Goal: Information Seeking & Learning: Learn about a topic

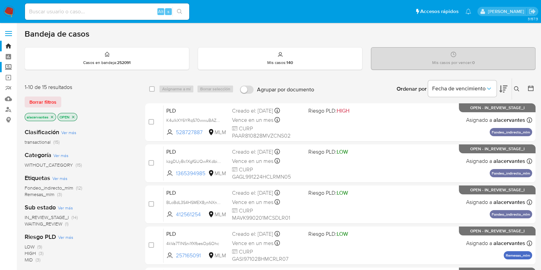
click at [9, 66] on label "Screening" at bounding box center [41, 67] width 82 height 11
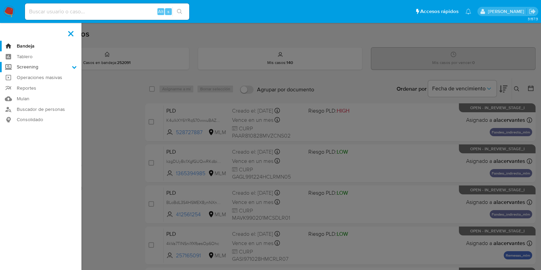
click at [0, 0] on input "Screening" at bounding box center [0, 0] width 0 height 0
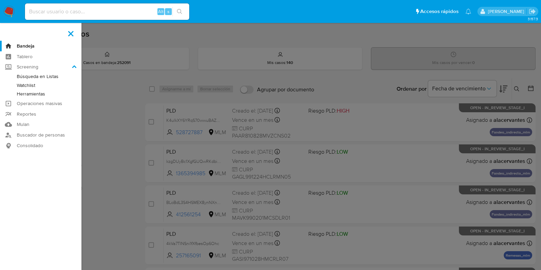
click at [39, 94] on link "Herramientas" at bounding box center [41, 94] width 82 height 9
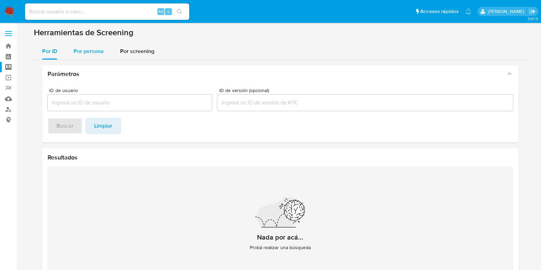
click at [88, 54] on span "Por persona" at bounding box center [89, 51] width 30 height 8
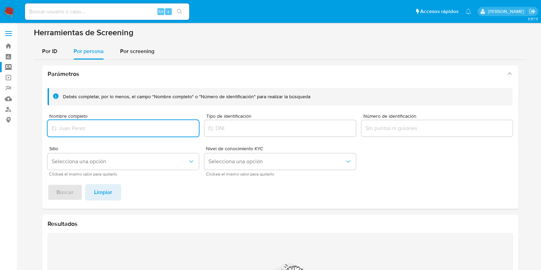
click at [122, 127] on input "Nombre completo" at bounding box center [124, 128] width 152 height 9
type input "GUSTAVO MARIN ANTONIO"
click at [91, 161] on span "Selecciona una opción" at bounding box center [120, 161] width 137 height 7
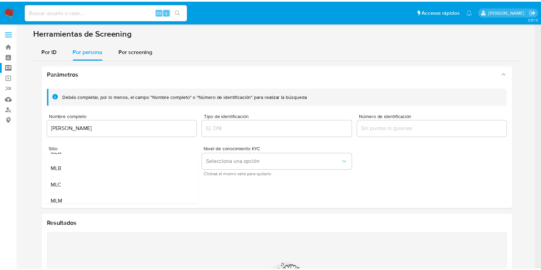
scroll to position [17, 0]
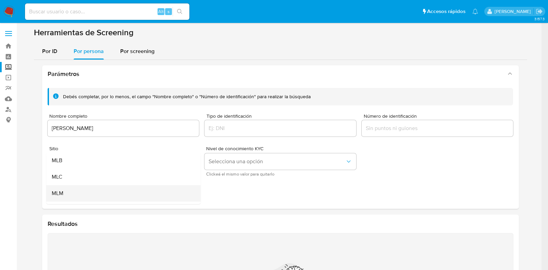
click at [123, 190] on div "MLM" at bounding box center [120, 193] width 139 height 16
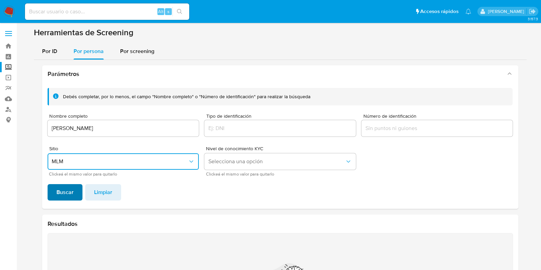
click at [72, 193] on span "Buscar" at bounding box center [65, 192] width 17 height 15
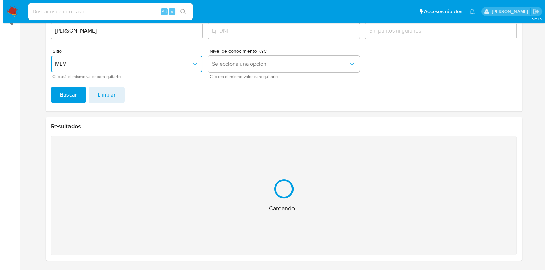
scroll to position [0, 0]
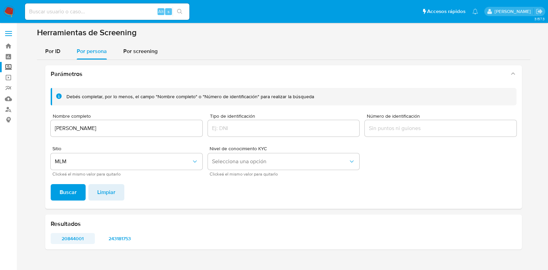
click at [74, 237] on span "20844001" at bounding box center [72, 239] width 35 height 10
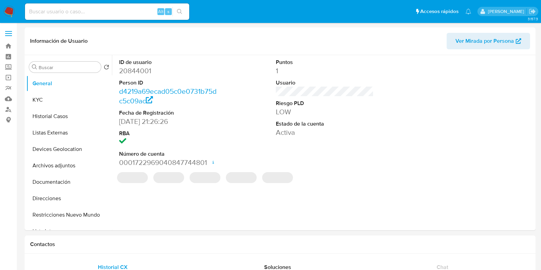
select select "10"
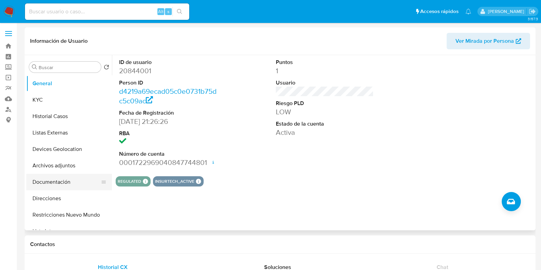
click at [64, 181] on button "Documentación" at bounding box center [66, 182] width 80 height 16
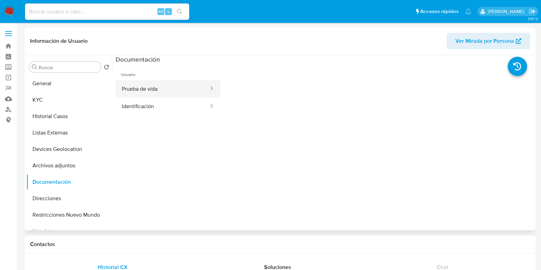
click at [151, 91] on button "Prueba de vida" at bounding box center [163, 88] width 94 height 17
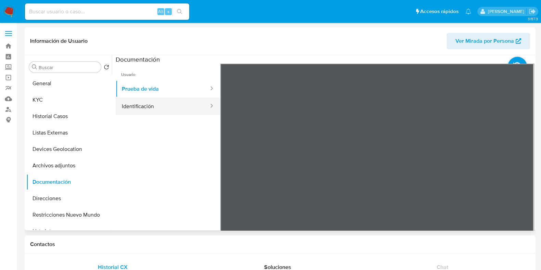
click at [168, 111] on button "Identificación" at bounding box center [163, 106] width 94 height 17
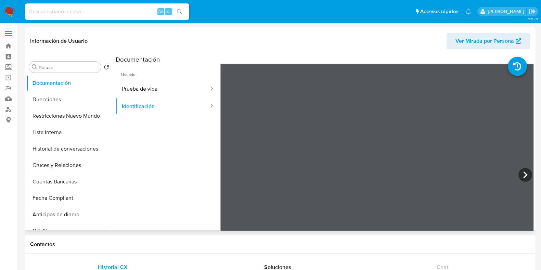
scroll to position [111, 0]
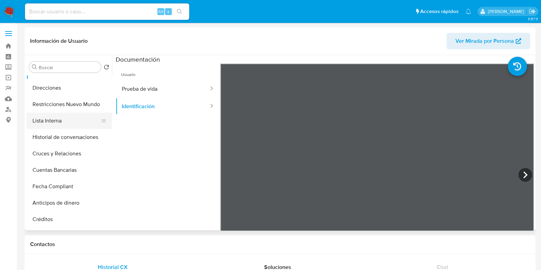
click at [80, 122] on button "Lista Interna" at bounding box center [66, 121] width 80 height 16
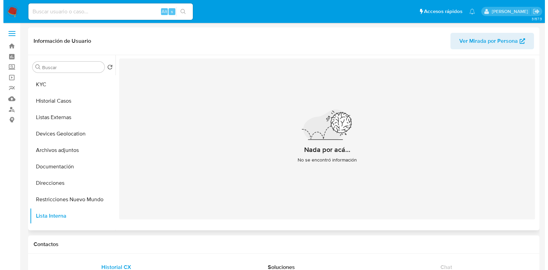
scroll to position [14, 0]
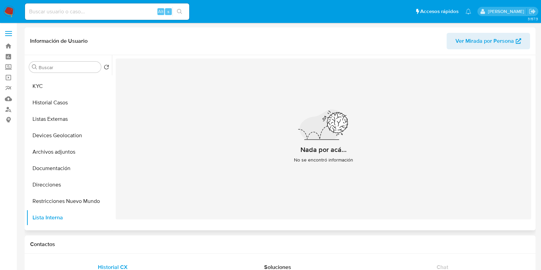
drag, startPoint x: 112, startPoint y: 124, endPoint x: 113, endPoint y: 105, distance: 18.5
click at [113, 105] on div at bounding box center [323, 142] width 422 height 175
click at [62, 115] on button "Listas Externas" at bounding box center [66, 119] width 80 height 16
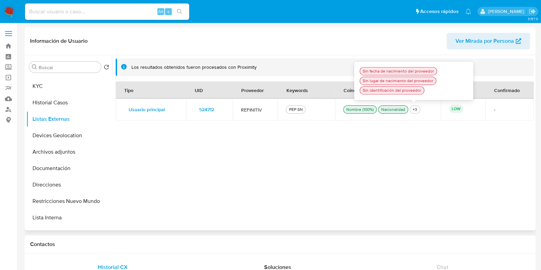
click at [419, 107] on ul "Nombre (100%) Nacionalidad +3 Sin fecha de nacimiento del proveedor Sin lugar d…" at bounding box center [387, 109] width 89 height 8
click at [416, 109] on div "+3" at bounding box center [415, 109] width 7 height 6
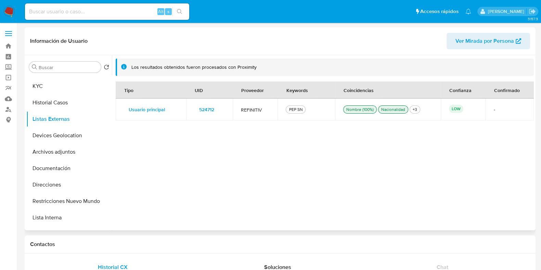
click at [205, 109] on span "524712" at bounding box center [206, 110] width 15 height 10
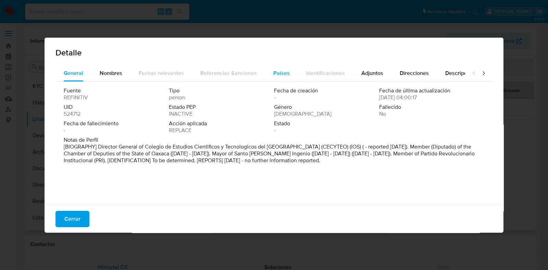
click at [281, 74] on span "Países" at bounding box center [281, 73] width 16 height 8
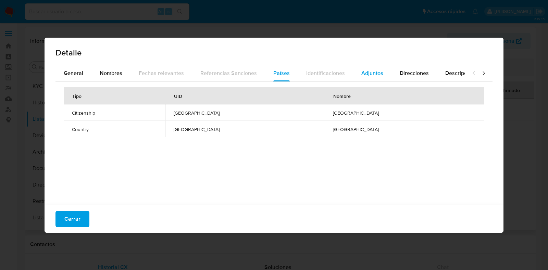
click at [356, 67] on button "Adjuntos" at bounding box center [372, 73] width 38 height 16
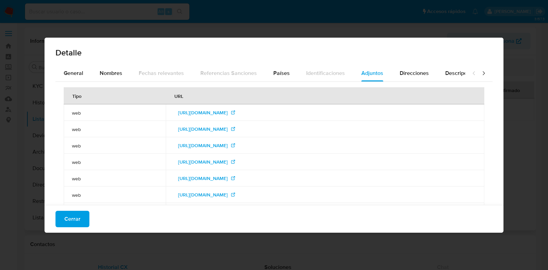
drag, startPoint x: 507, startPoint y: 139, endPoint x: 507, endPoint y: 142, distance: 3.4
click at [507, 142] on div "Detalle General Nombres Fechas relevantes Referencias Sanciones Países Identifi…" at bounding box center [274, 135] width 548 height 270
drag, startPoint x: 507, startPoint y: 142, endPoint x: 503, endPoint y: 161, distance: 19.4
click at [503, 161] on div "Detalle General Nombres Fechas relevantes Referencias Sanciones Países Identifi…" at bounding box center [274, 135] width 548 height 270
click at [423, 69] on span "Direcciones" at bounding box center [414, 73] width 29 height 8
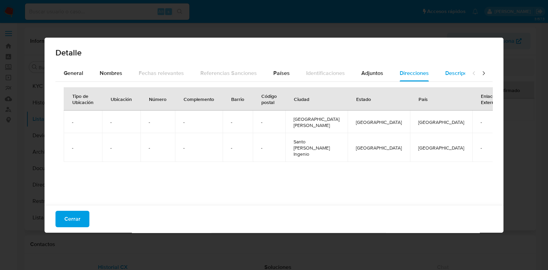
click at [445, 73] on span "Descripciones" at bounding box center [462, 73] width 35 height 8
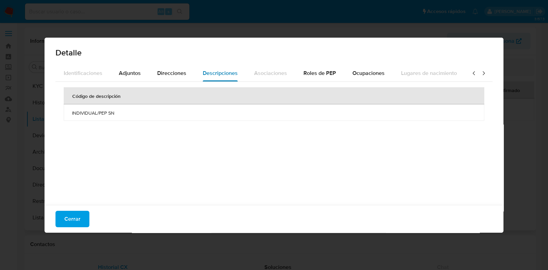
scroll to position [0, 243]
click at [111, 71] on button "Adjuntos" at bounding box center [130, 73] width 38 height 16
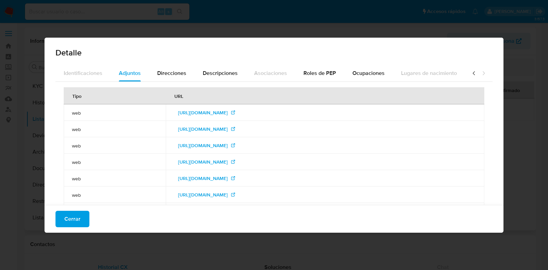
click at [471, 76] on icon at bounding box center [474, 73] width 7 height 7
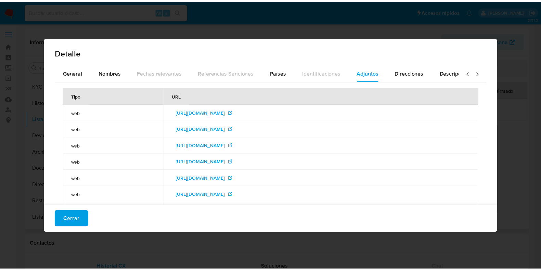
scroll to position [0, 0]
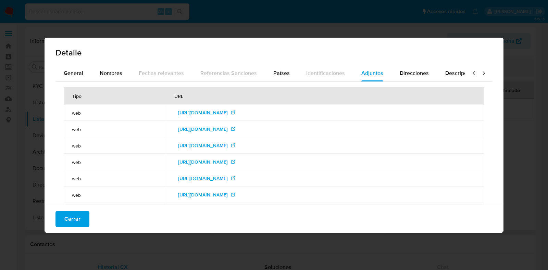
click at [471, 76] on icon at bounding box center [474, 73] width 7 height 7
click at [59, 75] on button "General" at bounding box center [73, 73] width 36 height 16
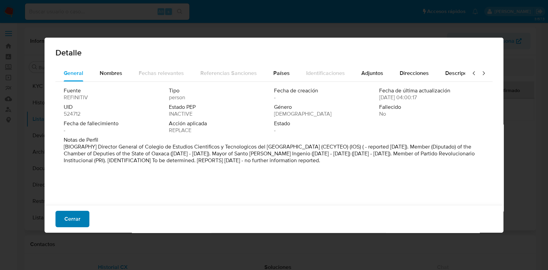
click at [75, 218] on span "Cerrar" at bounding box center [72, 219] width 16 height 15
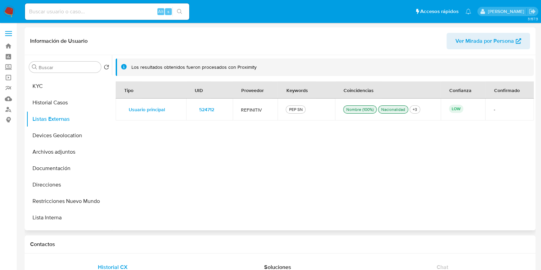
click at [7, 13] on img at bounding box center [9, 12] width 12 height 12
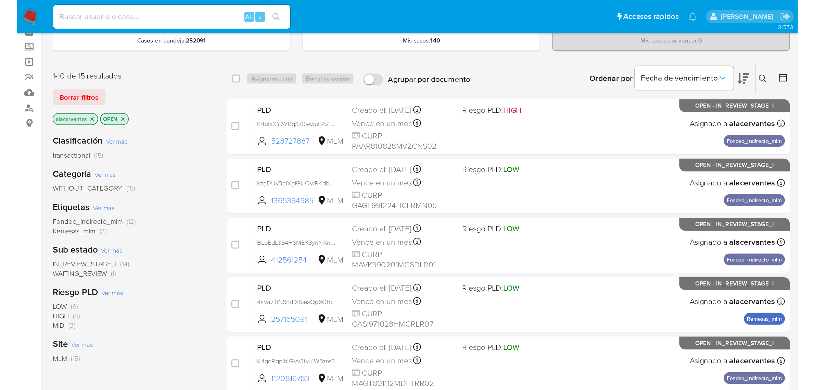
scroll to position [35, 0]
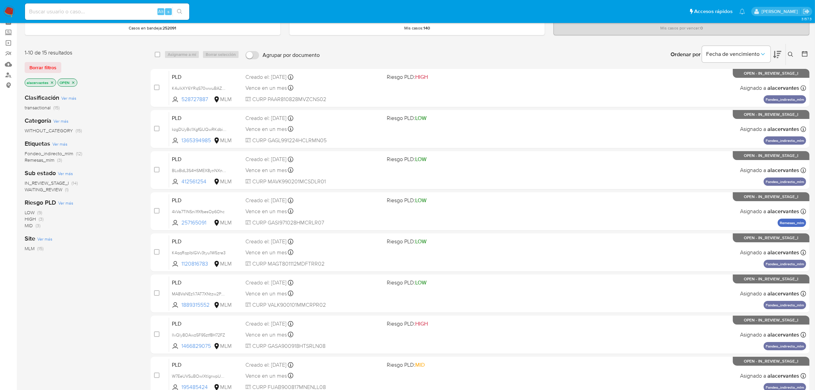
click at [94, 5] on div "Alt s" at bounding box center [107, 11] width 164 height 16
click at [86, 13] on input at bounding box center [107, 11] width 164 height 9
type input "V"
paste input "378887297"
type input "378887297"
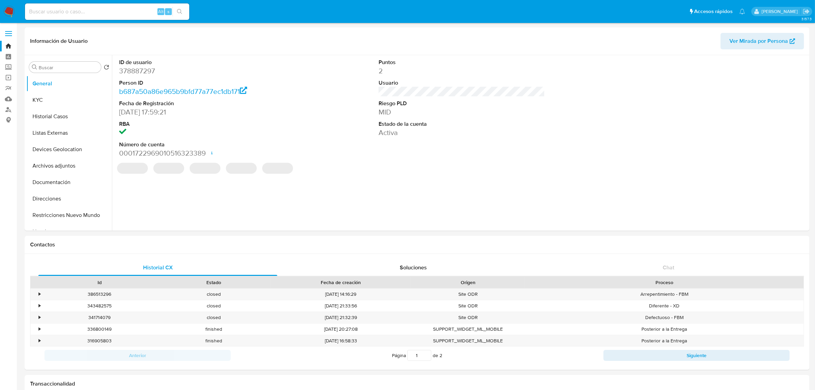
select select "10"
click at [72, 148] on button "Devices Geolocation" at bounding box center [66, 149] width 80 height 16
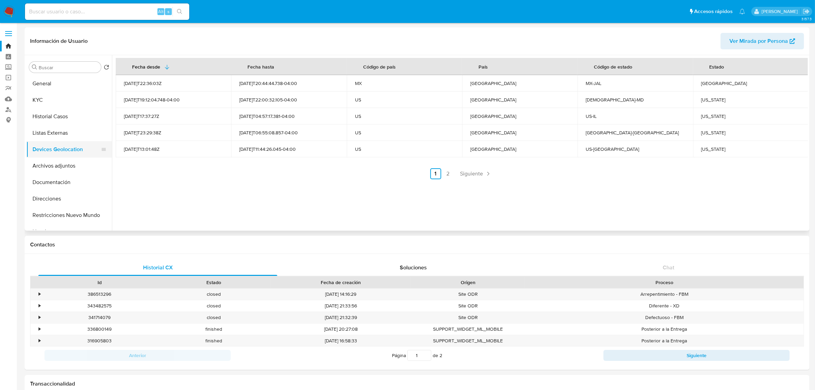
click at [72, 149] on button "Devices Geolocation" at bounding box center [66, 149] width 80 height 16
drag, startPoint x: 72, startPoint y: 149, endPoint x: 327, endPoint y: 154, distance: 255.5
click at [327, 154] on div "Buscar Volver al orden por defecto General KYC Historial Casos Listas Externas …" at bounding box center [417, 142] width 782 height 175
click at [480, 175] on span "Siguiente" at bounding box center [472, 173] width 23 height 5
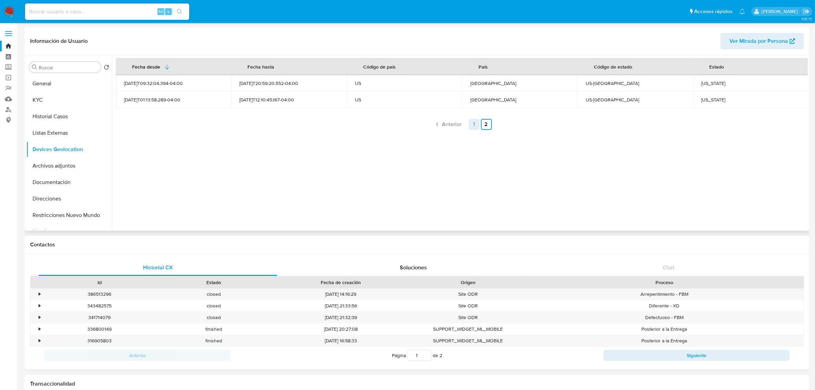
click at [469, 124] on link "1" at bounding box center [474, 124] width 11 height 11
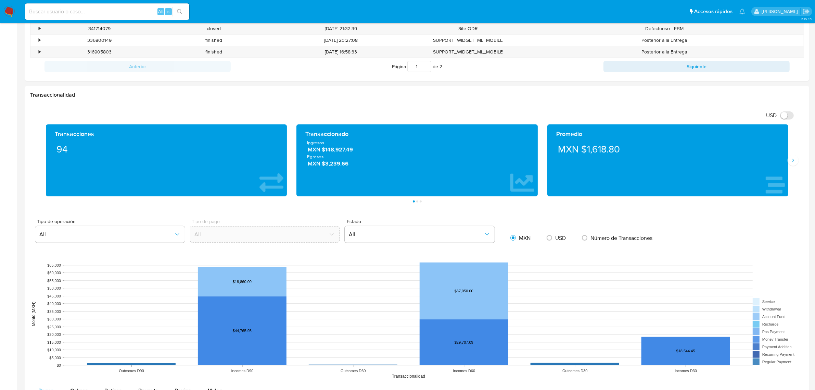
scroll to position [292, 0]
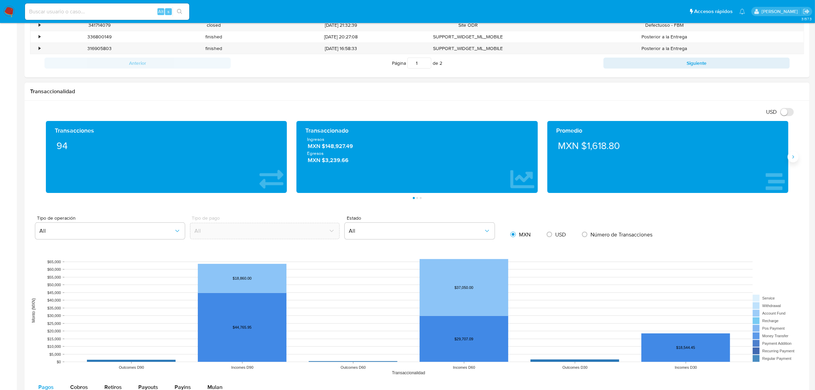
click at [548, 155] on button "Siguiente" at bounding box center [793, 156] width 11 height 11
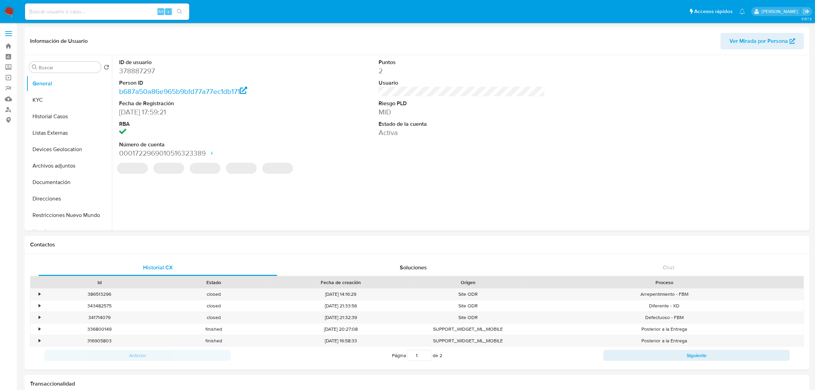
select select "10"
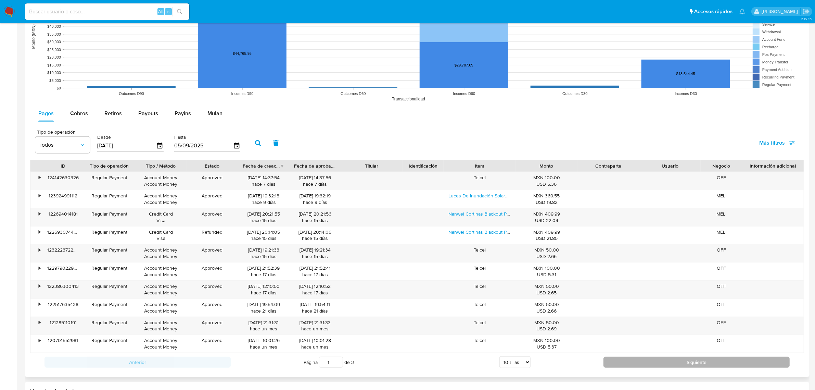
scroll to position [553, 0]
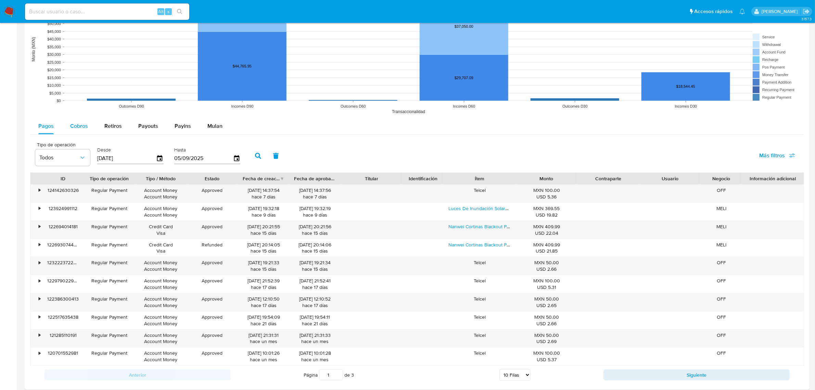
click at [86, 128] on span "Cobros" at bounding box center [79, 126] width 18 height 8
select select "10"
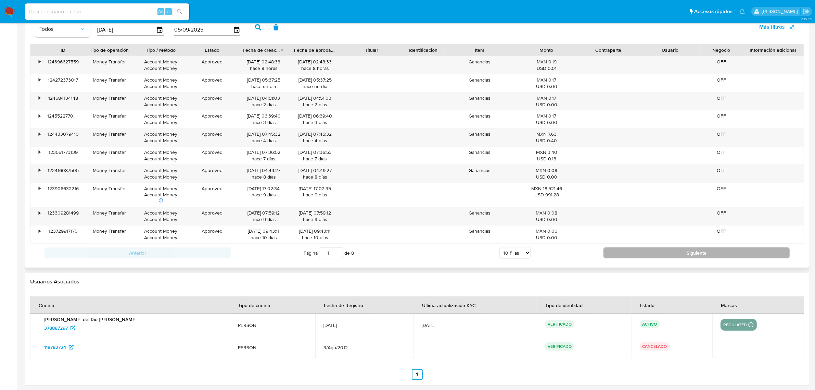
click at [660, 258] on button "Siguiente" at bounding box center [697, 252] width 186 height 11
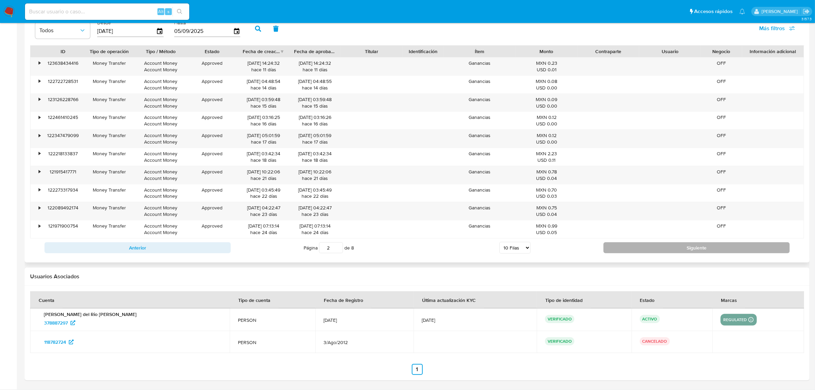
click at [725, 253] on button "Siguiente" at bounding box center [697, 247] width 186 height 11
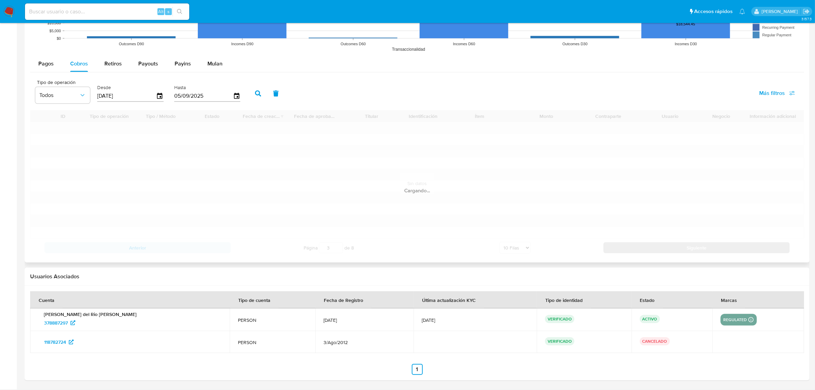
scroll to position [681, 0]
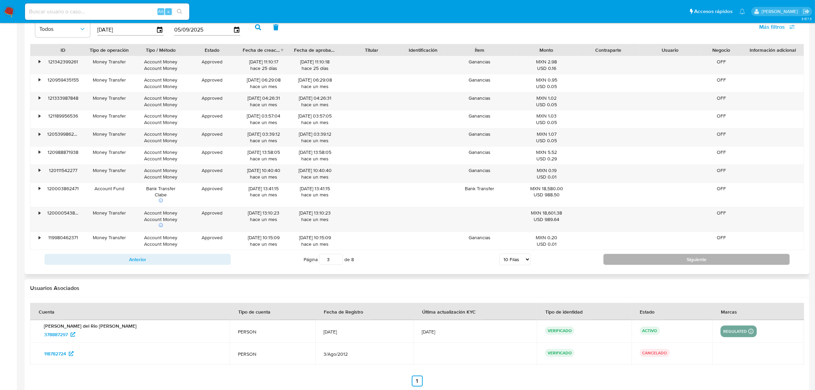
click at [694, 265] on button "Siguiente" at bounding box center [697, 259] width 186 height 11
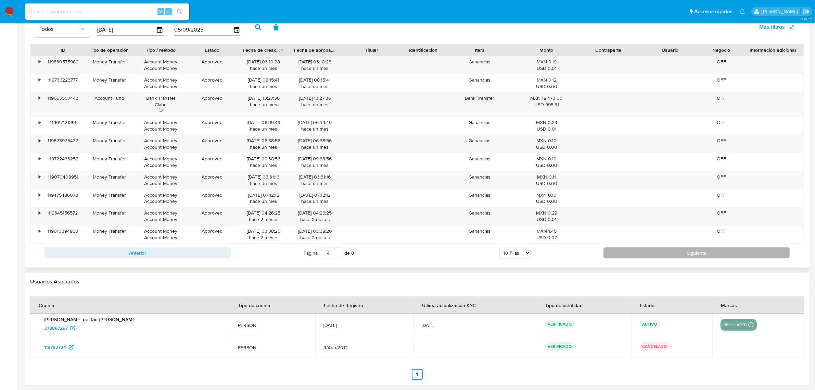
click at [658, 252] on button "Siguiente" at bounding box center [697, 252] width 186 height 11
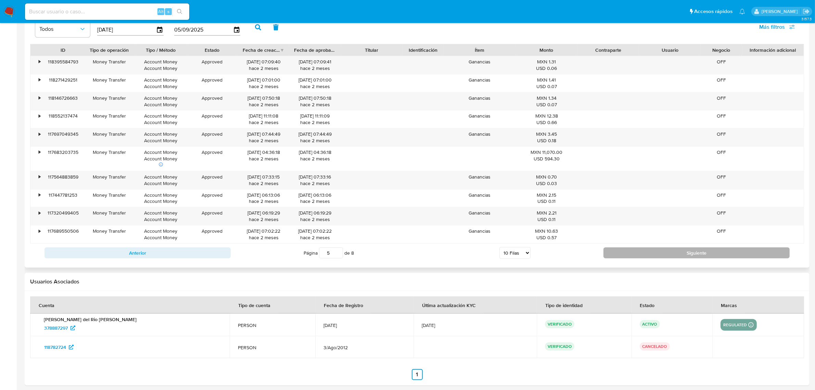
click at [662, 254] on button "Siguiente" at bounding box center [697, 252] width 186 height 11
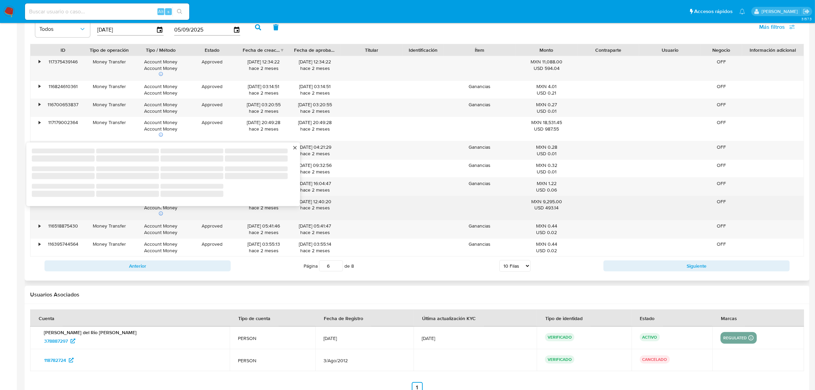
click at [160, 214] on icon at bounding box center [161, 213] width 5 height 5
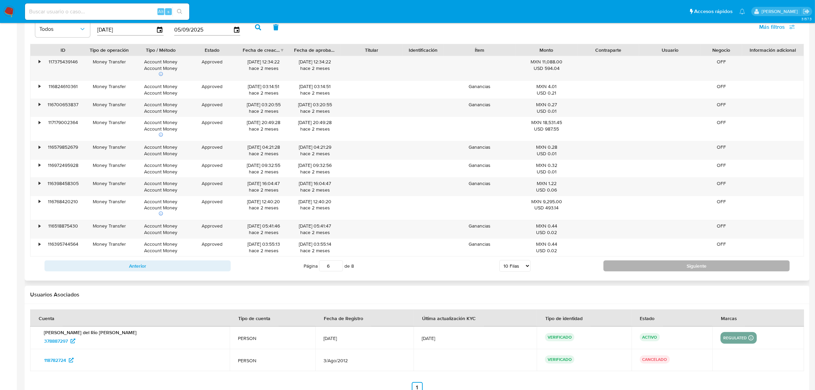
click at [637, 271] on button "Siguiente" at bounding box center [697, 265] width 186 height 11
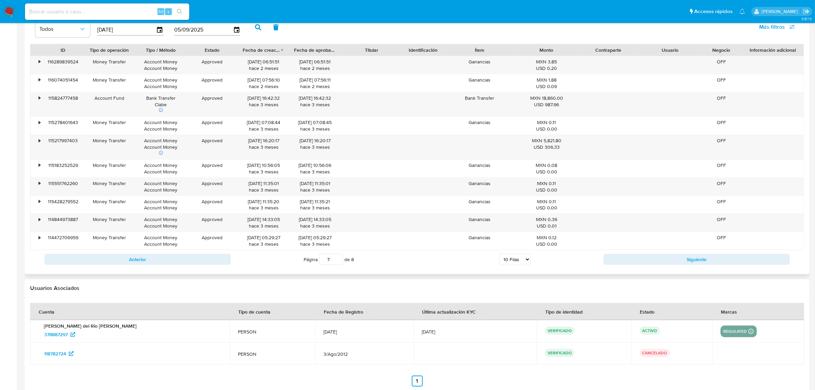
click at [729, 267] on div "Anterior Página 7 de 8 5 Filas 10 Filas 20 Filas 25 Filas 50 Filas 100 Filas Si…" at bounding box center [417, 259] width 774 height 18
click at [729, 264] on button "Siguiente" at bounding box center [697, 259] width 186 height 11
type input "8"
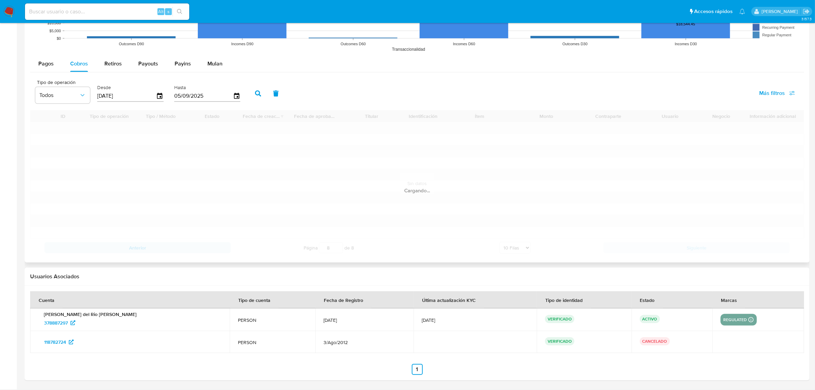
scroll to position [572, 0]
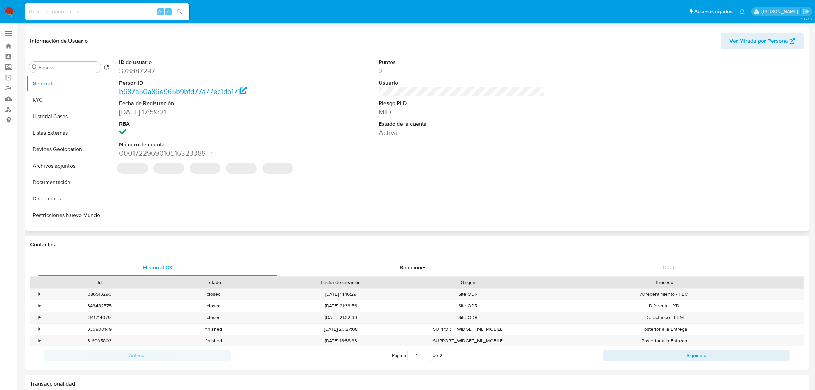
select select "10"
click at [66, 96] on button "KYC" at bounding box center [66, 100] width 80 height 16
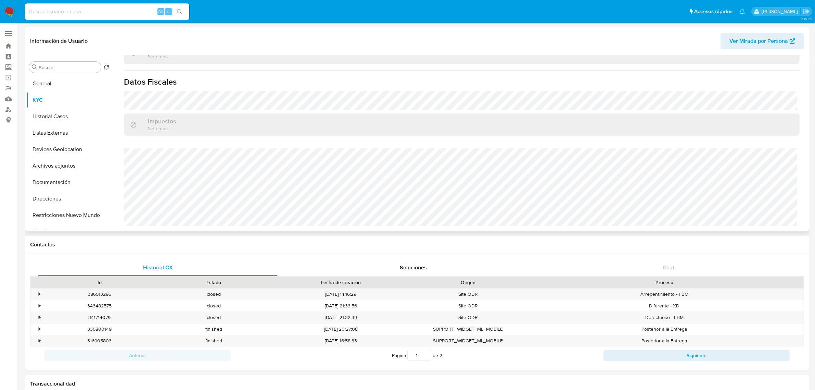
scroll to position [423, 0]
click at [68, 111] on button "Historial Casos" at bounding box center [66, 116] width 80 height 16
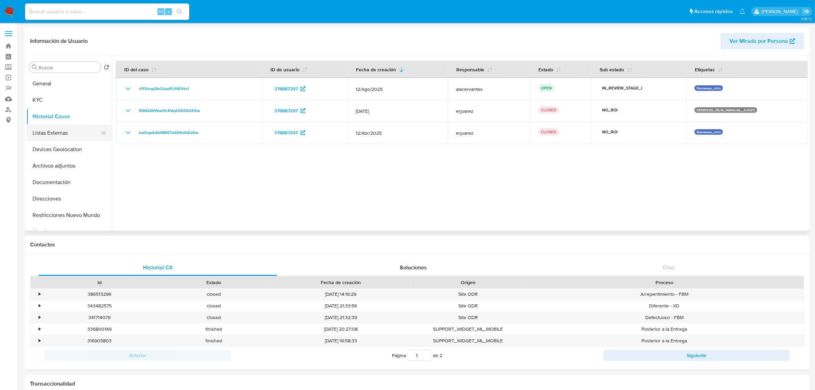
click at [48, 131] on button "Listas Externas" at bounding box center [66, 133] width 80 height 16
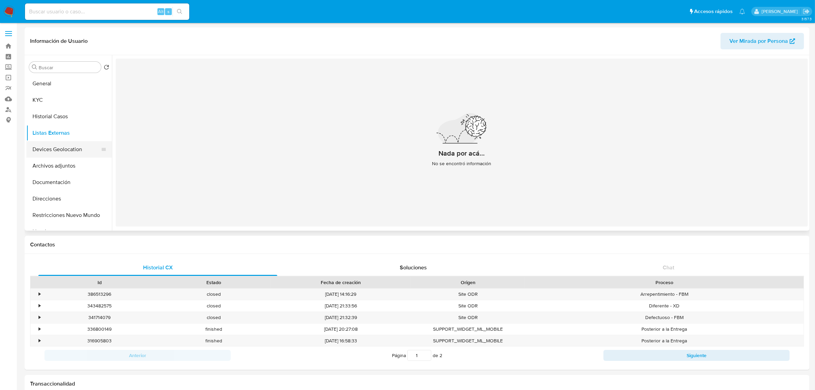
click at [57, 142] on button "Devices Geolocation" at bounding box center [66, 149] width 80 height 16
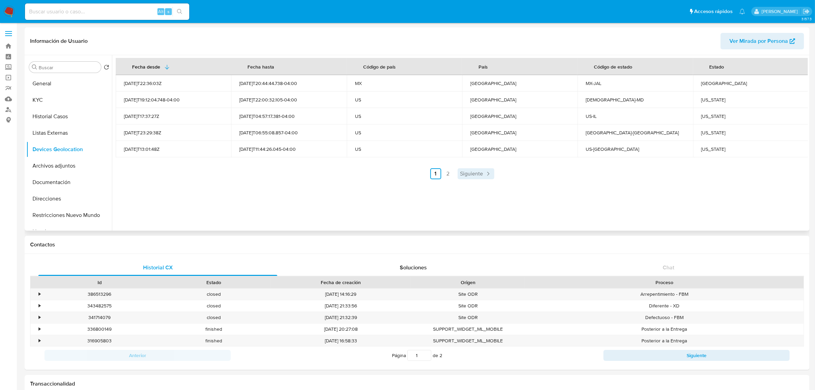
click at [478, 171] on span "Siguiente" at bounding box center [472, 173] width 23 height 5
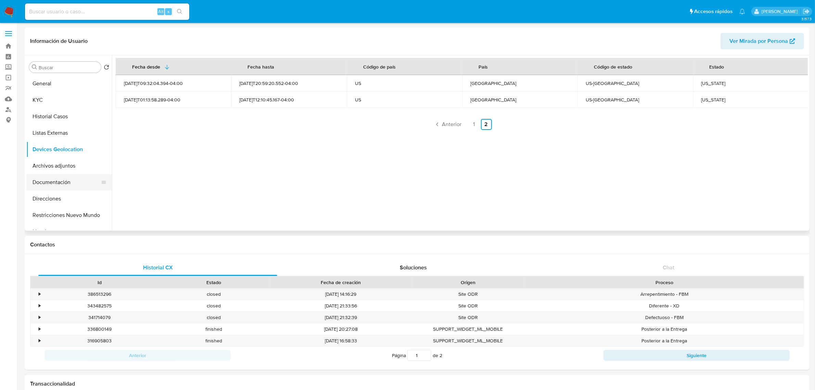
click at [43, 176] on button "Documentación" at bounding box center [66, 182] width 80 height 16
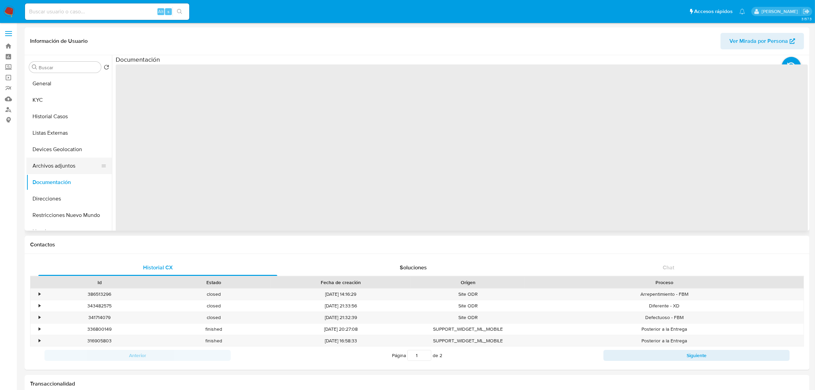
click at [45, 163] on button "Archivos adjuntos" at bounding box center [66, 166] width 80 height 16
click at [67, 183] on button "Documentación" at bounding box center [66, 182] width 80 height 16
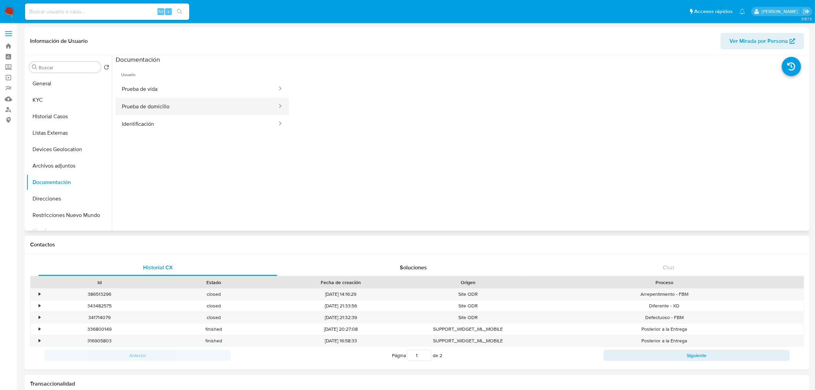
click at [191, 111] on button "Prueba de domicilio" at bounding box center [197, 106] width 162 height 17
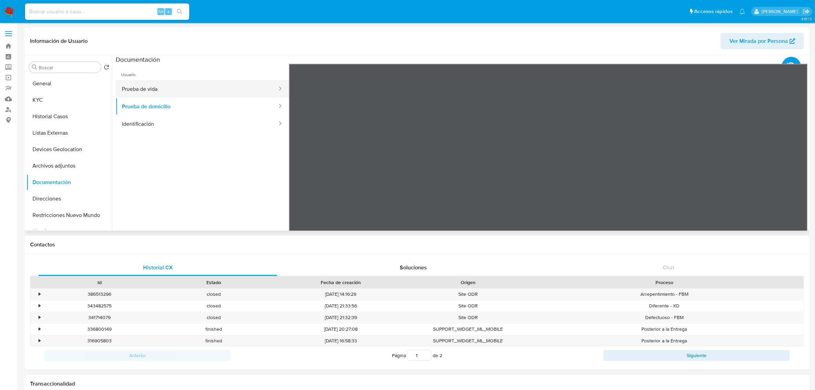
click at [185, 88] on button "Prueba de vida" at bounding box center [197, 88] width 162 height 17
click at [161, 121] on button "Identificación" at bounding box center [197, 123] width 162 height 17
click at [204, 103] on button "Prueba de domicilio" at bounding box center [197, 106] width 162 height 17
click at [69, 83] on button "General" at bounding box center [66, 83] width 80 height 16
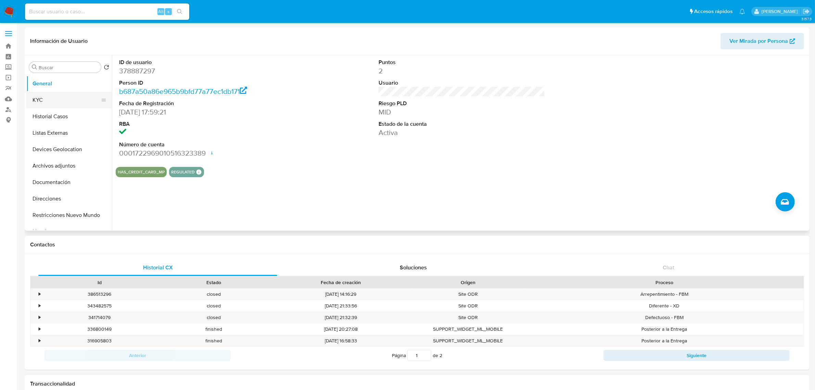
drag, startPoint x: 55, startPoint y: 96, endPoint x: 80, endPoint y: 97, distance: 25.3
click at [55, 96] on button "KYC" at bounding box center [66, 100] width 80 height 16
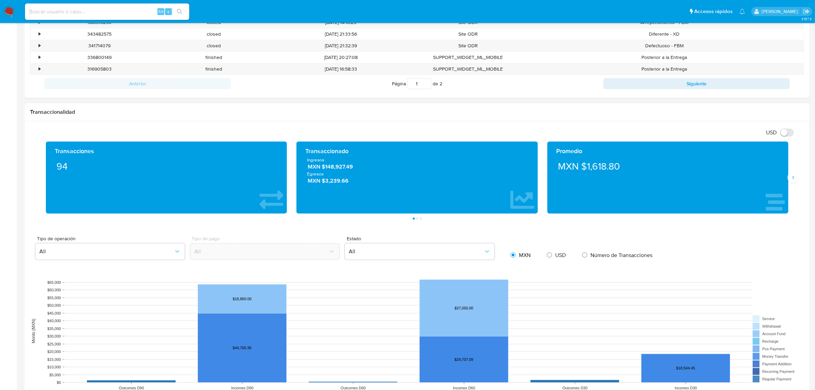
scroll to position [257, 0]
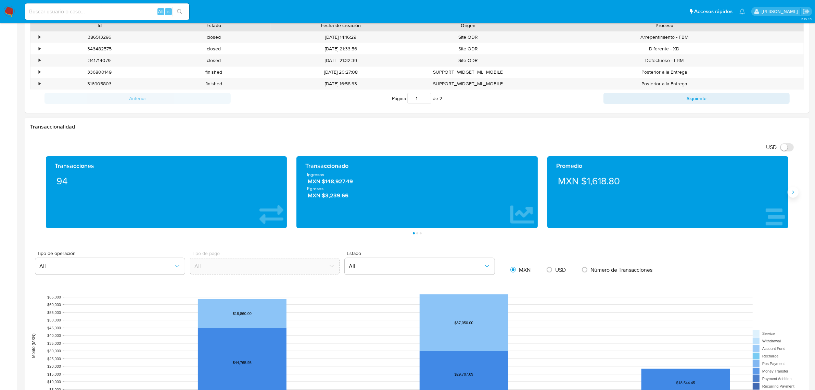
click at [794, 198] on button "Siguiente" at bounding box center [793, 192] width 11 height 11
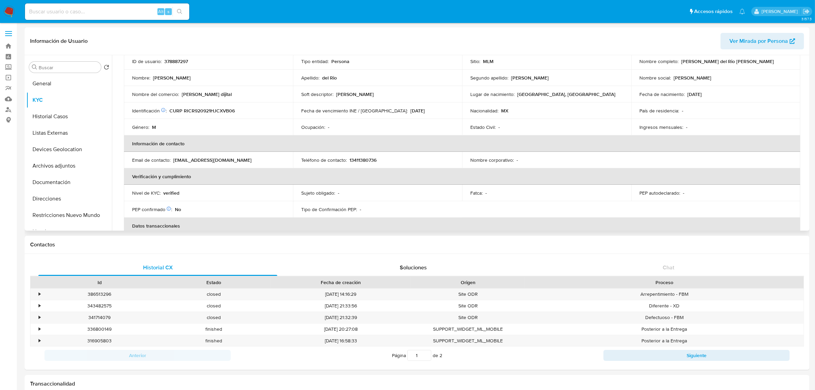
scroll to position [0, 0]
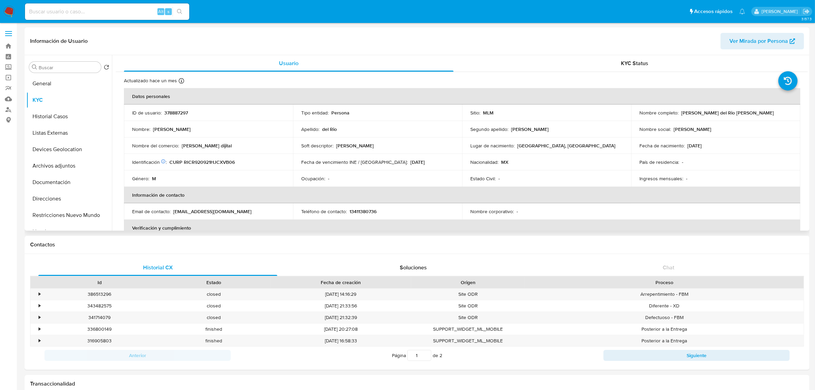
click at [181, 115] on p "378887297" at bounding box center [176, 113] width 24 height 6
copy p "378887297"
click at [13, 15] on img at bounding box center [9, 12] width 12 height 12
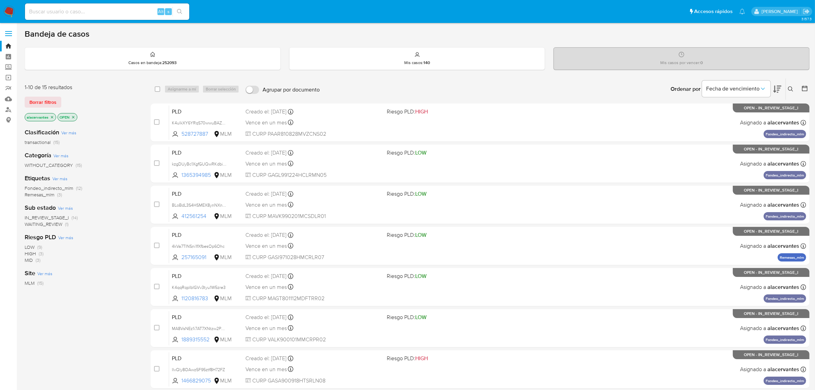
click at [795, 91] on button at bounding box center [791, 89] width 11 height 8
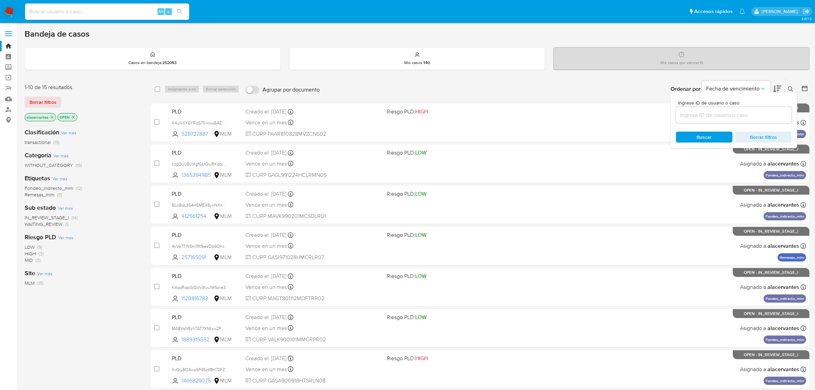
drag, startPoint x: 718, startPoint y: 122, endPoint x: 714, endPoint y: 117, distance: 6.1
click at [718, 122] on div at bounding box center [734, 115] width 116 height 16
click at [713, 117] on input at bounding box center [734, 115] width 116 height 9
paste input "378887297"
type input "378887297"
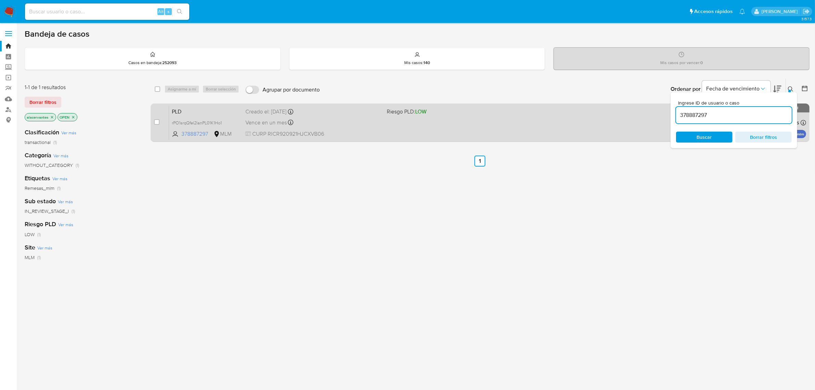
click at [325, 125] on div "Vence en un mes Vence el 11/10/2025 02:05:40" at bounding box center [314, 122] width 136 height 9
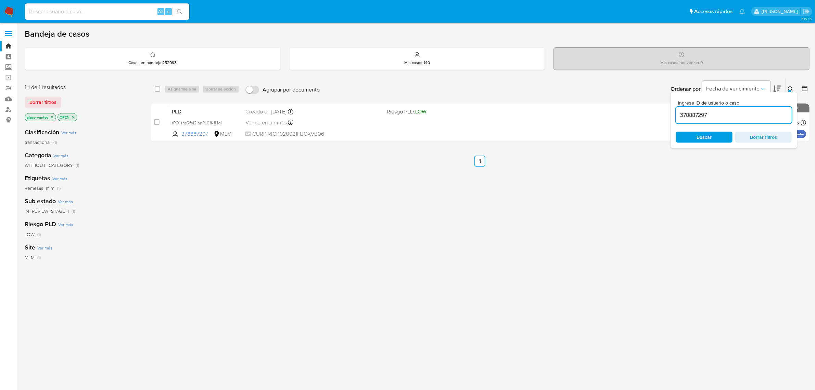
click at [66, 16] on input at bounding box center [107, 11] width 164 height 9
paste input "1790735943"
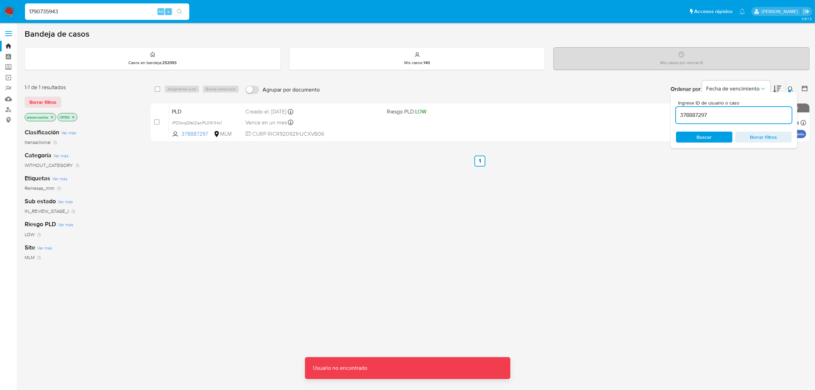
click at [63, 14] on input "1790735943" at bounding box center [107, 11] width 164 height 9
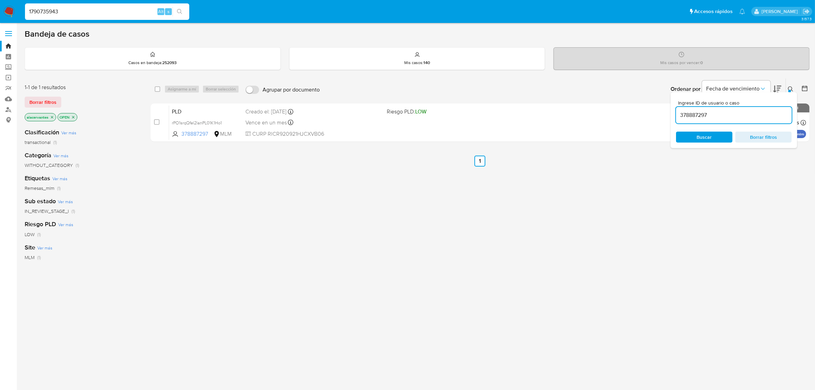
type input "1790735943"
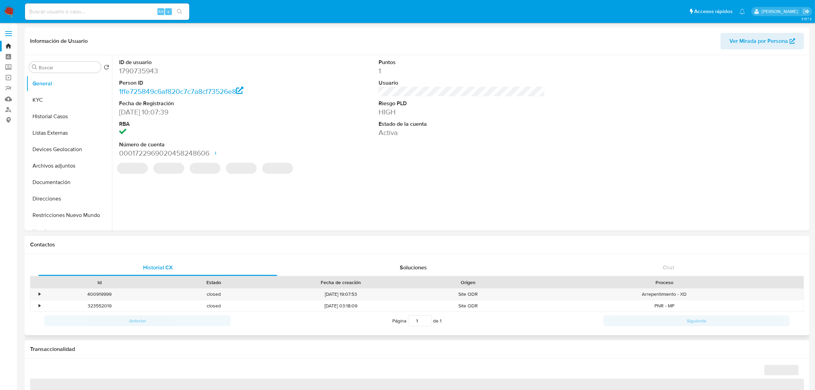
select select "10"
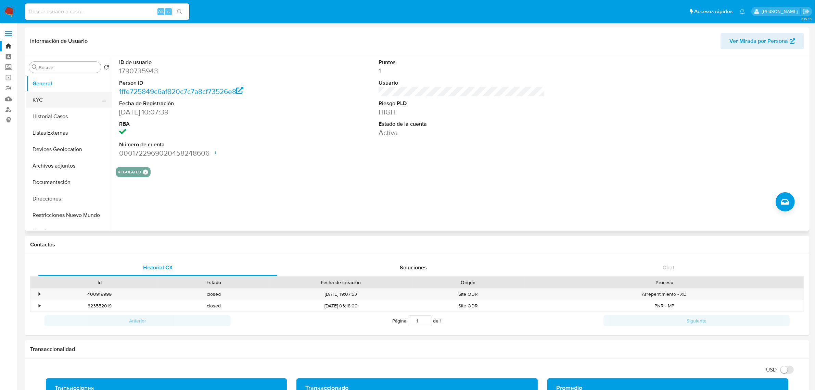
click at [52, 100] on button "KYC" at bounding box center [66, 100] width 80 height 16
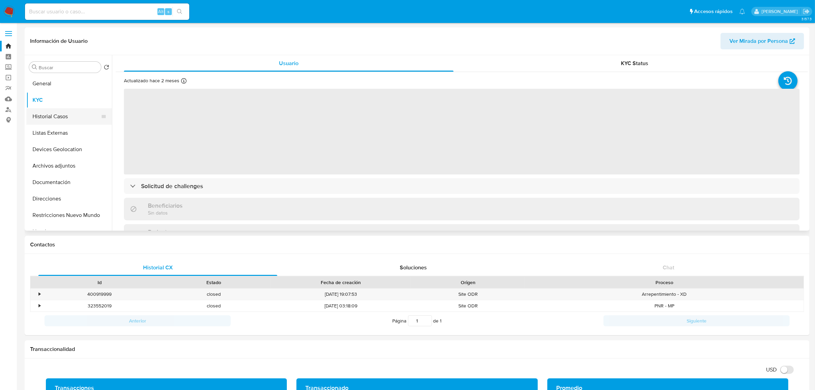
click at [51, 118] on button "Historial Casos" at bounding box center [66, 116] width 80 height 16
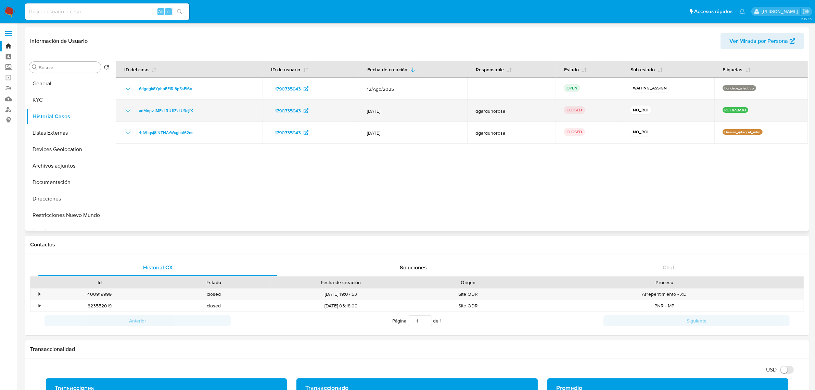
click at [738, 111] on p "RE TRABAJO" at bounding box center [736, 109] width 26 height 5
drag, startPoint x: 738, startPoint y: 111, endPoint x: 711, endPoint y: 111, distance: 27.4
click at [737, 111] on p "RE TRABAJO" at bounding box center [736, 109] width 26 height 5
click at [129, 114] on icon "Mostrar/Ocultar" at bounding box center [128, 110] width 8 height 8
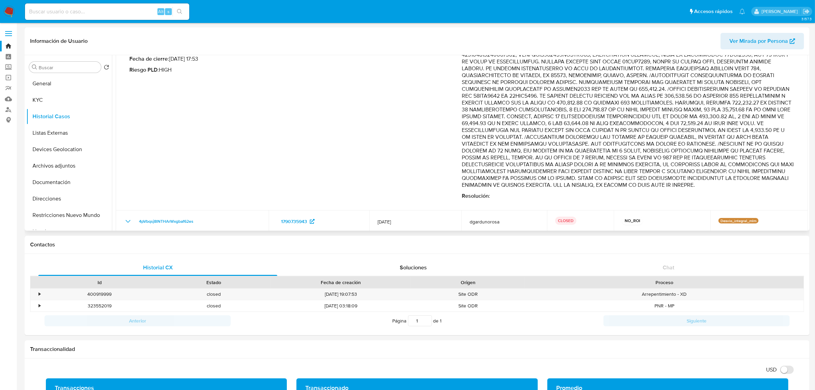
scroll to position [93, 0]
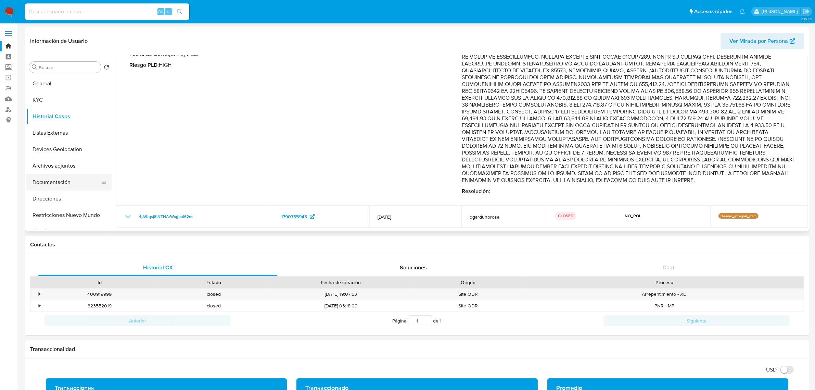
click at [65, 183] on button "Documentación" at bounding box center [66, 182] width 80 height 16
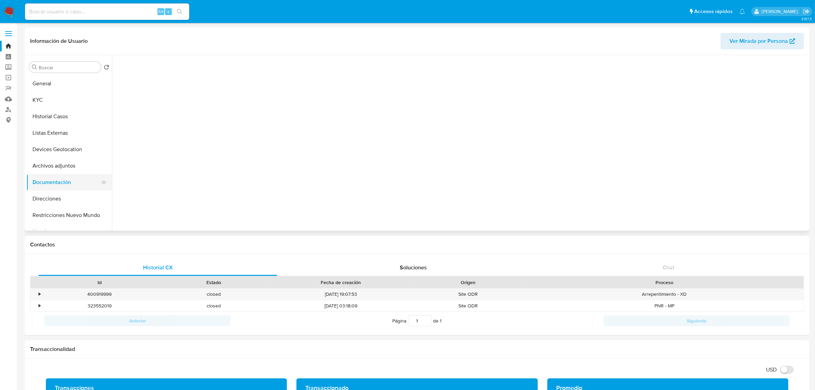
scroll to position [0, 0]
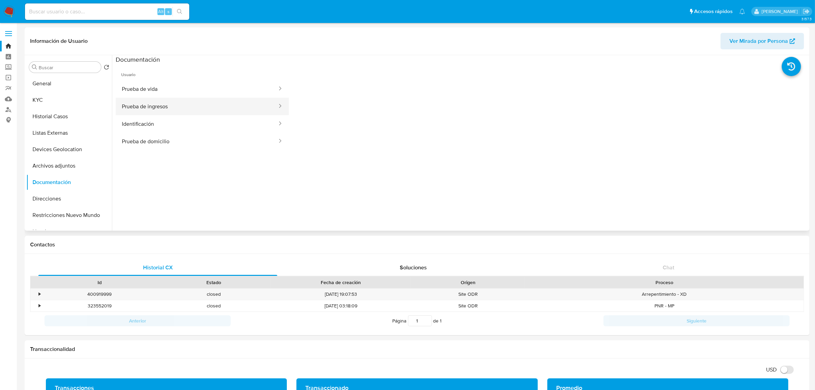
click at [234, 98] on button "Prueba de ingresos" at bounding box center [197, 106] width 162 height 17
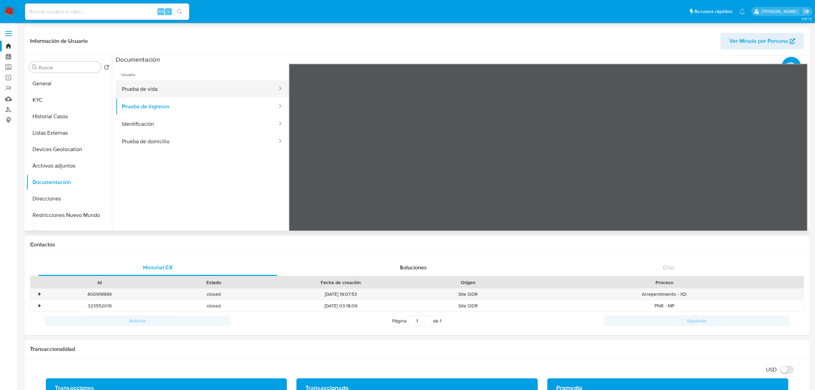
click at [231, 93] on button "Prueba de vida" at bounding box center [197, 88] width 162 height 17
click at [200, 106] on button "Prueba de ingresos" at bounding box center [197, 106] width 162 height 17
click at [173, 124] on button "Identificación" at bounding box center [197, 123] width 162 height 17
click at [204, 146] on button "Prueba de domicilio" at bounding box center [197, 141] width 162 height 17
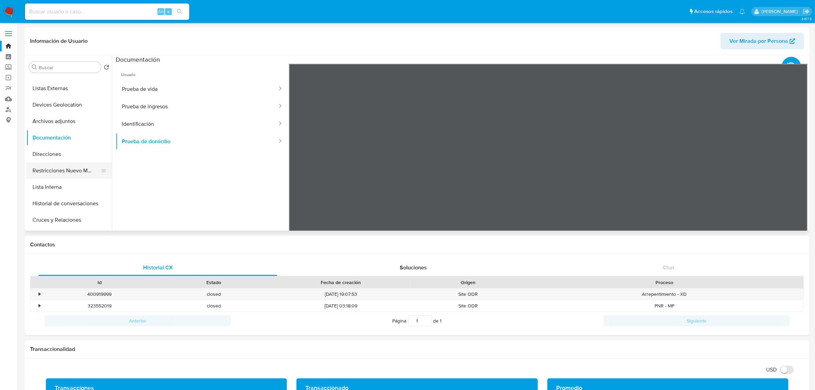
scroll to position [86, 0]
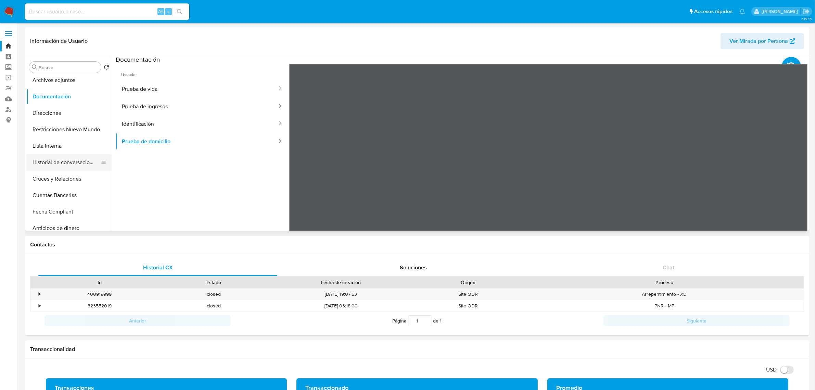
click at [67, 163] on button "Historial de conversaciones" at bounding box center [66, 162] width 80 height 16
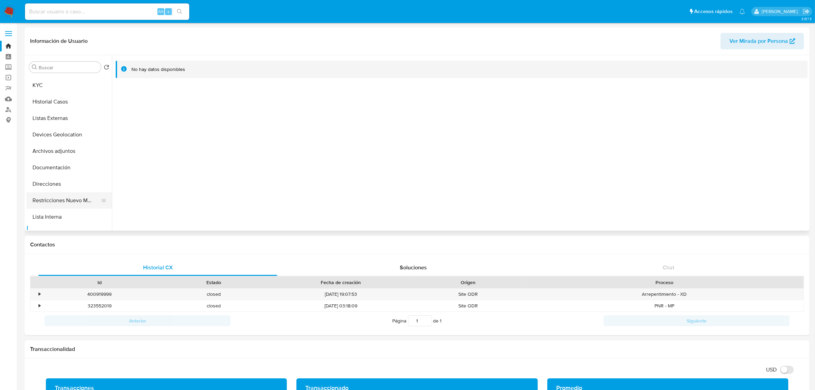
scroll to position [0, 0]
click at [50, 82] on button "General" at bounding box center [66, 83] width 80 height 16
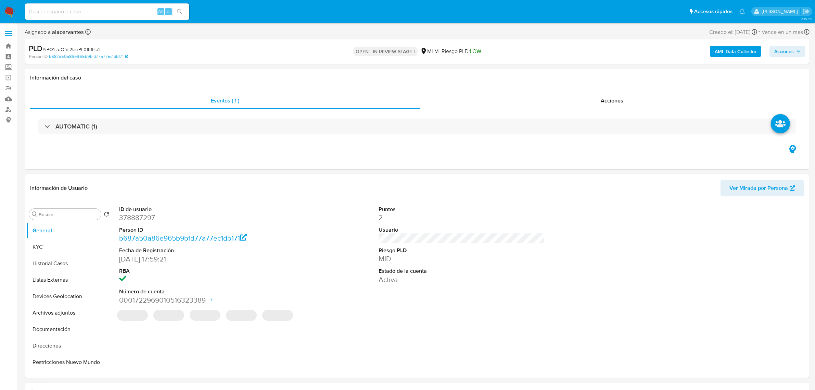
select select "10"
click at [60, 313] on button "Archivos adjuntos" at bounding box center [66, 312] width 80 height 16
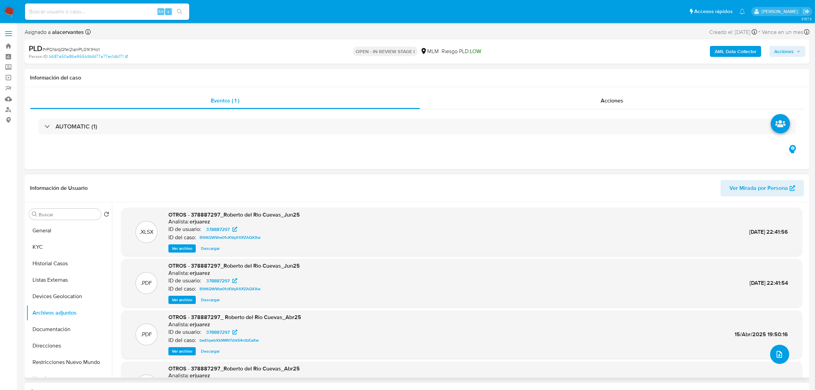
click at [785, 350] on button "upload-file" at bounding box center [779, 353] width 19 height 19
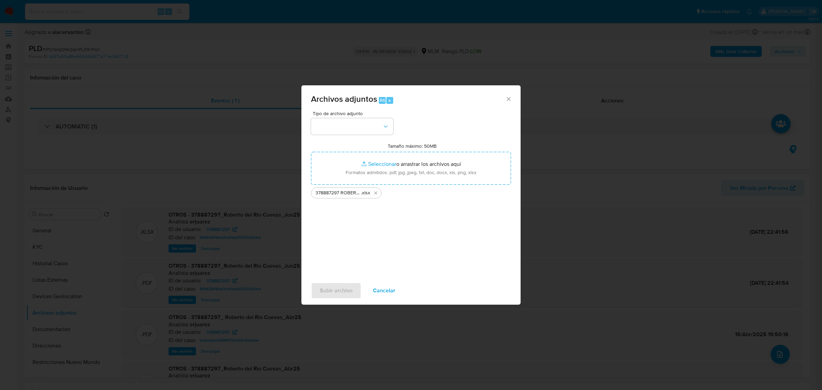
click at [372, 137] on div "Tipo de archivo adjunto Tamaño máximo: 50MB Seleccionar archivos Seleccionar o …" at bounding box center [411, 192] width 200 height 162
click at [364, 121] on button "button" at bounding box center [352, 126] width 82 height 16
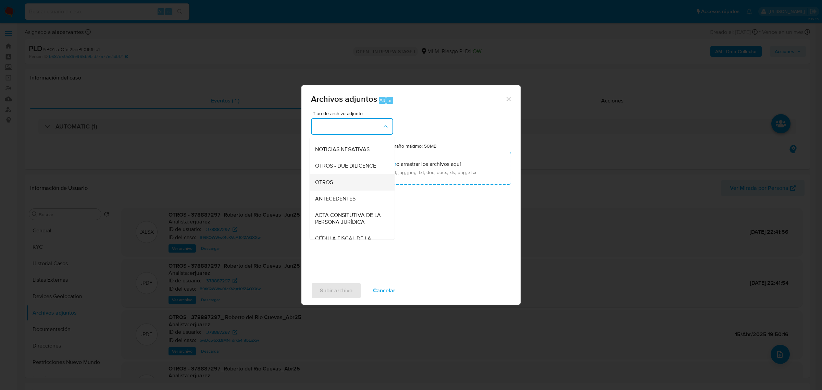
scroll to position [86, 0]
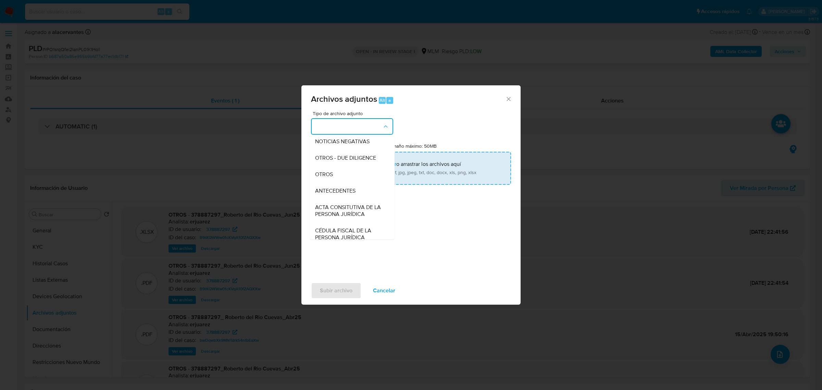
click at [348, 182] on div "OTROS" at bounding box center [350, 174] width 70 height 16
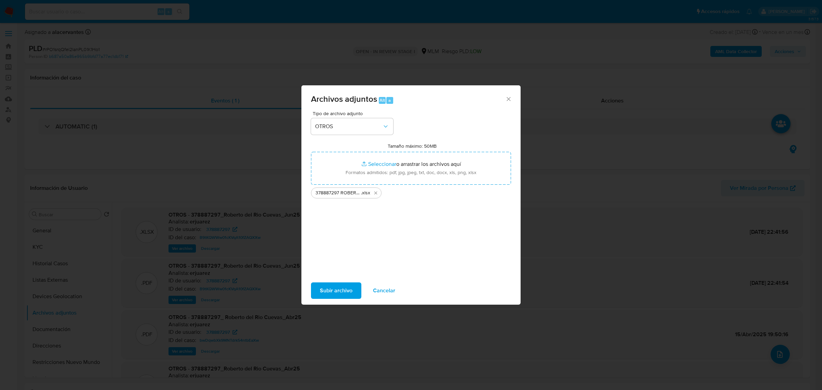
click at [344, 288] on span "Subir archivo" at bounding box center [336, 290] width 33 height 15
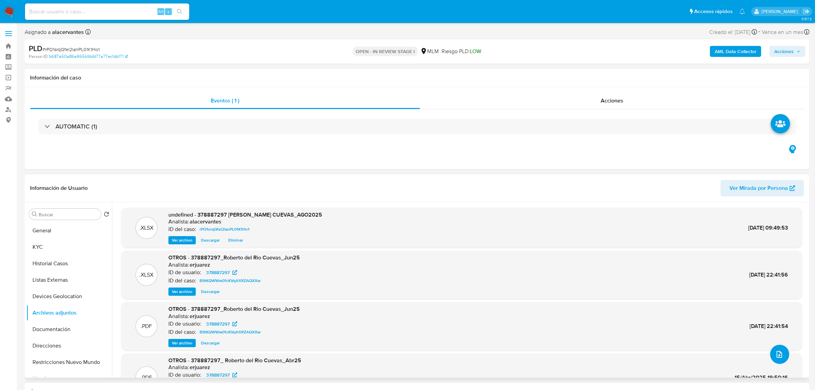
click at [776, 351] on icon "upload-file" at bounding box center [780, 354] width 8 height 8
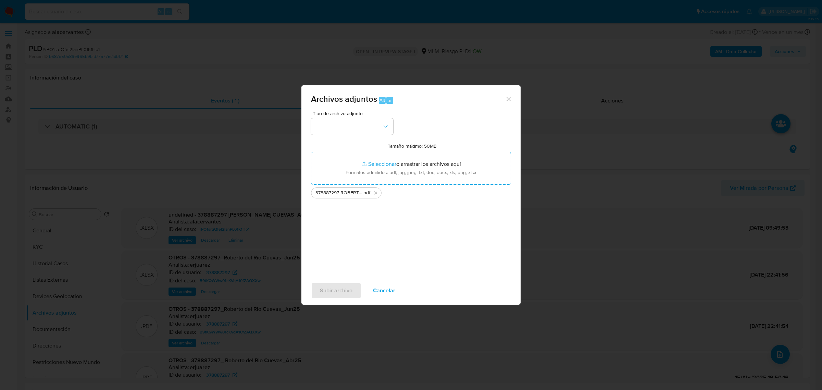
click at [393, 134] on div "Tipo de archivo adjunto" at bounding box center [352, 123] width 82 height 24
click at [384, 129] on icon "button" at bounding box center [385, 126] width 7 height 7
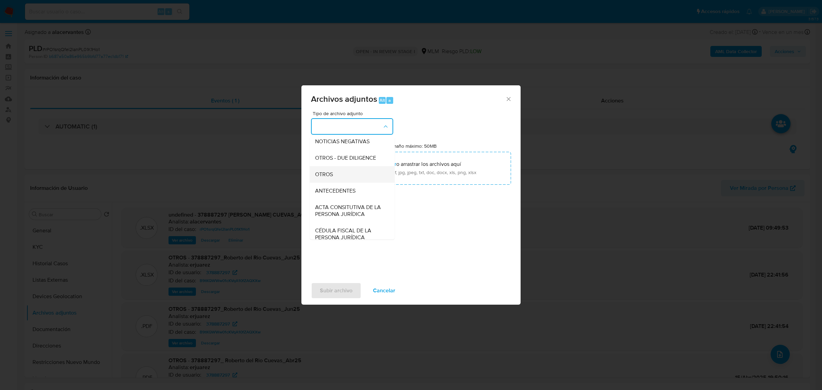
click at [349, 182] on div "OTROS" at bounding box center [350, 174] width 70 height 16
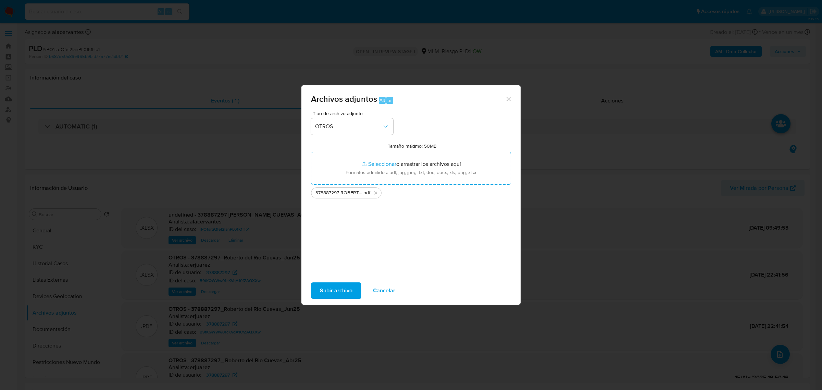
click at [348, 292] on span "Subir archivo" at bounding box center [336, 290] width 33 height 15
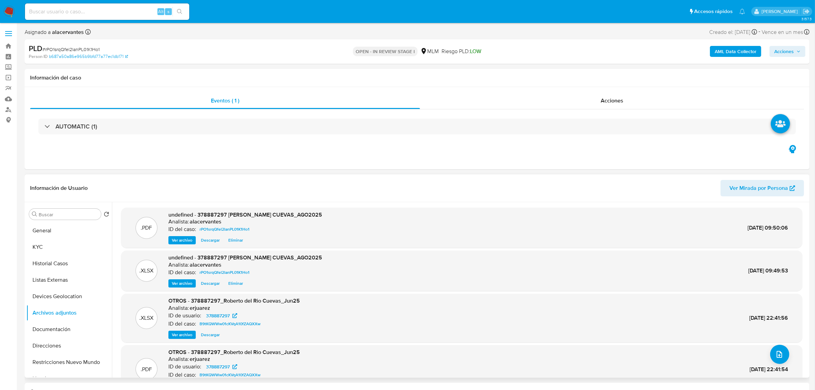
click at [185, 243] on span "Ver archivo" at bounding box center [182, 240] width 21 height 7
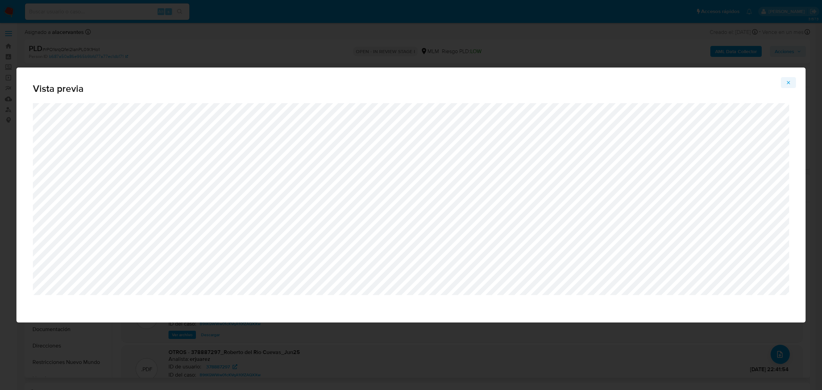
click at [792, 83] on button "Attachment preview" at bounding box center [788, 82] width 15 height 11
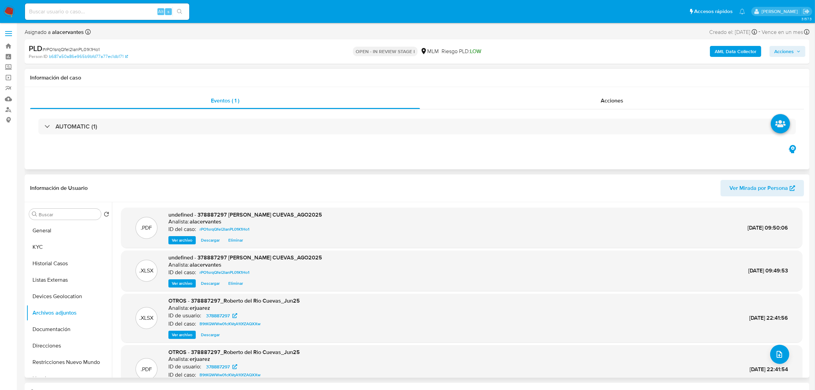
click at [246, 159] on div "Eventos ( 1 ) Acciones AUTOMATIC (1)" at bounding box center [417, 128] width 785 height 82
drag, startPoint x: 259, startPoint y: 171, endPoint x: 266, endPoint y: 170, distance: 7.7
click at [778, 52] on span "Acciones" at bounding box center [785, 51] width 20 height 11
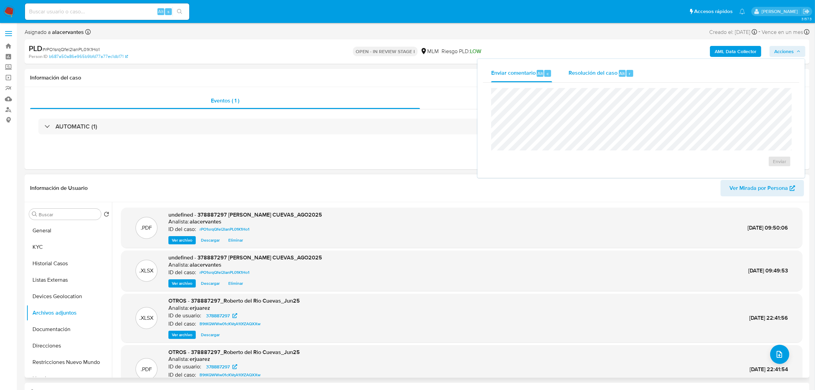
click at [571, 70] on span "Resolución del caso" at bounding box center [593, 73] width 49 height 8
click at [720, 172] on span "No ROI" at bounding box center [713, 172] width 36 height 10
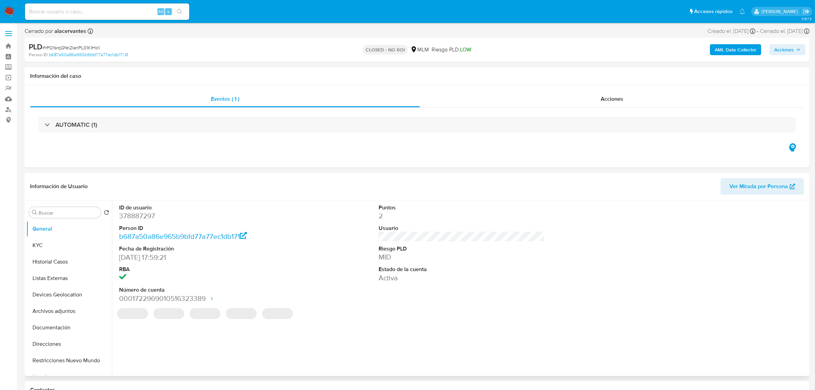
select select "10"
click at [8, 12] on img at bounding box center [9, 12] width 12 height 12
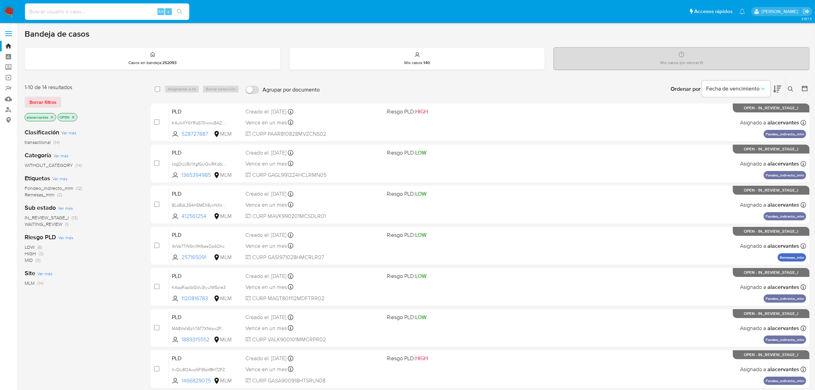
click at [80, 11] on input at bounding box center [107, 11] width 164 height 9
type input "A"
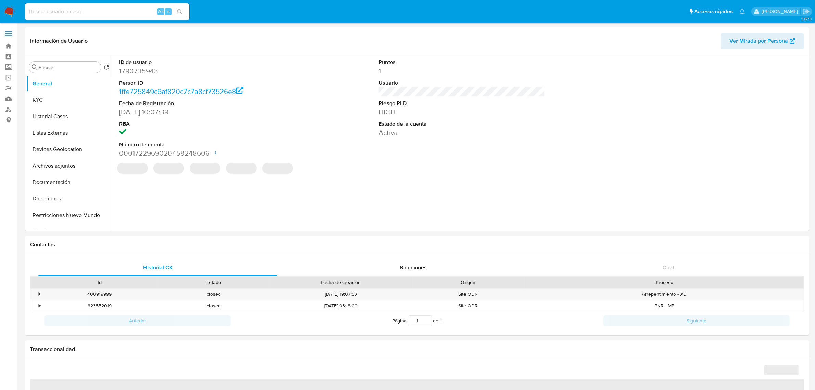
select select "10"
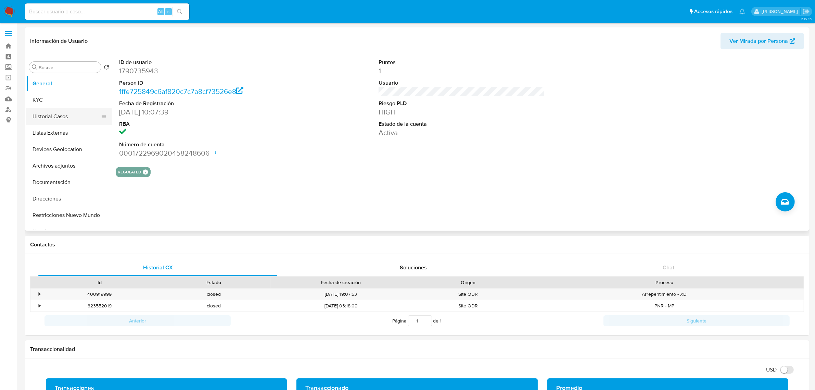
click at [61, 123] on button "Historial Casos" at bounding box center [66, 116] width 80 height 16
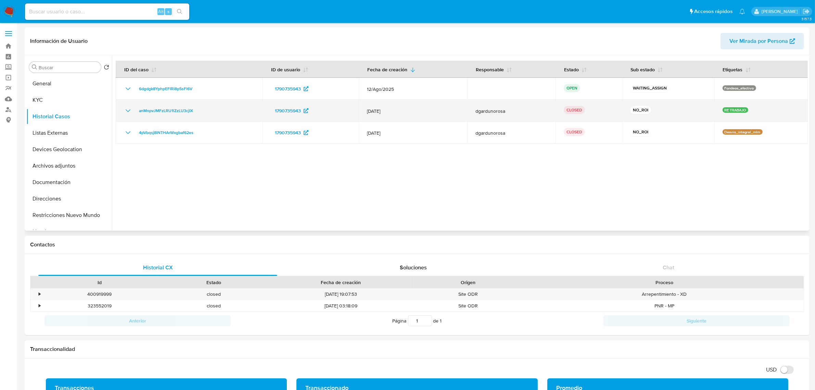
click at [129, 110] on icon "Mostrar/Ocultar" at bounding box center [128, 110] width 8 height 8
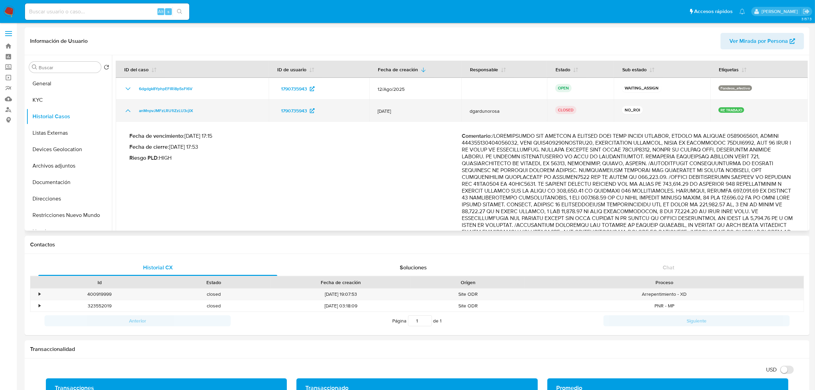
click at [131, 112] on icon "Mostrar/Ocultar" at bounding box center [128, 110] width 8 height 8
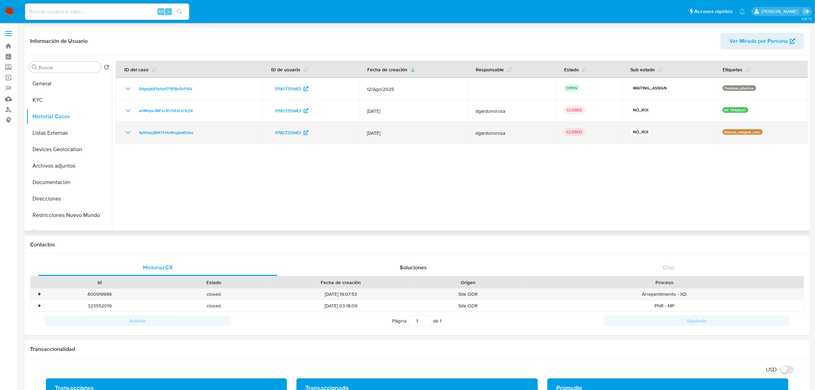
click at [129, 132] on icon "Mostrar/Ocultar" at bounding box center [128, 132] width 5 height 3
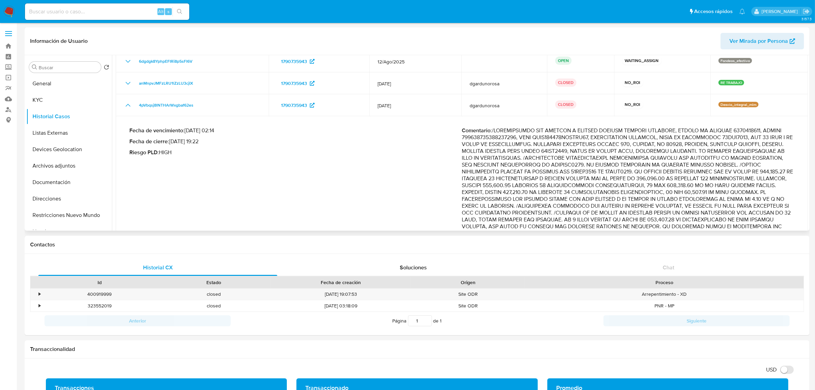
scroll to position [43, 0]
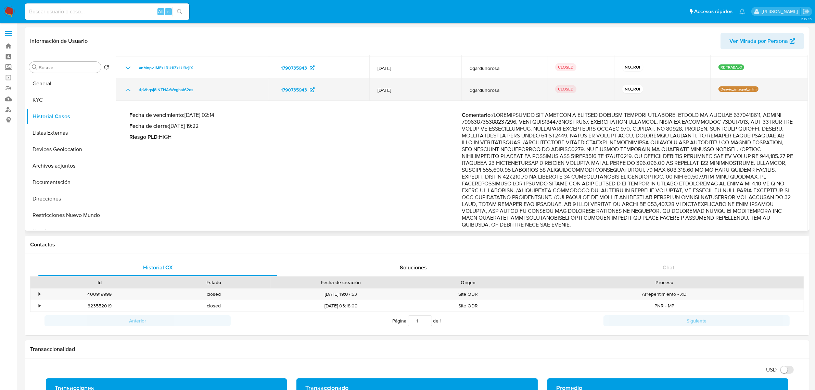
click at [126, 92] on icon "Mostrar/Ocultar" at bounding box center [128, 90] width 8 height 8
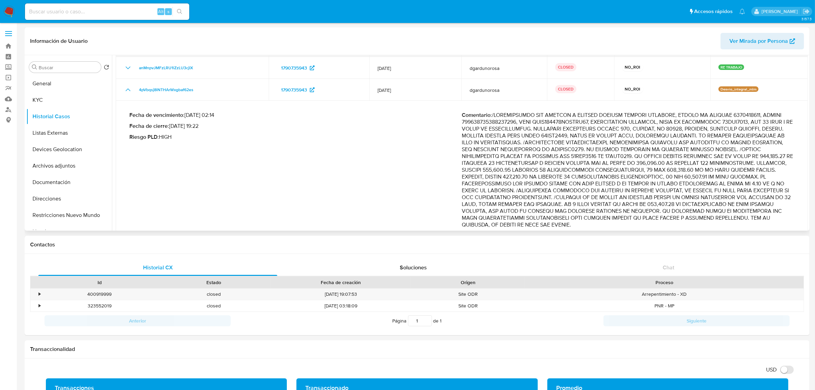
scroll to position [0, 0]
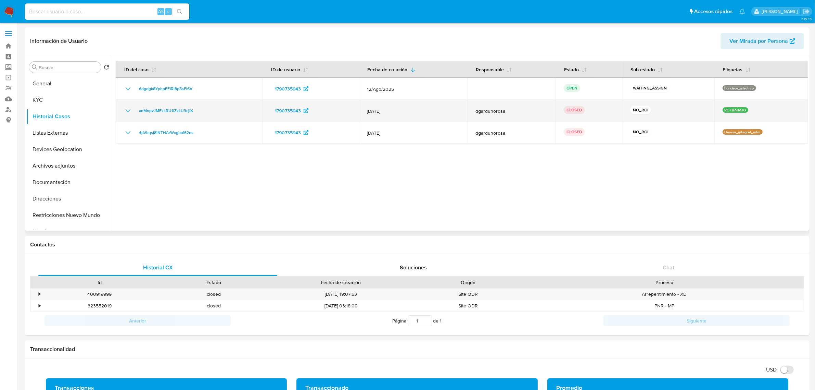
click at [131, 110] on icon "Mostrar/Ocultar" at bounding box center [128, 110] width 8 height 8
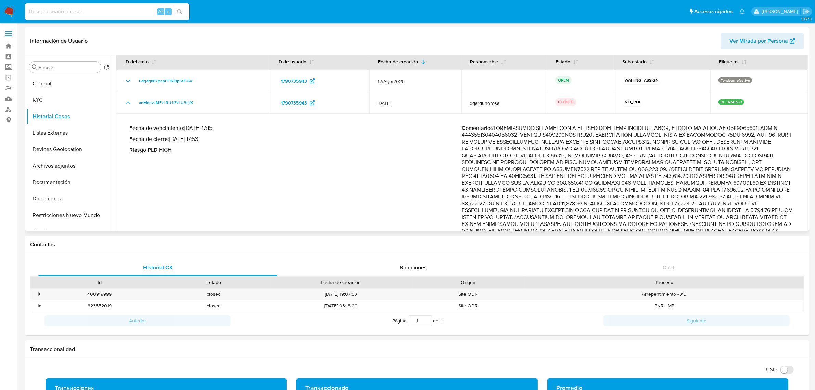
scroll to position [7, 0]
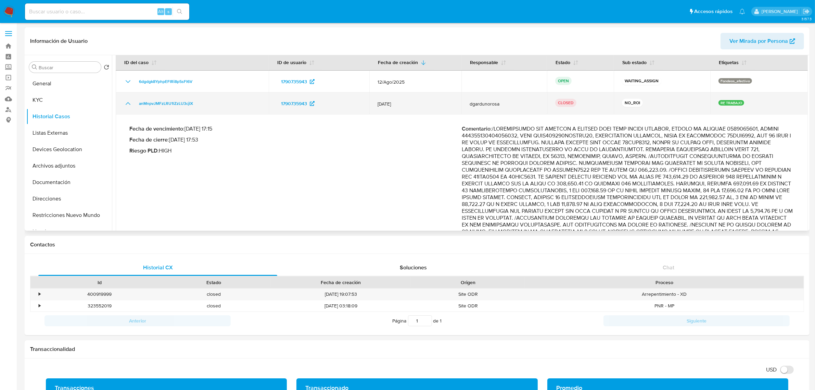
click at [130, 102] on icon "Mostrar/Ocultar" at bounding box center [128, 103] width 8 height 8
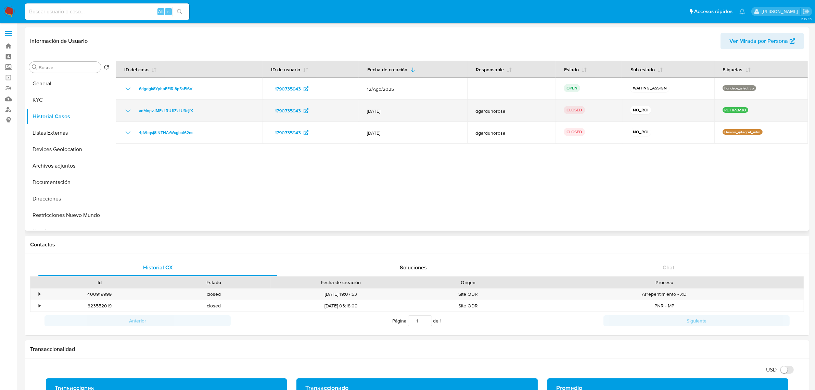
scroll to position [0, 0]
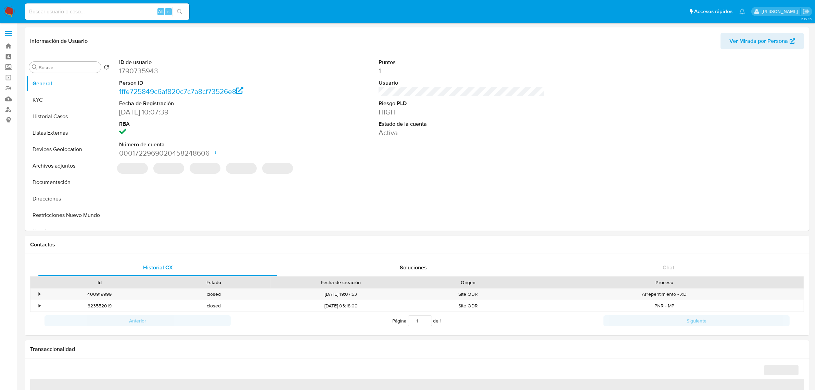
select select "10"
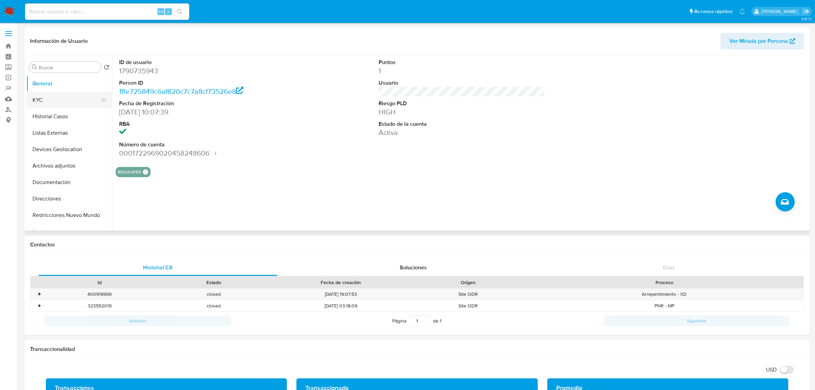
click at [71, 108] on button "KYC" at bounding box center [66, 100] width 80 height 16
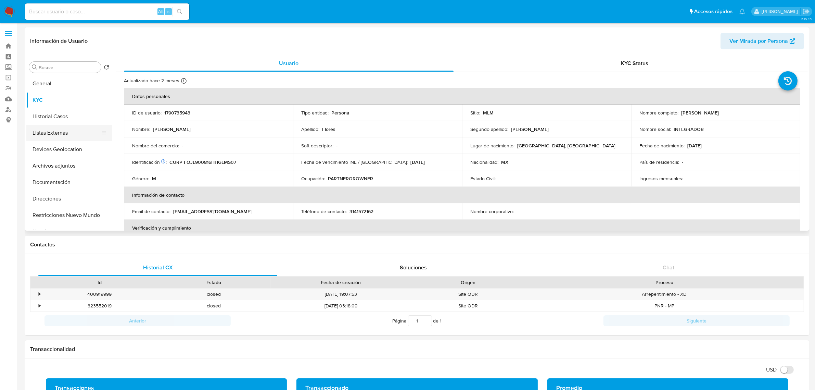
click at [50, 133] on button "Listas Externas" at bounding box center [66, 133] width 80 height 16
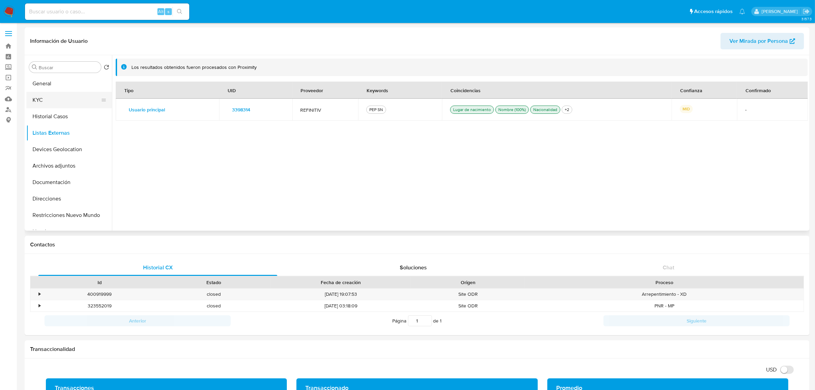
click at [57, 105] on button "KYC" at bounding box center [66, 100] width 80 height 16
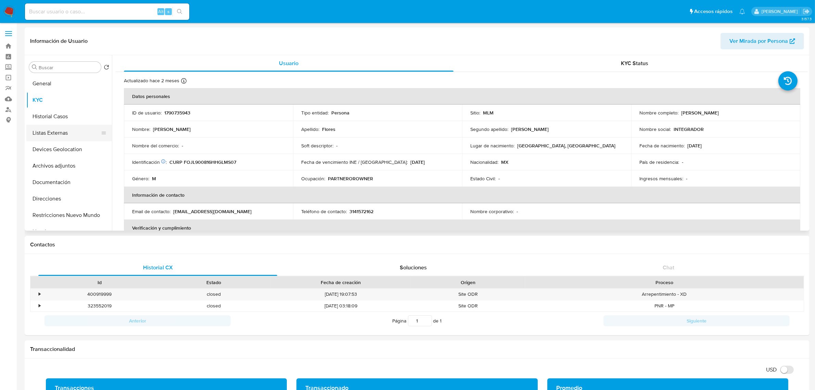
click at [56, 130] on button "Listas Externas" at bounding box center [66, 133] width 80 height 16
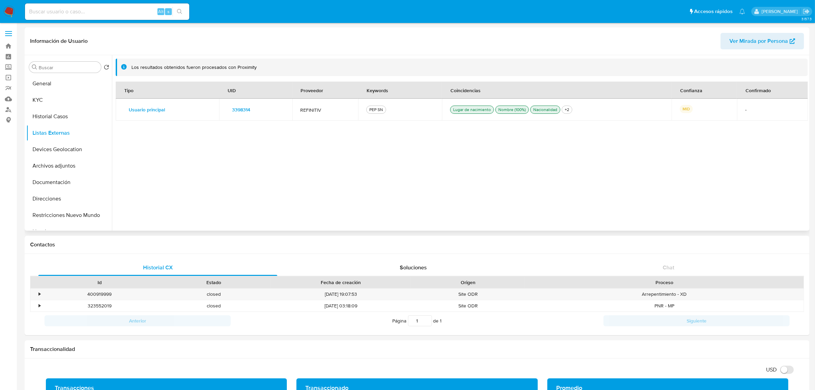
click at [247, 112] on span "3398314" at bounding box center [241, 110] width 18 height 10
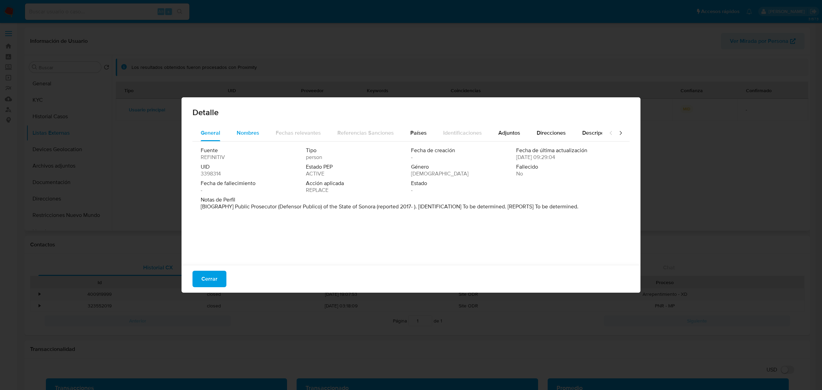
click at [249, 138] on div "Nombres" at bounding box center [248, 133] width 23 height 16
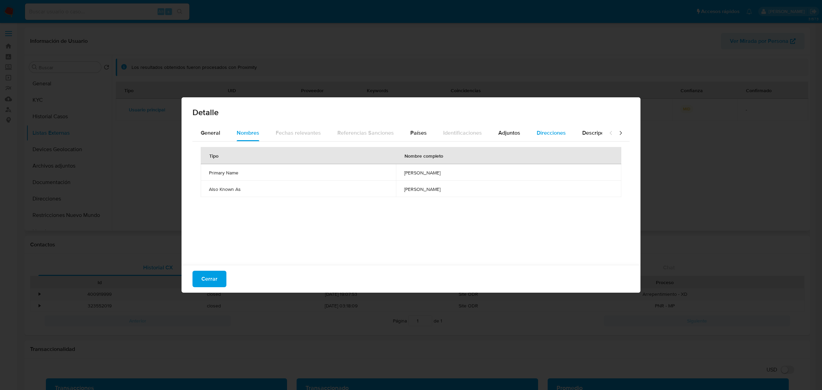
drag, startPoint x: 550, startPoint y: 136, endPoint x: 553, endPoint y: 134, distance: 3.8
click at [552, 136] on span "Direcciones" at bounding box center [551, 133] width 29 height 8
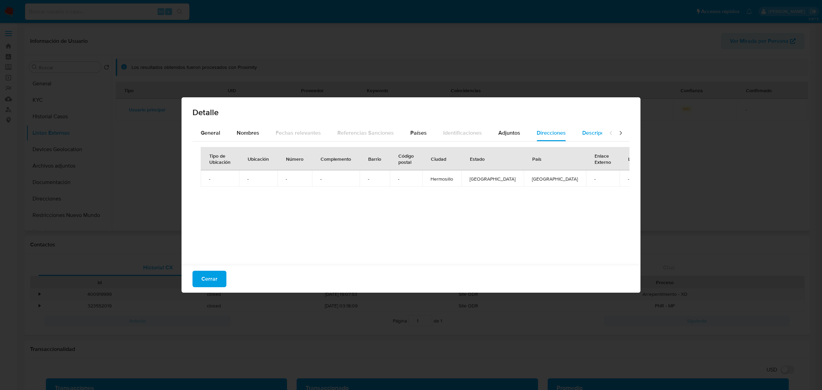
click at [590, 132] on span "Descripciones" at bounding box center [599, 133] width 35 height 8
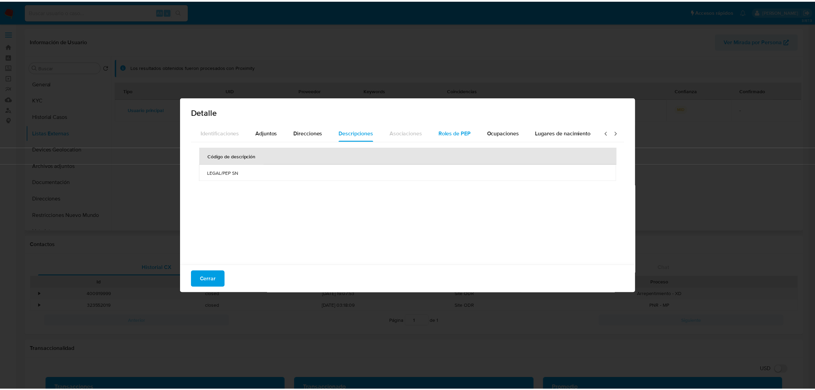
scroll to position [0, 243]
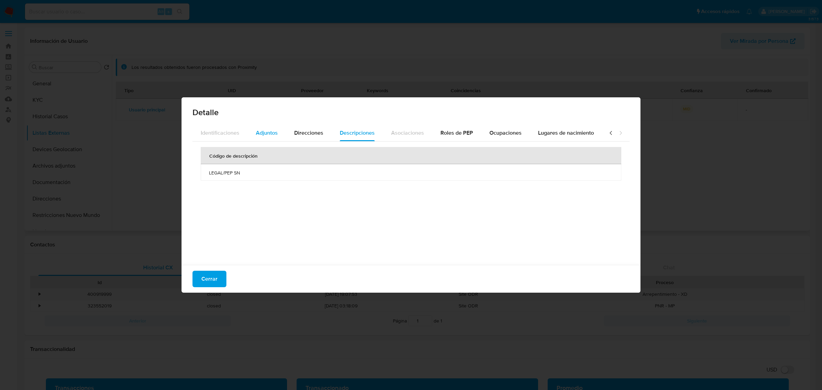
click at [266, 134] on span "Adjuntos" at bounding box center [267, 133] width 22 height 8
click at [315, 172] on span "http://w3.cjf.gob.mx/sevie_page/busquedas/Consultas/index_Ficha.asp?exp=71483&r…" at bounding box center [340, 172] width 50 height 11
drag, startPoint x: 212, startPoint y: 280, endPoint x: 207, endPoint y: 275, distance: 7.0
click at [211, 284] on span "Cerrar" at bounding box center [209, 278] width 16 height 15
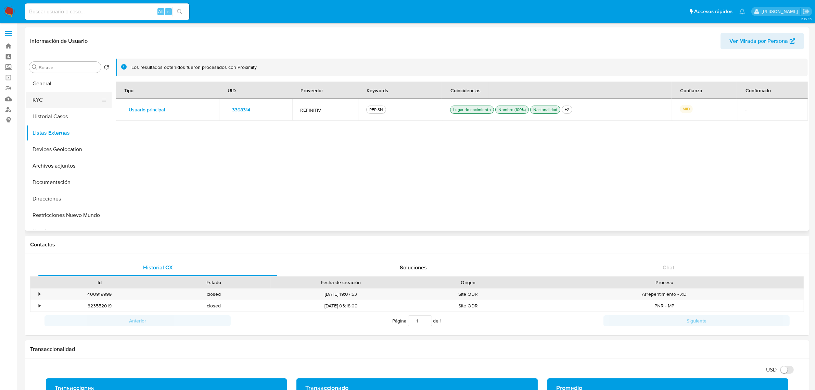
click at [81, 98] on button "KYC" at bounding box center [66, 100] width 80 height 16
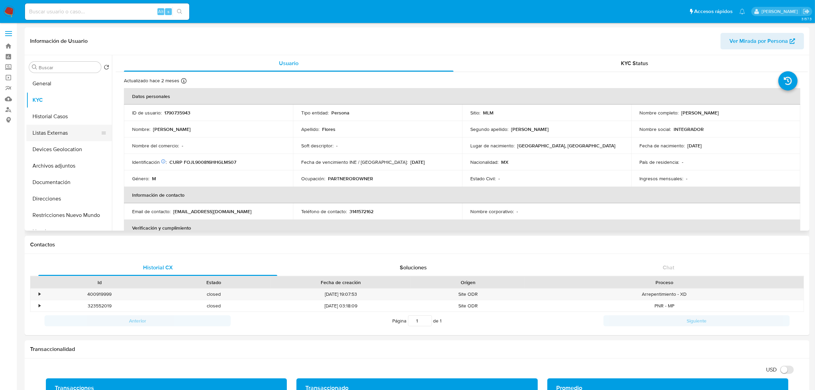
click at [76, 133] on button "Listas Externas" at bounding box center [66, 133] width 80 height 16
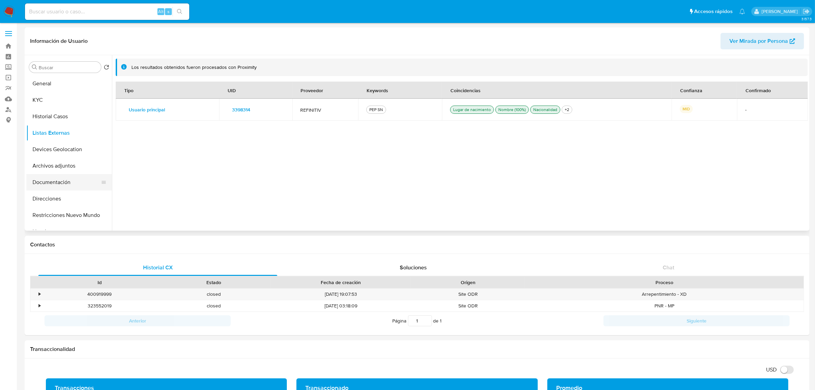
click at [70, 177] on button "Documentación" at bounding box center [66, 182] width 80 height 16
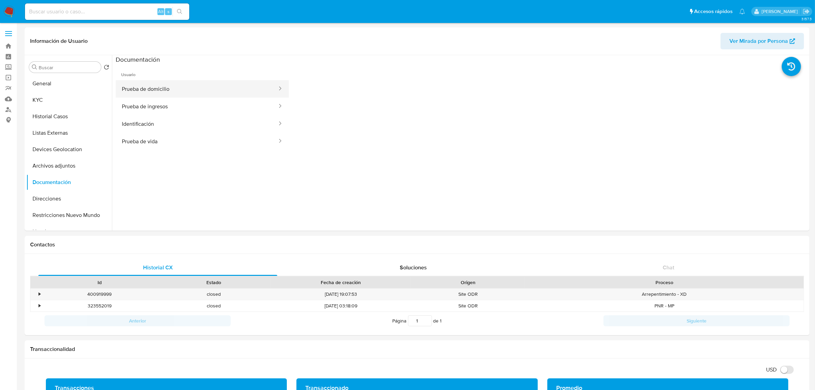
click at [175, 91] on button "Prueba de domicilio" at bounding box center [197, 88] width 162 height 17
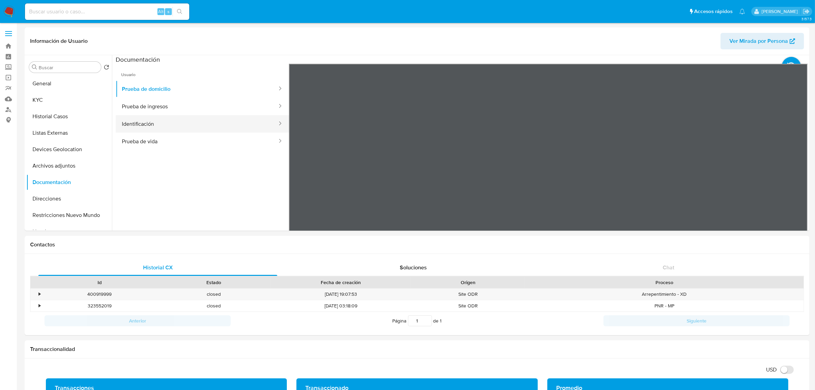
click at [205, 122] on button "Identificación" at bounding box center [197, 123] width 162 height 17
click at [193, 139] on button "Prueba de vida" at bounding box center [197, 141] width 162 height 17
click at [171, 119] on button "Identificación" at bounding box center [197, 123] width 162 height 17
click at [174, 103] on button "Prueba de ingresos" at bounding box center [197, 106] width 162 height 17
click at [184, 133] on button "Prueba de vida" at bounding box center [197, 141] width 162 height 17
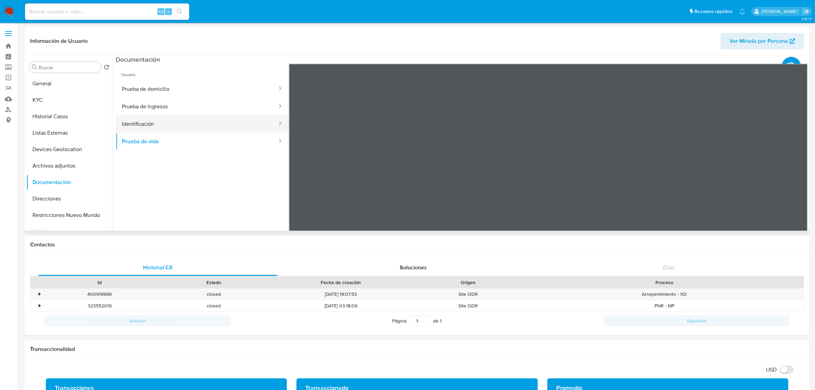
drag, startPoint x: 184, startPoint y: 123, endPoint x: 188, endPoint y: 115, distance: 8.7
click at [184, 122] on button "Identificación" at bounding box center [197, 123] width 162 height 17
click at [204, 90] on button "Prueba de domicilio" at bounding box center [197, 88] width 162 height 17
click at [46, 95] on button "KYC" at bounding box center [66, 100] width 80 height 16
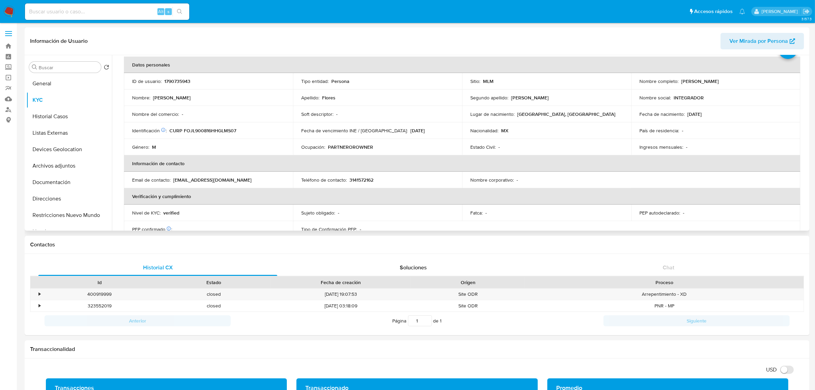
scroll to position [86, 0]
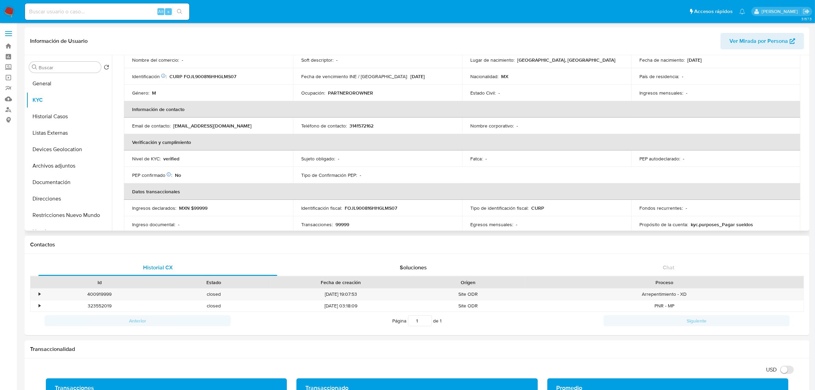
click at [369, 119] on td "Teléfono de contacto : 3141572162" at bounding box center [377, 125] width 169 height 16
click at [372, 124] on p "3141572162" at bounding box center [362, 126] width 24 height 6
click at [370, 125] on p "3141572162" at bounding box center [362, 126] width 24 height 6
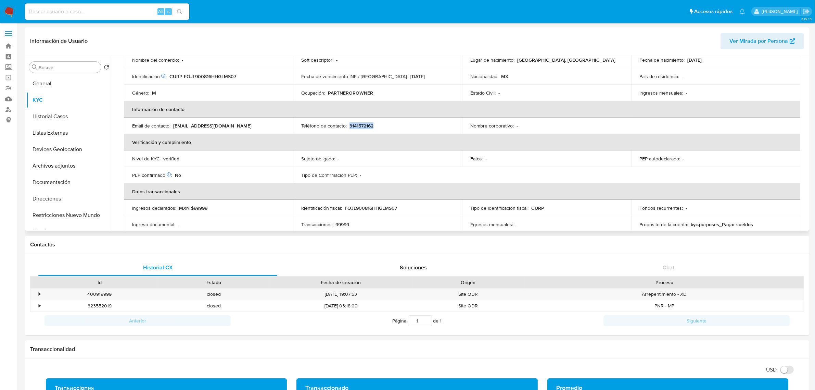
click at [370, 124] on p "3141572162" at bounding box center [362, 126] width 24 height 6
drag, startPoint x: 173, startPoint y: 127, endPoint x: 230, endPoint y: 126, distance: 57.2
click at [230, 126] on div "Email de contacto : glppnegocios3@gmail.com" at bounding box center [208, 126] width 153 height 6
copy p "[EMAIL_ADDRESS][DOMAIN_NAME]"
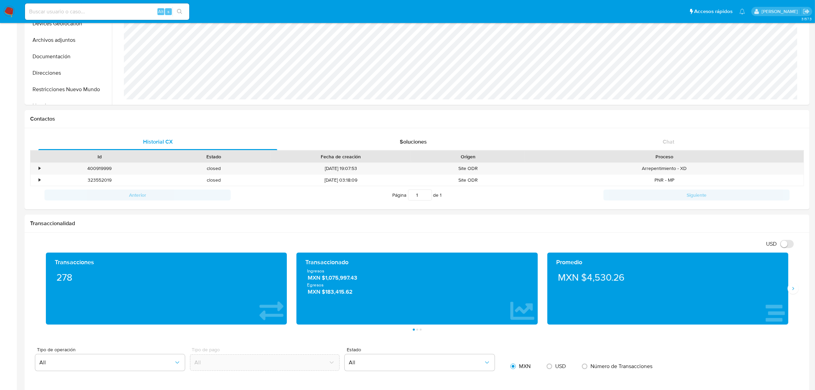
scroll to position [0, 0]
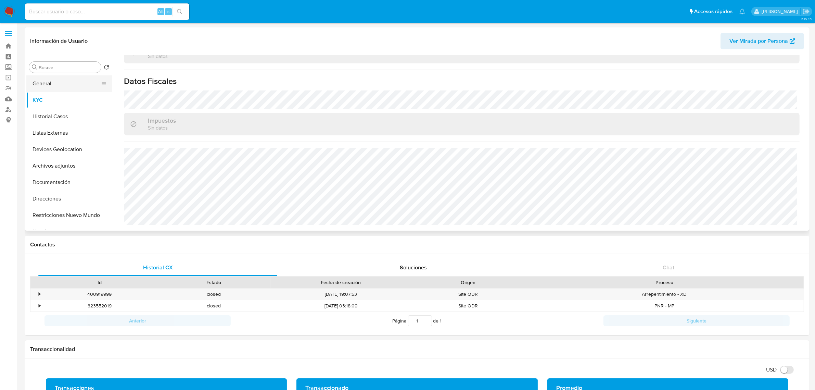
click at [60, 88] on button "General" at bounding box center [66, 83] width 80 height 16
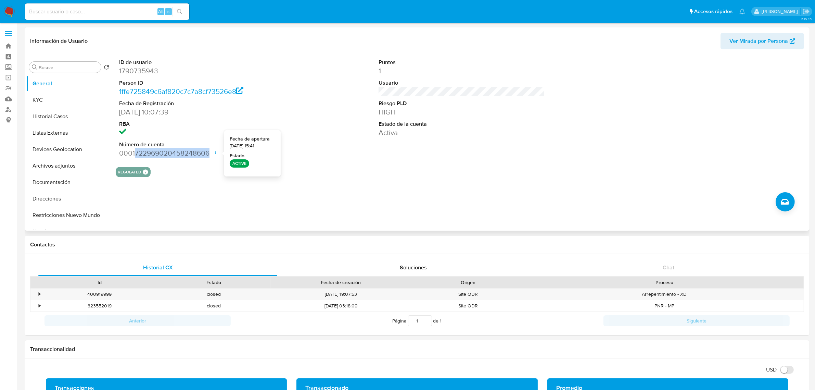
drag, startPoint x: 134, startPoint y: 151, endPoint x: 209, endPoint y: 148, distance: 75.1
click at [210, 155] on dd "0001722969020458248606 Fecha de apertura 23/05/2024 15:41 Estado ACTIVE" at bounding box center [202, 153] width 166 height 10
copy dd "722969020458248606"
click at [67, 106] on button "KYC" at bounding box center [66, 100] width 80 height 16
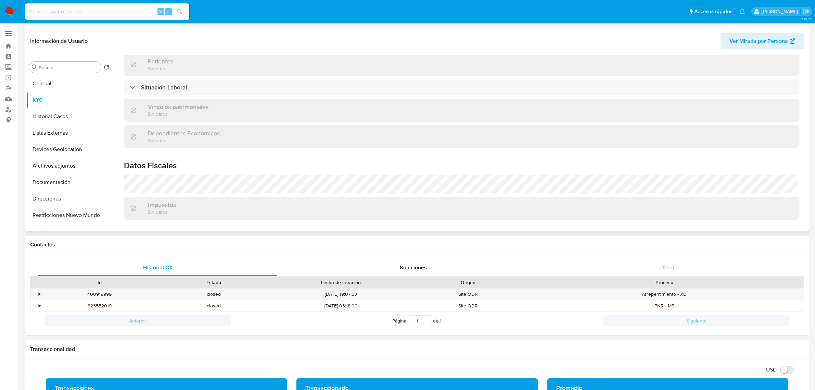
scroll to position [417, 0]
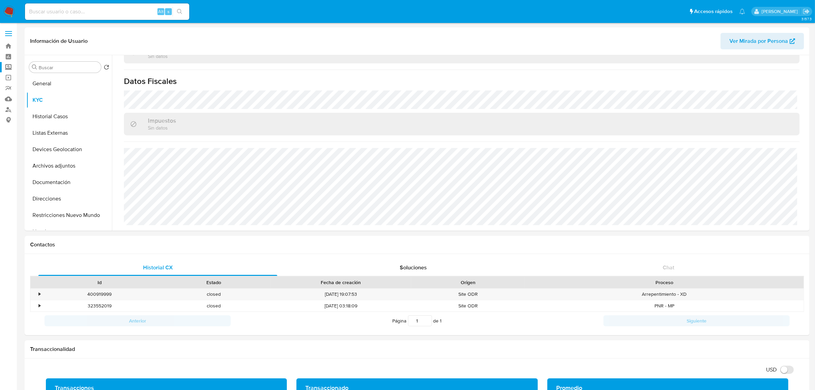
click at [9, 71] on label "Screening" at bounding box center [41, 67] width 82 height 11
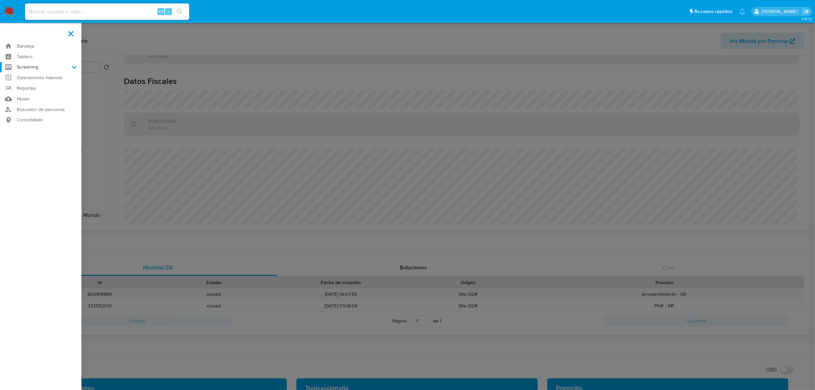
click at [0, 0] on input "Screening" at bounding box center [0, 0] width 0 height 0
click at [36, 93] on link "Herramientas" at bounding box center [41, 94] width 82 height 9
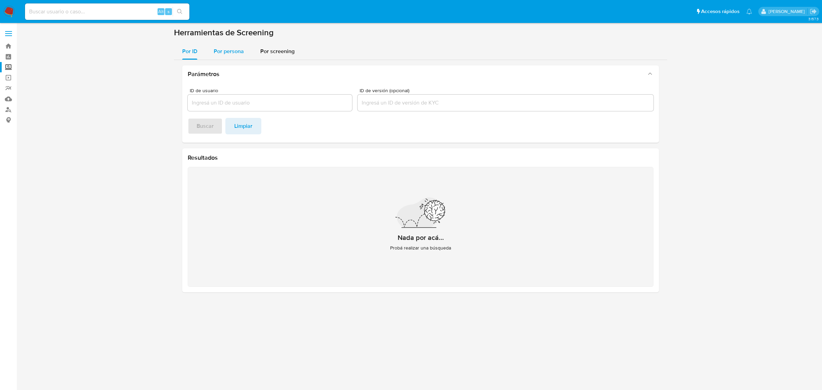
click at [217, 55] on div "Por persona" at bounding box center [229, 51] width 30 height 16
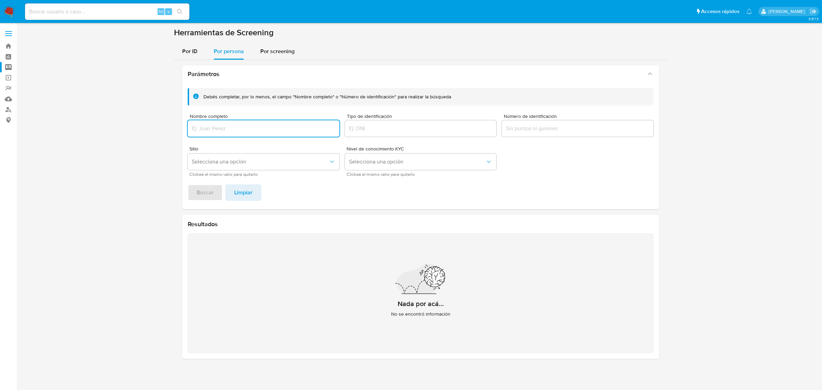
click at [234, 128] on input "Nombre completo" at bounding box center [264, 128] width 152 height 9
drag, startPoint x: 221, startPoint y: 133, endPoint x: 336, endPoint y: 134, distance: 114.4
click at [336, 134] on div "INTEGRADORA DE SERVICIOS LOGISTICOS GLP SOCIEDAD DE RESPONSABILIDAD LIMITADA DE…" at bounding box center [264, 128] width 152 height 16
click at [300, 127] on input "INTEGRADORA DE SERVICIOS LOGISTICOS GLP SOCIEDAD DE RESPONSABILIDAD LIMITADA DE…" at bounding box center [264, 128] width 152 height 9
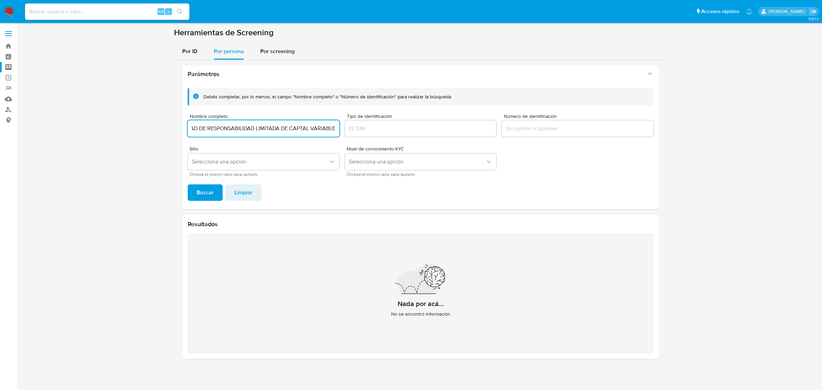
scroll to position [0, 139]
click at [206, 192] on span "Buscar" at bounding box center [205, 192] width 17 height 15
click at [297, 127] on input "INTEGRADORA DE SERVICIOS LOGISTICOS GLP SOCIEDAD DE RESPONSABILIDAD LIMITADA DE…" at bounding box center [264, 128] width 152 height 9
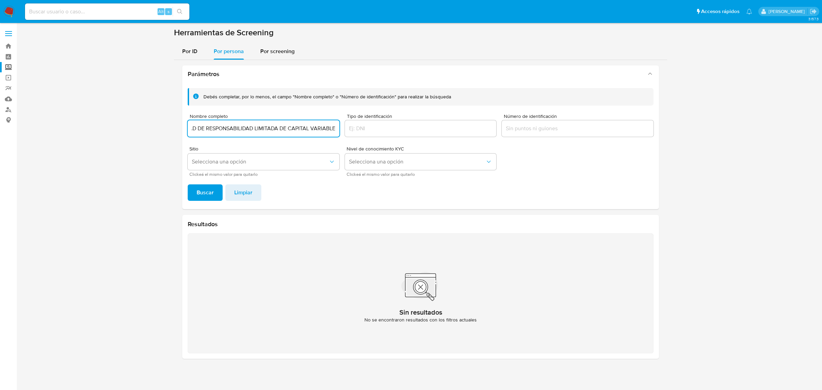
drag, startPoint x: 310, startPoint y: 127, endPoint x: 540, endPoint y: 146, distance: 230.2
click at [538, 146] on div "Debés completar, por lo menos, el campo "Nombre completo" o "Número de identifi…" at bounding box center [421, 132] width 466 height 88
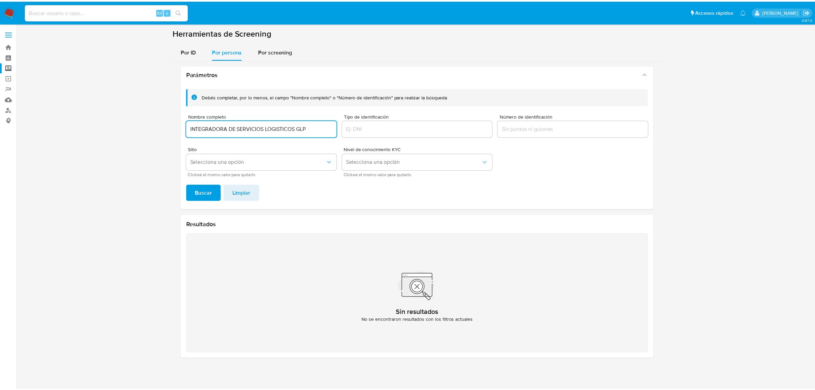
scroll to position [0, 0]
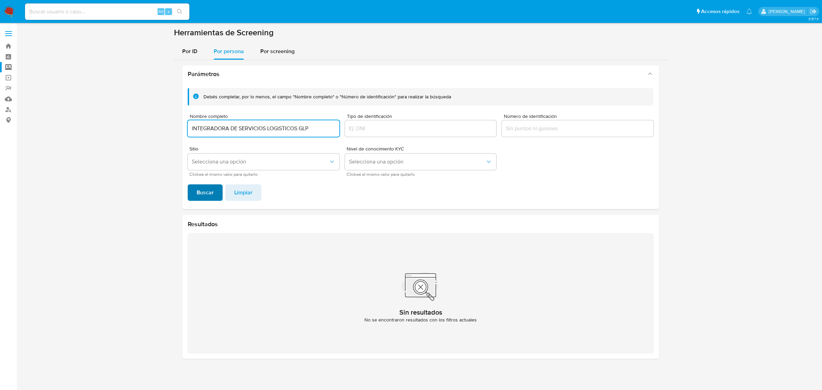
type input "INTEGRADORA DE SERVICIOS LOGISTICOS GLP"
click at [191, 196] on button "Buscar" at bounding box center [205, 192] width 35 height 16
click at [295, 154] on button "Selecciona una opción" at bounding box center [264, 161] width 152 height 16
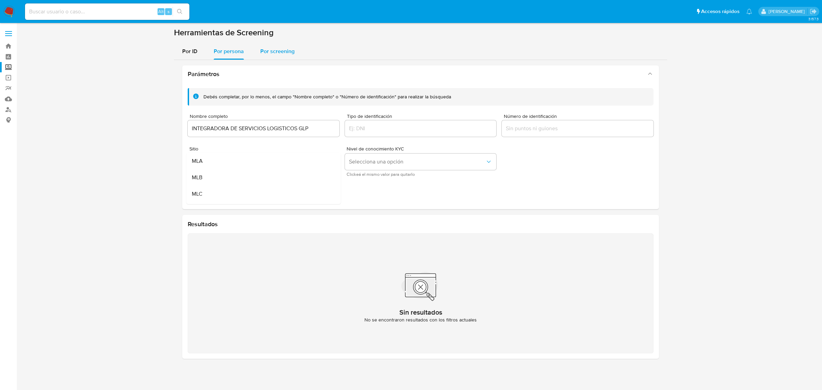
click at [268, 55] on div "Por screening" at bounding box center [277, 51] width 34 height 16
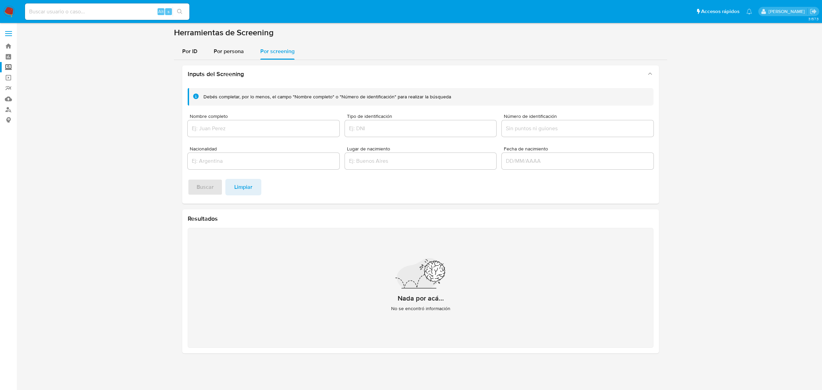
click at [87, 12] on input at bounding box center [107, 11] width 164 height 9
paste input "1790735943"
type input "1790735943"
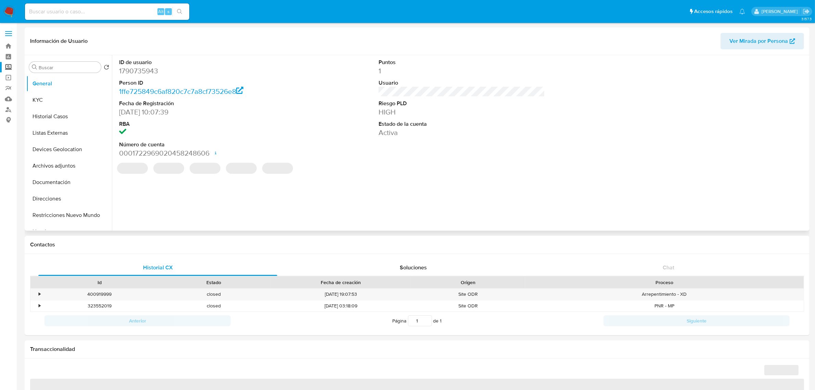
click at [302, 194] on div "ID de usuario 1790735943 Person ID 1ffe725849c6af820c7c7a8cf73526e8 Fecha de Re…" at bounding box center [460, 142] width 696 height 175
select select "10"
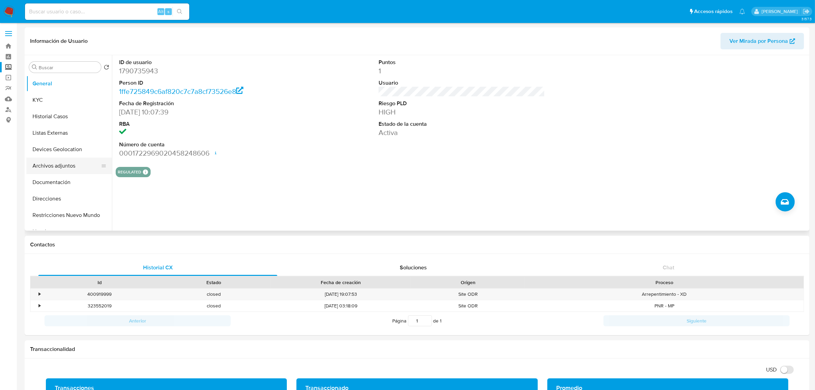
click at [63, 159] on button "Archivos adjuntos" at bounding box center [66, 166] width 80 height 16
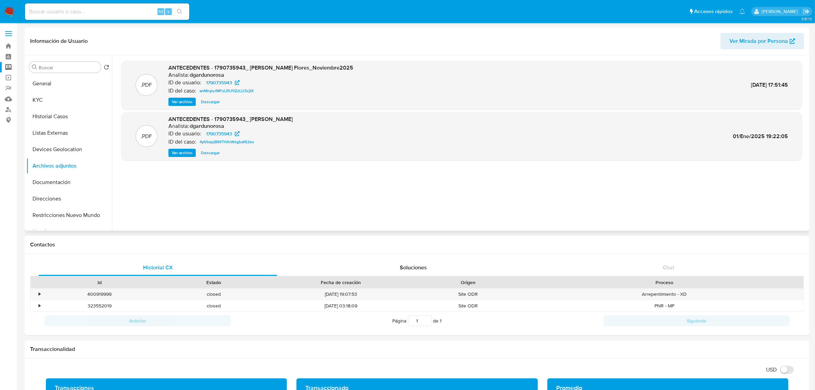
click at [180, 103] on span "Ver archivo" at bounding box center [182, 101] width 21 height 7
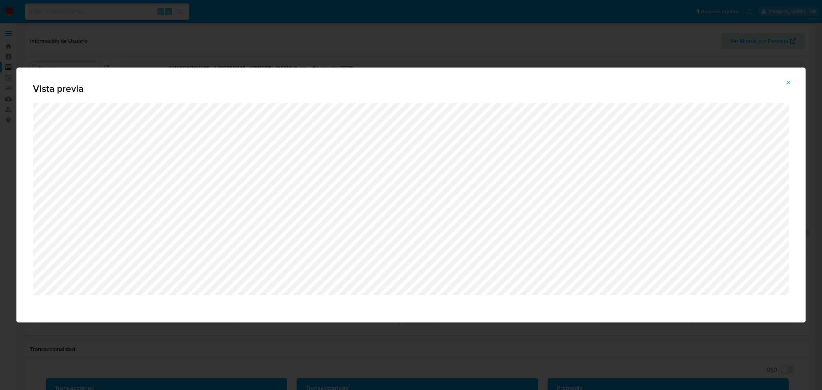
click at [787, 83] on icon "Attachment preview" at bounding box center [788, 82] width 5 height 5
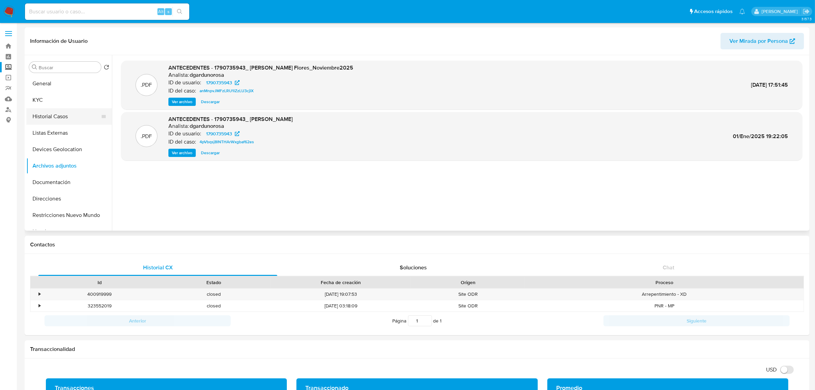
click at [55, 113] on button "Historial Casos" at bounding box center [66, 116] width 80 height 16
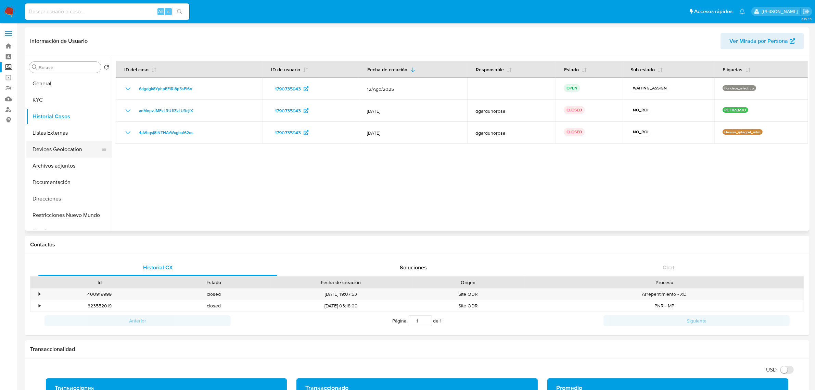
click at [79, 146] on button "Devices Geolocation" at bounding box center [66, 149] width 80 height 16
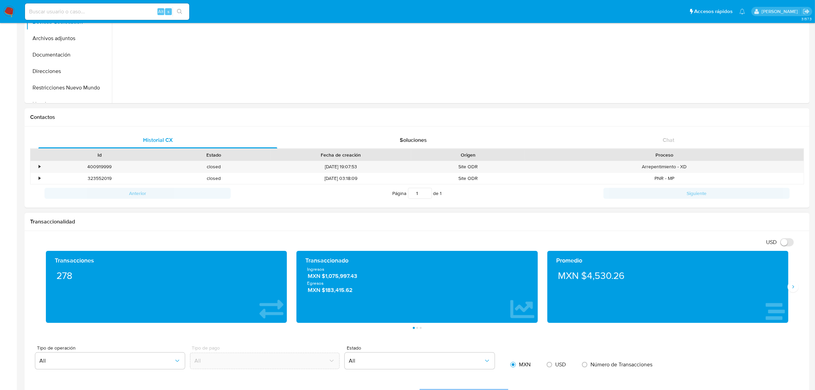
scroll to position [128, 0]
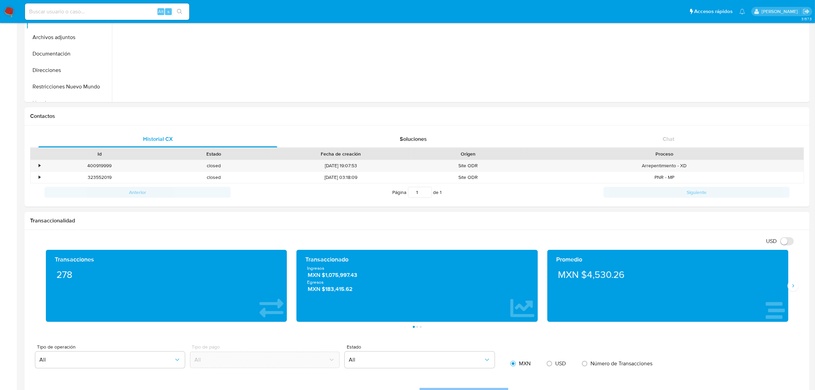
click at [799, 292] on div "Transacciones 278 Transaccionado Ingresos MXN $1,075,997.43 Egresos MXN $183,41…" at bounding box center [417, 289] width 774 height 78
click at [793, 295] on div "Transacciones 278 Transaccionado Ingresos MXN $1,075,997.43 Egresos MXN $183,41…" at bounding box center [417, 289] width 774 height 78
click at [788, 296] on div "Promedio MXN $4,530.26" at bounding box center [668, 286] width 251 height 72
click at [795, 291] on button "Siguiente" at bounding box center [793, 285] width 11 height 11
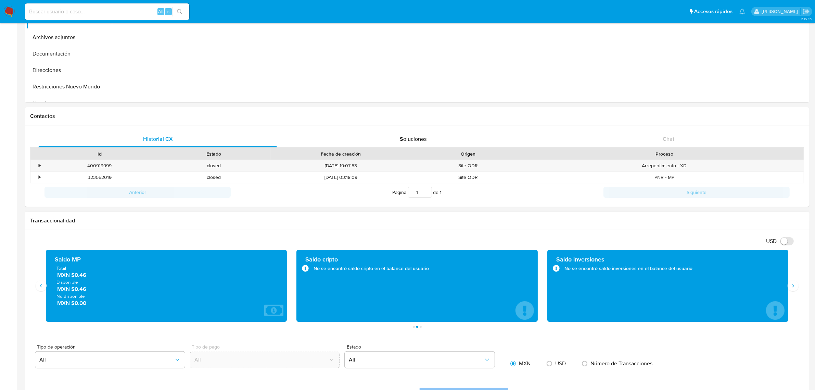
click at [40, 292] on div "Transacciones 278 Transaccionado Ingresos MXN $1,075,997.43 Egresos MXN $183,41…" at bounding box center [417, 289] width 774 height 78
click at [40, 289] on button "Anterior" at bounding box center [41, 285] width 11 height 11
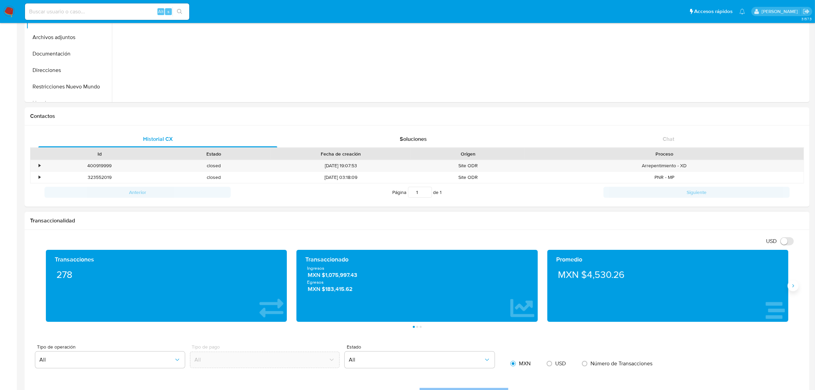
click at [799, 286] on button "Siguiente" at bounding box center [793, 285] width 11 height 11
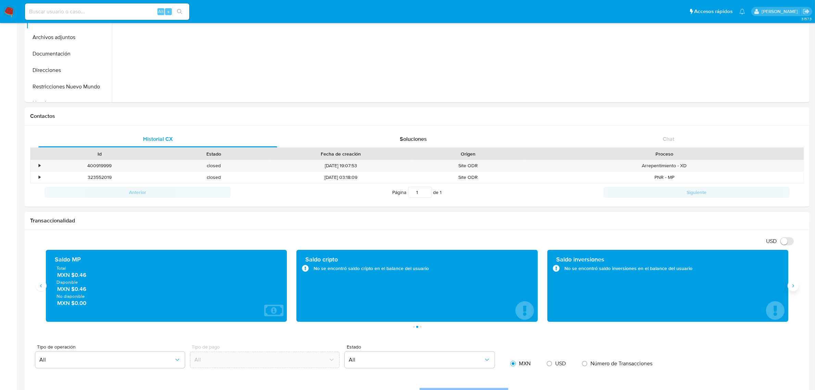
click at [797, 288] on button "Siguiente" at bounding box center [793, 285] width 11 height 11
click at [47, 294] on div "Saldo cripto No se encontró saldo cripto en el balance del usuario" at bounding box center [166, 286] width 241 height 72
click at [45, 293] on div "Saldo cripto No se encontró saldo cripto en el balance del usuario" at bounding box center [166, 286] width 251 height 72
click at [40, 290] on button "Anterior" at bounding box center [41, 285] width 11 height 11
click at [39, 289] on button "Anterior" at bounding box center [41, 285] width 11 height 11
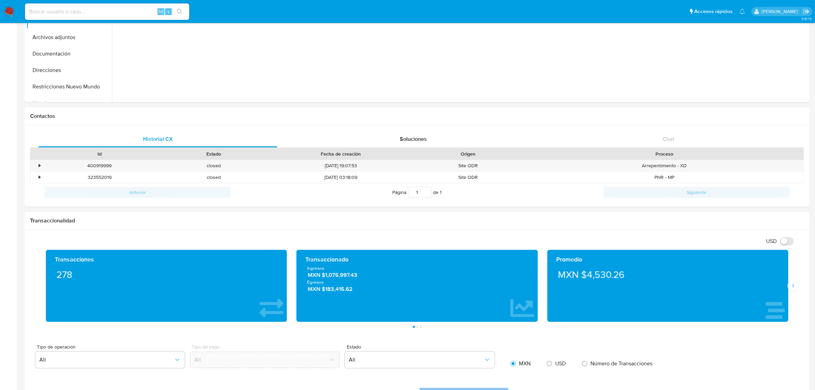
click at [792, 293] on div "Promedio MXN $4,530.26" at bounding box center [668, 286] width 251 height 72
click at [793, 292] on div "Promedio MXN $4,530.26" at bounding box center [668, 286] width 251 height 72
click at [795, 287] on icon "Siguiente" at bounding box center [793, 285] width 5 height 5
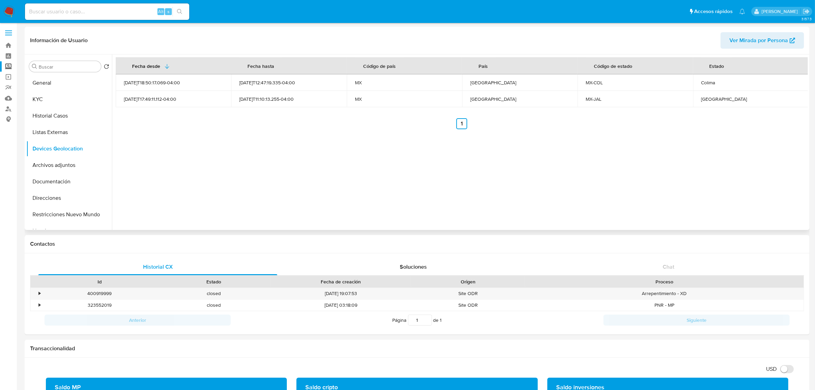
scroll to position [0, 0]
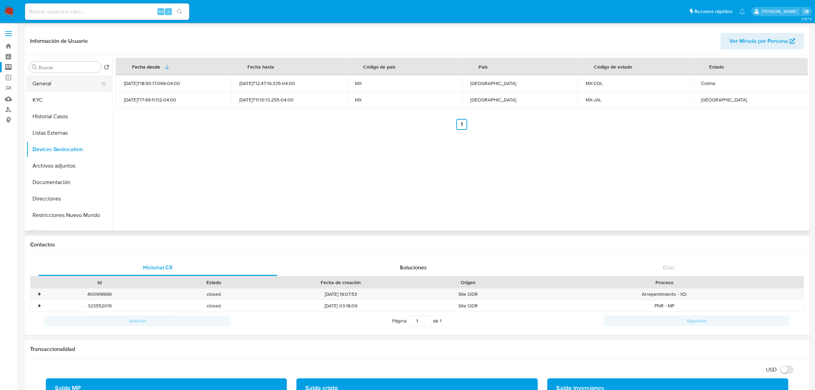
click at [69, 79] on button "General" at bounding box center [66, 83] width 80 height 16
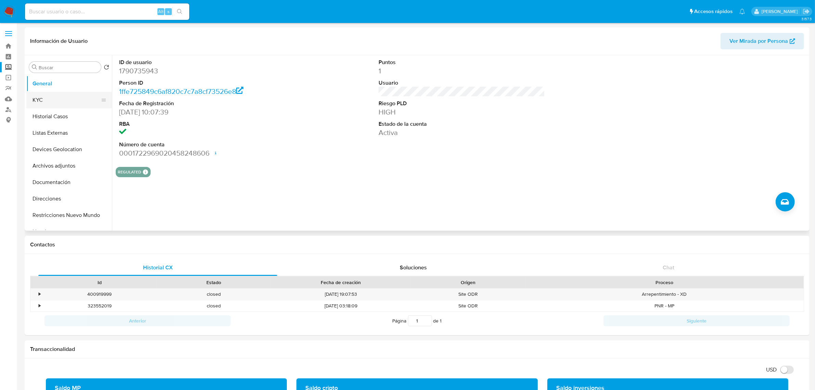
click at [54, 100] on button "KYC" at bounding box center [66, 100] width 80 height 16
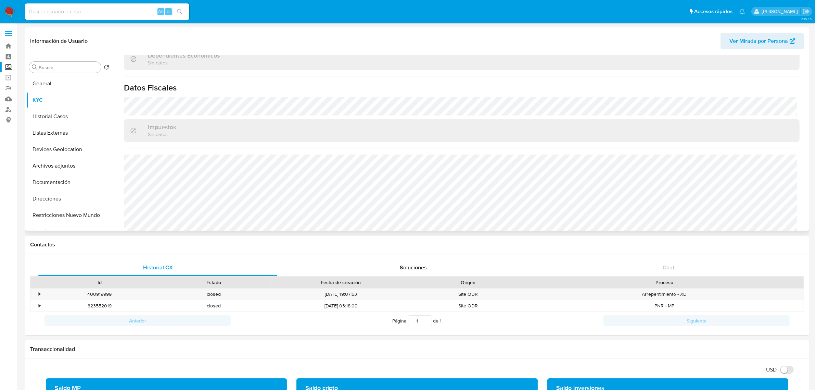
scroll to position [417, 0]
click at [70, 124] on button "Historial Casos" at bounding box center [66, 116] width 80 height 16
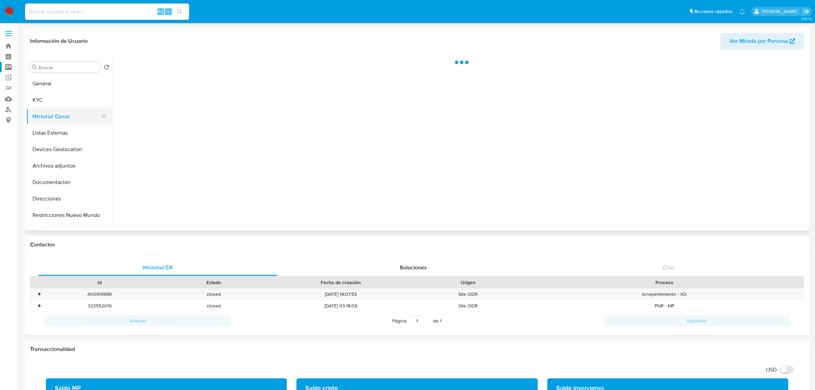
scroll to position [0, 0]
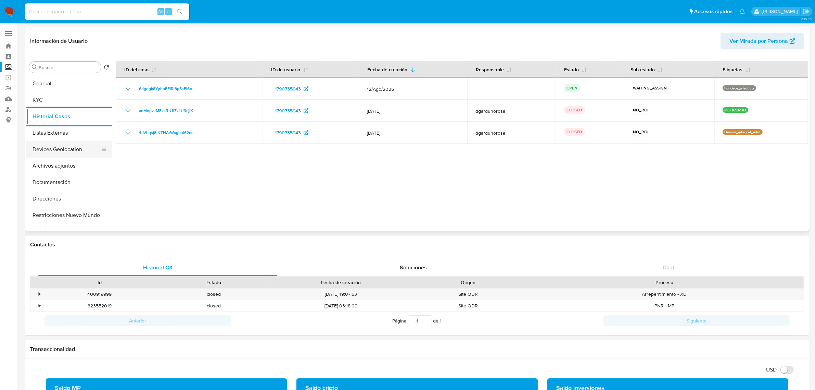
click at [48, 141] on button "Devices Geolocation" at bounding box center [66, 149] width 80 height 16
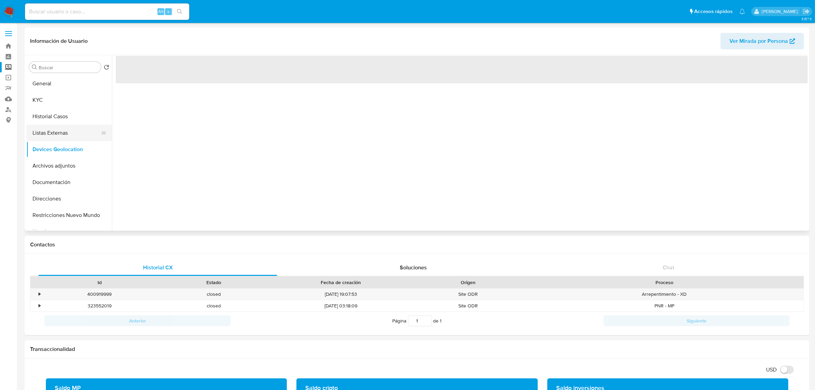
click at [49, 133] on button "Listas Externas" at bounding box center [66, 133] width 80 height 16
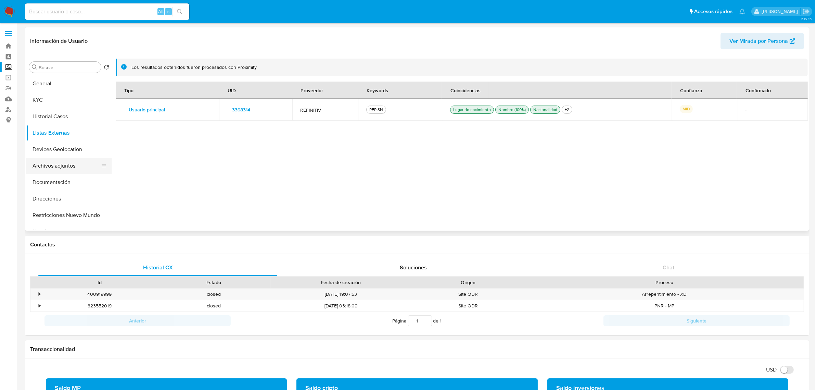
click at [48, 160] on button "Archivos adjuntos" at bounding box center [66, 166] width 80 height 16
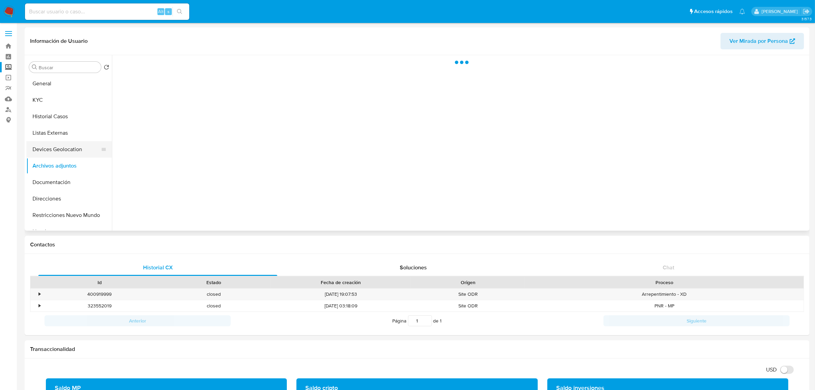
click at [48, 148] on button "Devices Geolocation" at bounding box center [66, 149] width 80 height 16
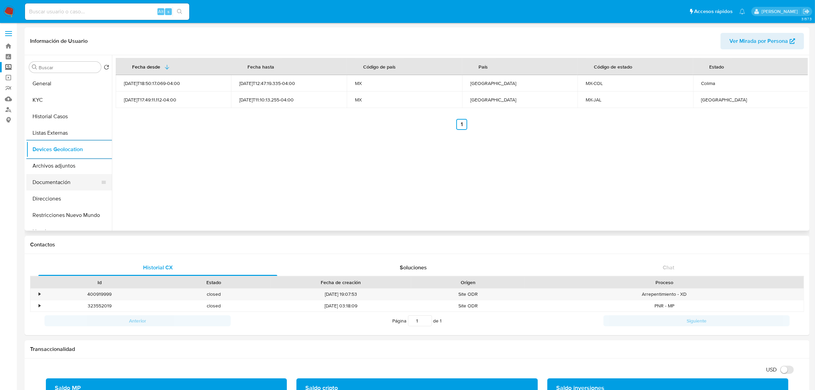
click at [67, 176] on ul "General KYC Historial Casos Listas Externas Devices Geolocation Archivos adjunt…" at bounding box center [69, 152] width 86 height 154
click at [62, 164] on button "Archivos adjuntos" at bounding box center [66, 166] width 80 height 16
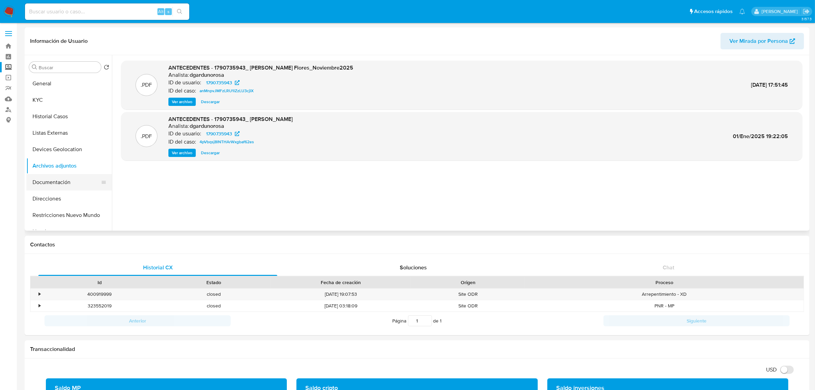
click at [59, 184] on button "Documentación" at bounding box center [66, 182] width 80 height 16
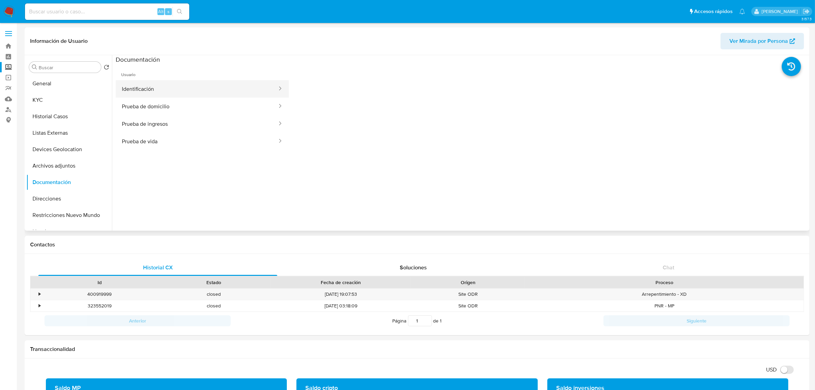
click at [153, 82] on button "Identificación" at bounding box center [197, 88] width 162 height 17
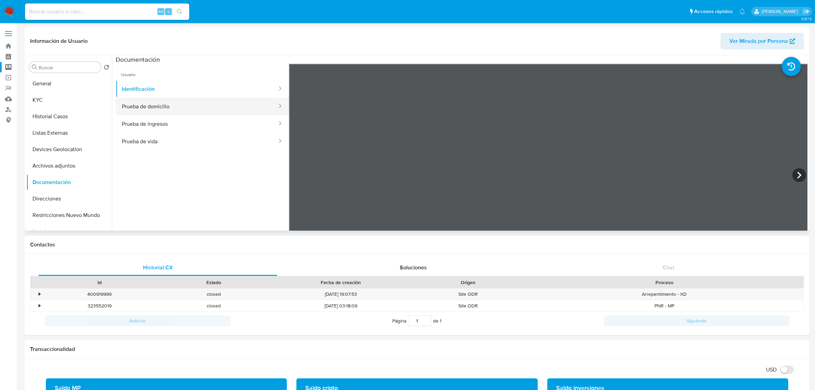
click at [137, 110] on button "Prueba de domicilio" at bounding box center [197, 106] width 162 height 17
drag, startPoint x: 237, startPoint y: 131, endPoint x: 236, endPoint y: 126, distance: 5.2
click at [237, 131] on button "Prueba de ingresos" at bounding box center [197, 123] width 162 height 17
click at [200, 141] on button "Prueba de vida" at bounding box center [197, 141] width 162 height 17
click at [95, 12] on input at bounding box center [107, 11] width 164 height 9
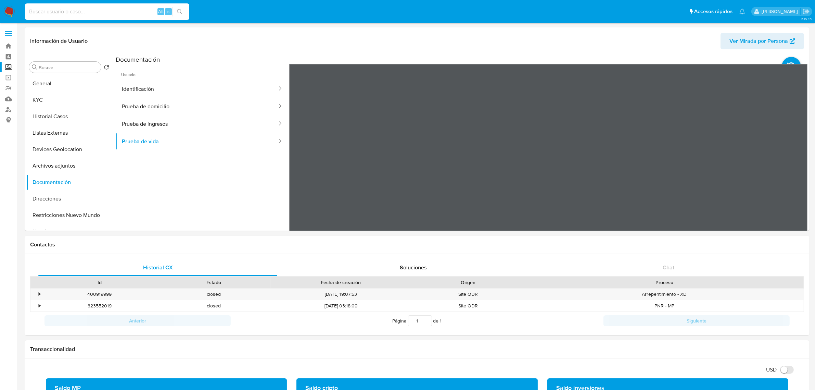
paste input "60264717"
type input "60264717"
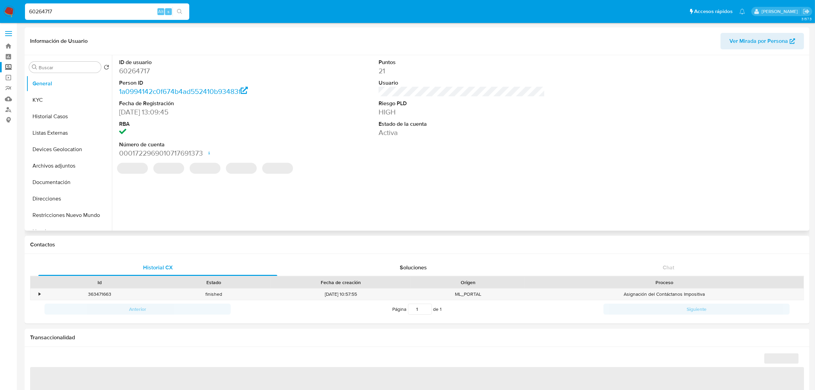
select select "10"
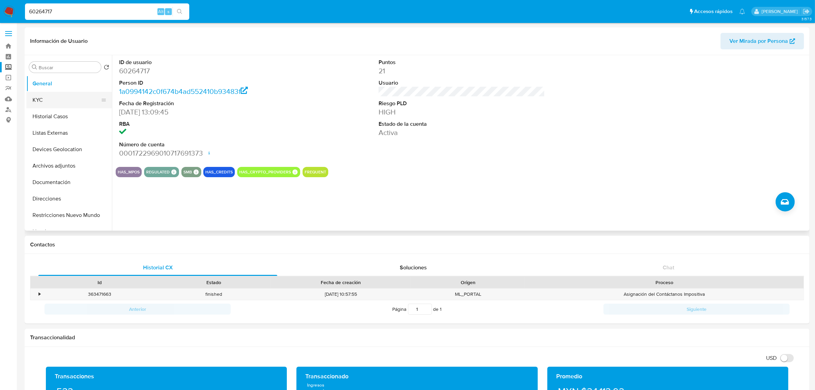
click at [66, 98] on button "KYC" at bounding box center [66, 100] width 80 height 16
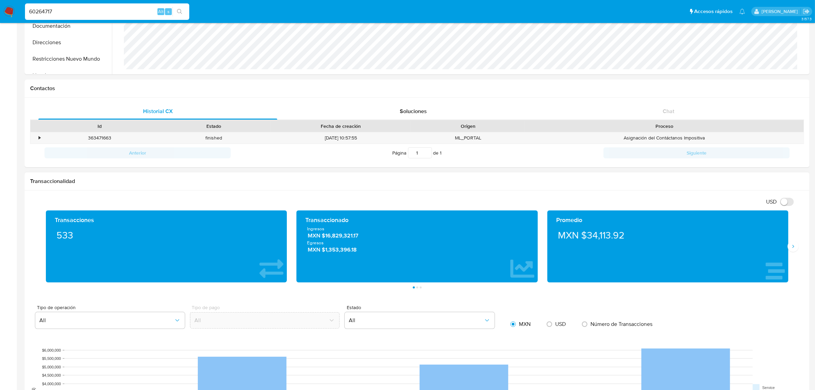
scroll to position [171, 0]
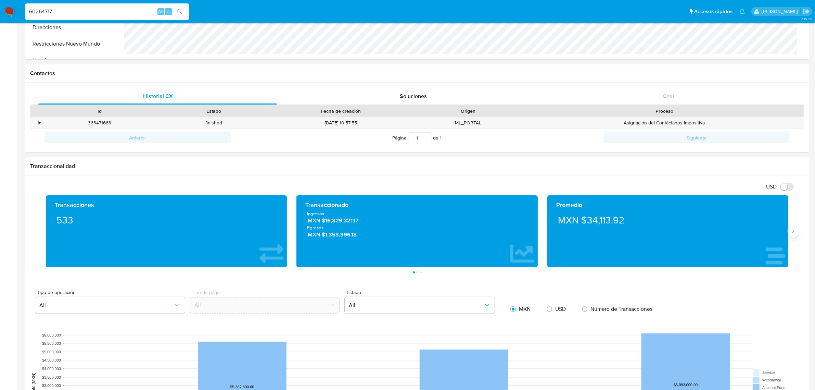
click at [796, 231] on icon "Siguiente" at bounding box center [793, 230] width 5 height 5
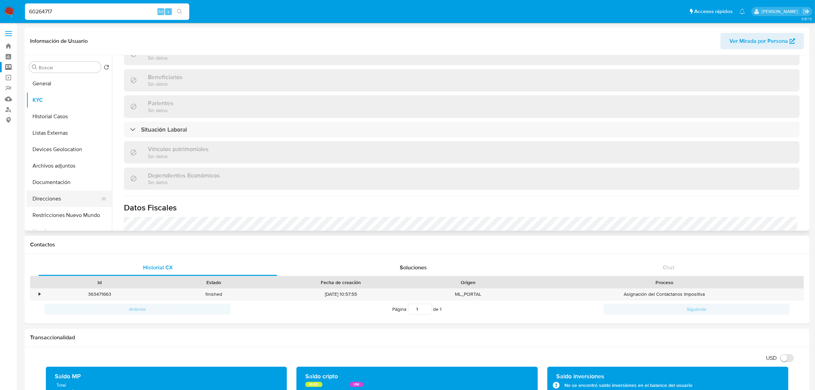
scroll to position [295, 0]
click at [65, 181] on button "Documentación" at bounding box center [66, 182] width 80 height 16
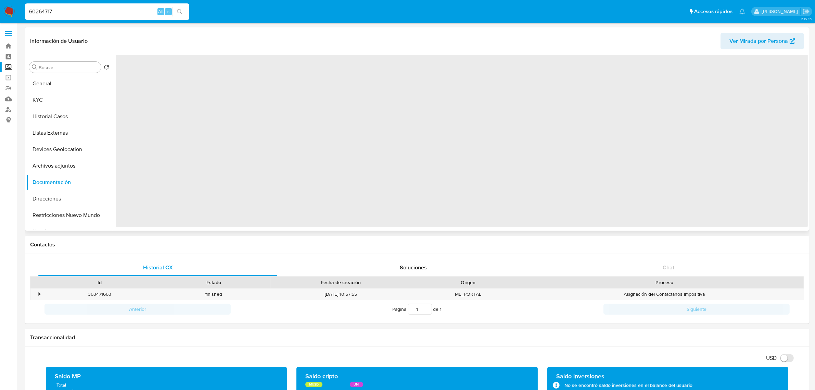
scroll to position [0, 0]
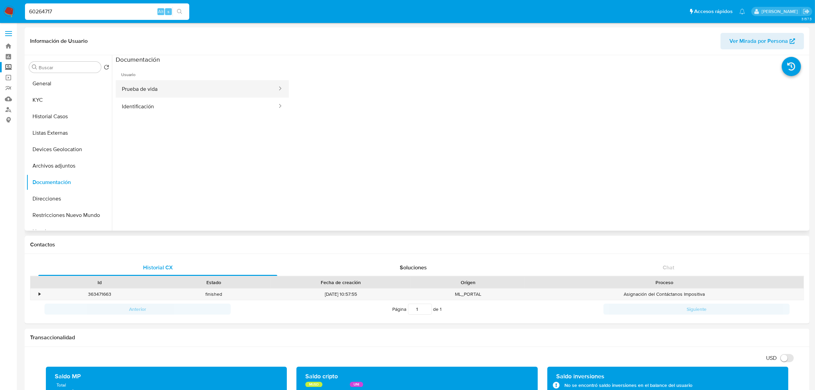
click at [169, 89] on button "Prueba de vida" at bounding box center [197, 88] width 162 height 17
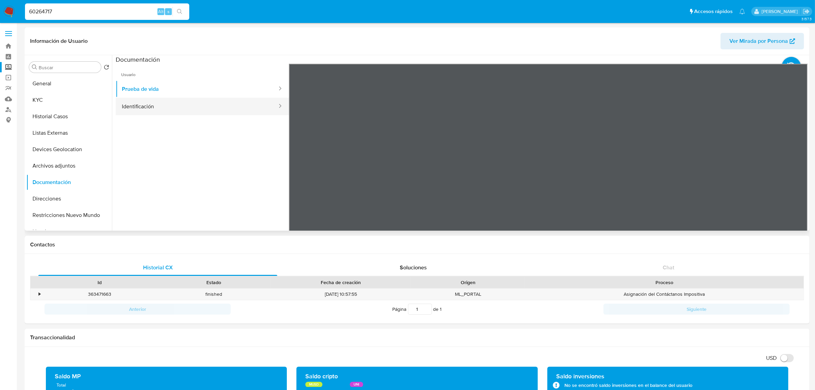
click at [220, 113] on button "Identificación" at bounding box center [197, 106] width 162 height 17
click at [233, 90] on button "Prueba de vida" at bounding box center [197, 88] width 162 height 17
click at [560, 160] on div at bounding box center [548, 176] width 519 height 225
click at [62, 103] on button "KYC" at bounding box center [66, 100] width 80 height 16
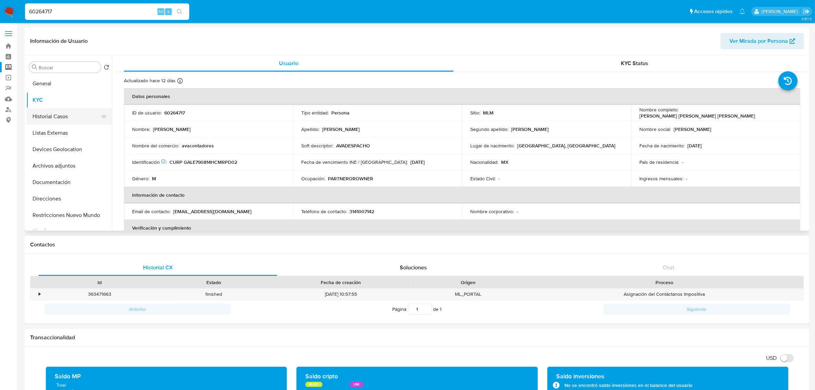
click at [67, 122] on button "Historial Casos" at bounding box center [66, 116] width 80 height 16
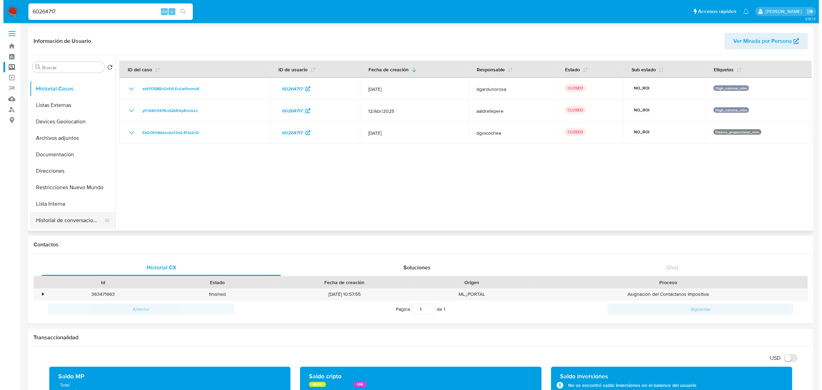
scroll to position [43, 0]
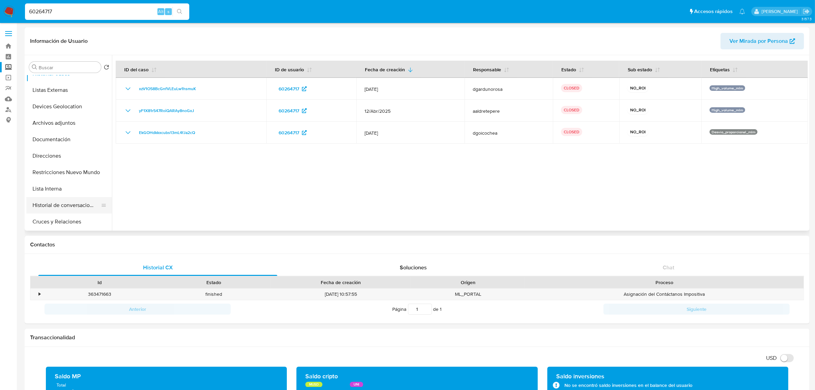
click at [75, 205] on button "Historial de conversaciones" at bounding box center [66, 205] width 80 height 16
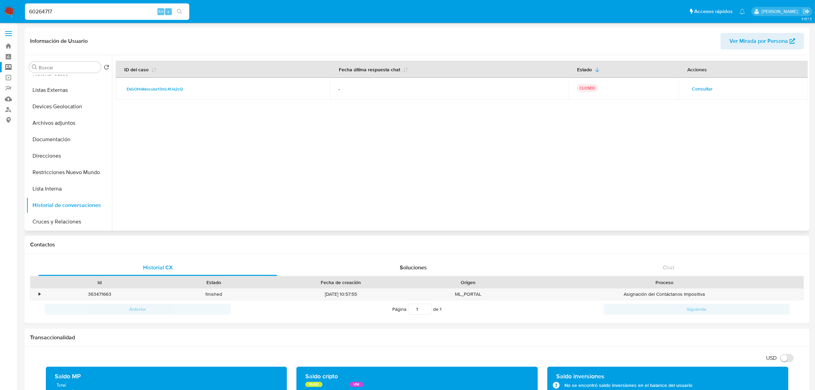
click at [703, 91] on span "Consultar" at bounding box center [702, 89] width 21 height 10
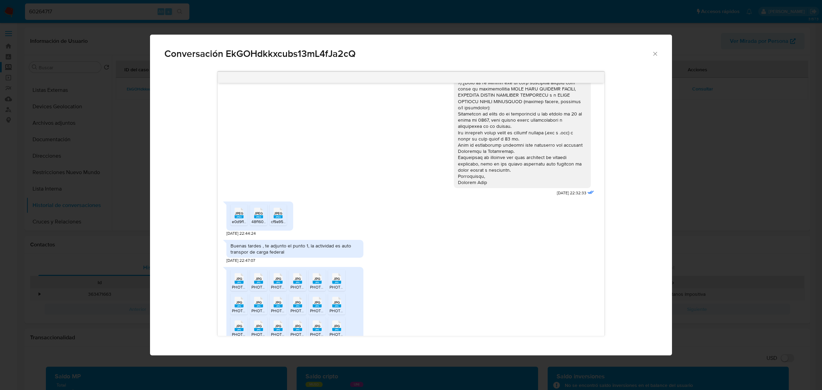
scroll to position [128, 0]
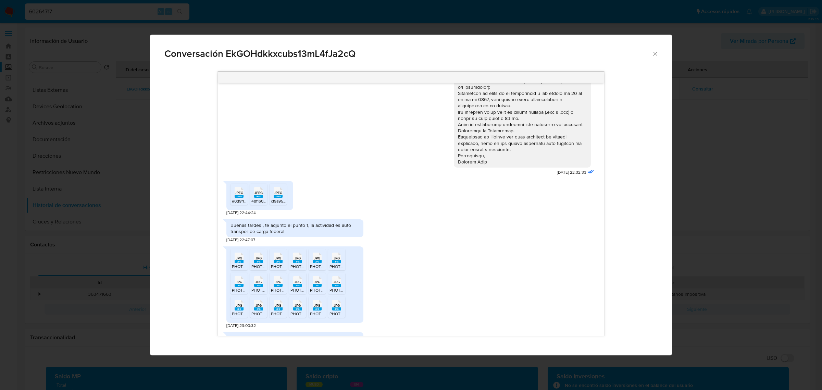
click at [234, 193] on div "JPEG JPEG" at bounding box center [239, 191] width 14 height 13
click at [258, 194] on span "JPEG" at bounding box center [258, 192] width 8 height 4
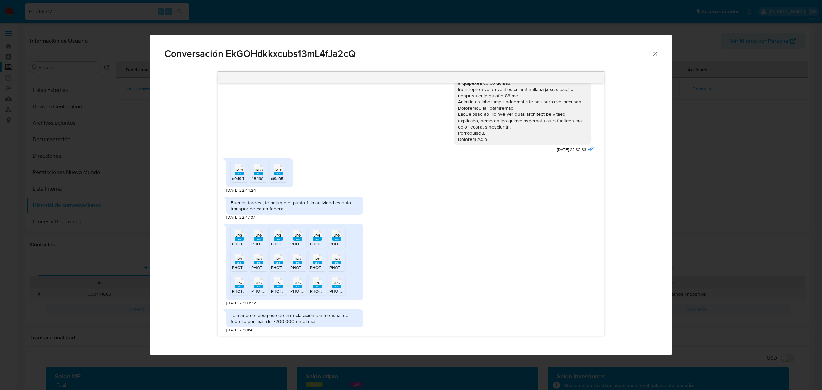
scroll to position [171, 0]
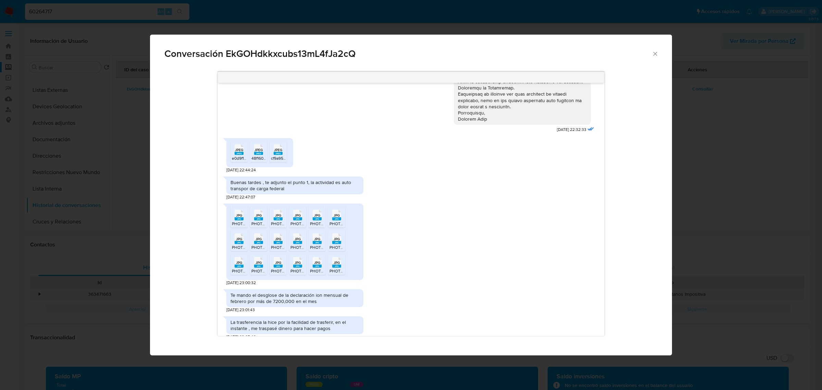
click at [298, 249] on span "PHOTO-2025-03-26-16-53-36 5.jpg" at bounding box center [322, 247] width 65 height 6
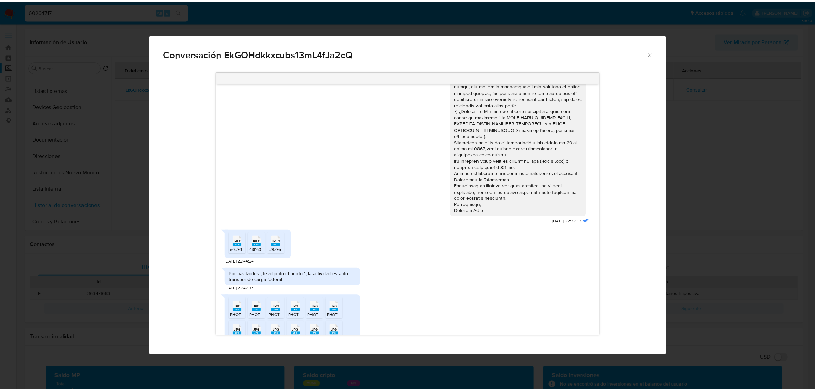
scroll to position [64, 0]
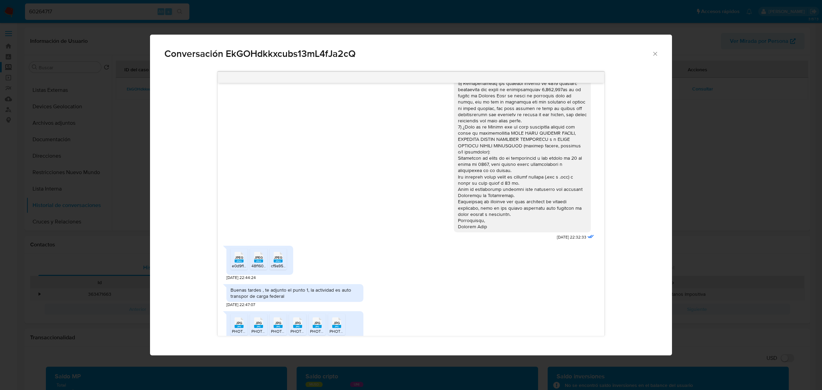
click at [657, 53] on icon "Cerrar" at bounding box center [655, 53] width 7 height 7
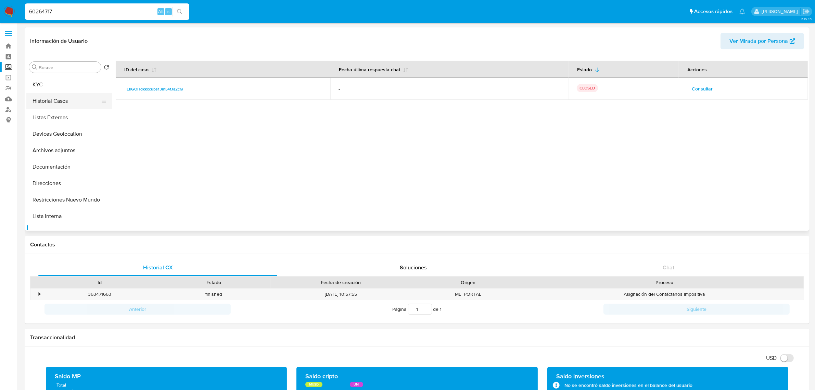
scroll to position [0, 0]
click at [52, 114] on button "Historial Casos" at bounding box center [66, 116] width 80 height 16
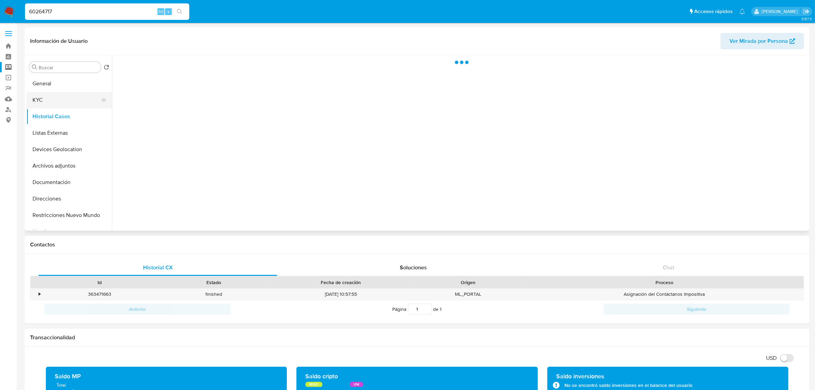
click at [52, 102] on button "KYC" at bounding box center [66, 100] width 80 height 16
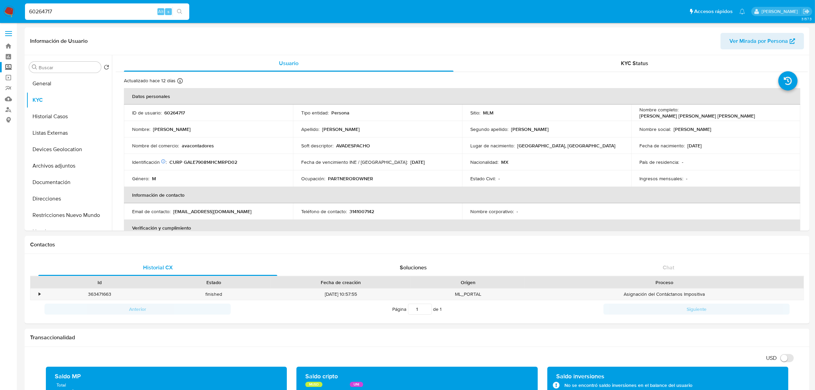
click at [64, 6] on div "60264717 Alt s" at bounding box center [107, 11] width 164 height 16
click at [65, 15] on input "60264717" at bounding box center [107, 11] width 164 height 9
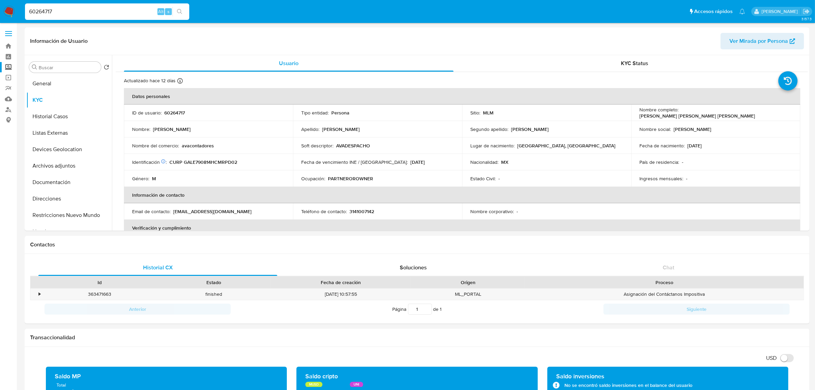
paste input "58046974"
type input "580469747"
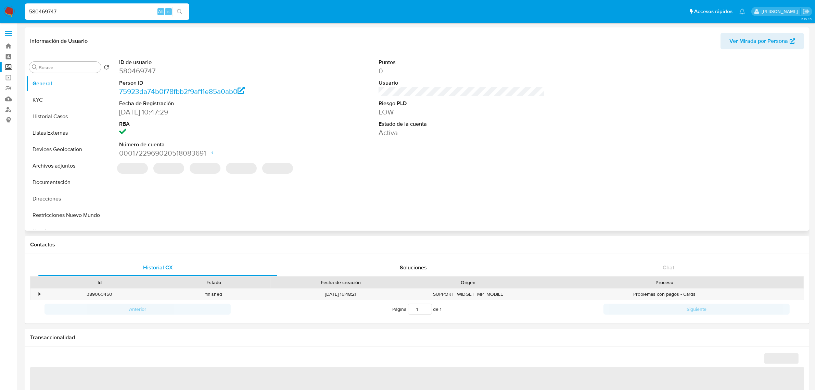
select select "10"
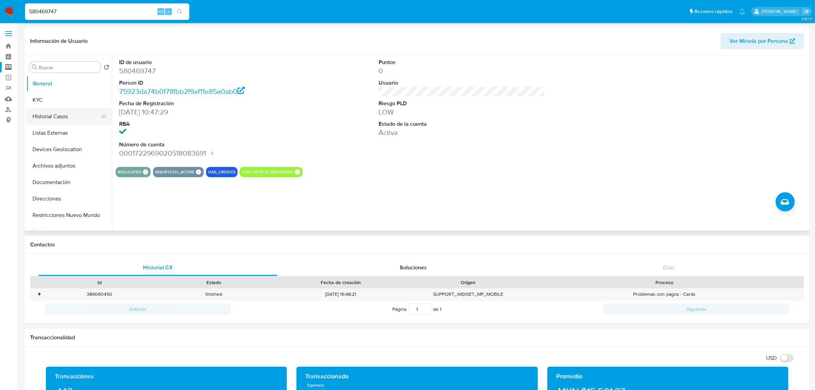
click at [65, 119] on button "Historial Casos" at bounding box center [66, 116] width 80 height 16
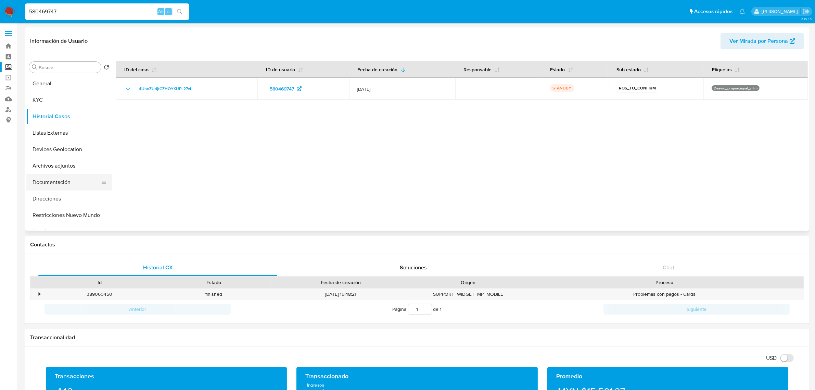
click at [57, 183] on button "Documentación" at bounding box center [66, 182] width 80 height 16
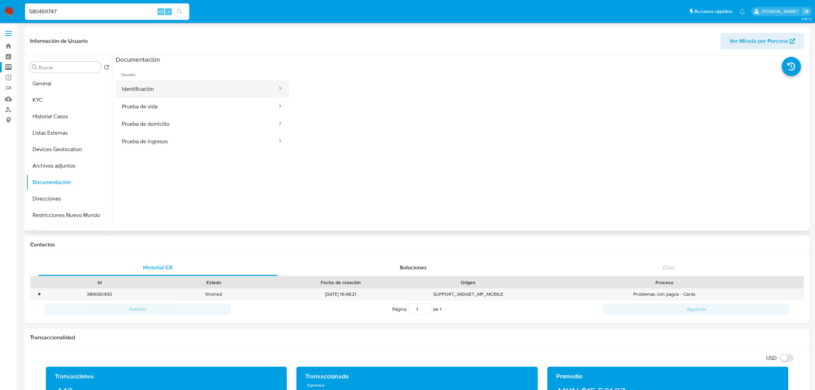
click at [159, 87] on button "Identificación" at bounding box center [197, 88] width 162 height 17
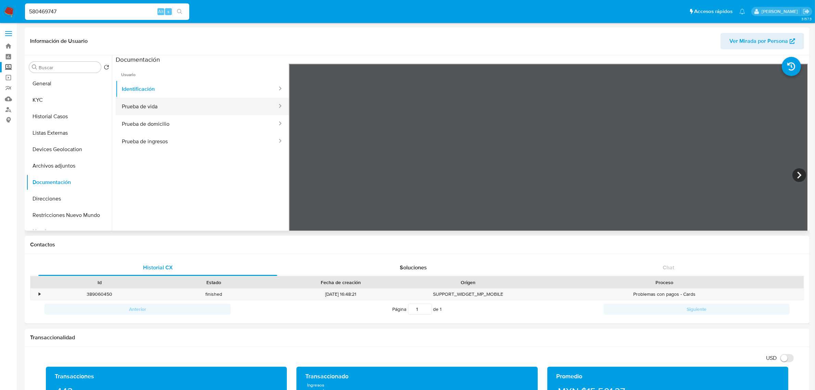
click at [175, 111] on button "Prueba de vida" at bounding box center [197, 106] width 162 height 17
click at [230, 135] on button "Prueba de ingresos" at bounding box center [197, 141] width 162 height 17
click at [58, 116] on button "Historial Casos" at bounding box center [66, 116] width 80 height 16
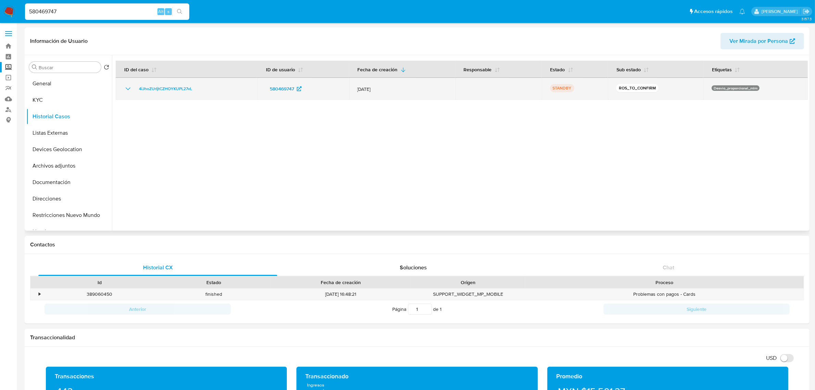
click at [127, 86] on icon "Mostrar/Ocultar" at bounding box center [128, 89] width 8 height 8
click at [242, 88] on div "4iJhoZUrIjtCZHOYKUPL27vL" at bounding box center [186, 89] width 125 height 8
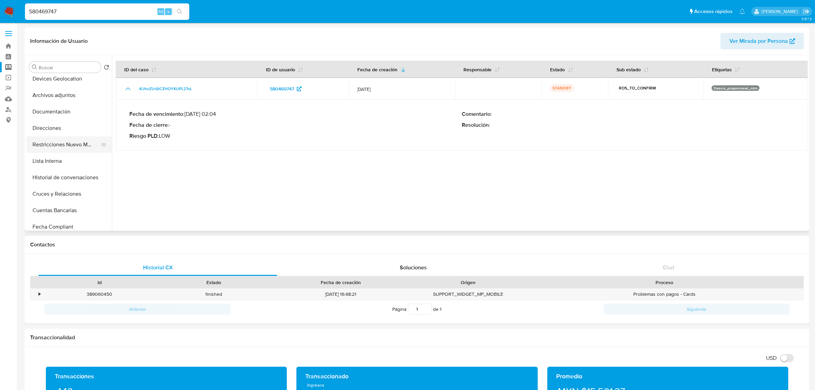
scroll to position [86, 0]
click at [67, 167] on button "Historial de conversaciones" at bounding box center [66, 162] width 80 height 16
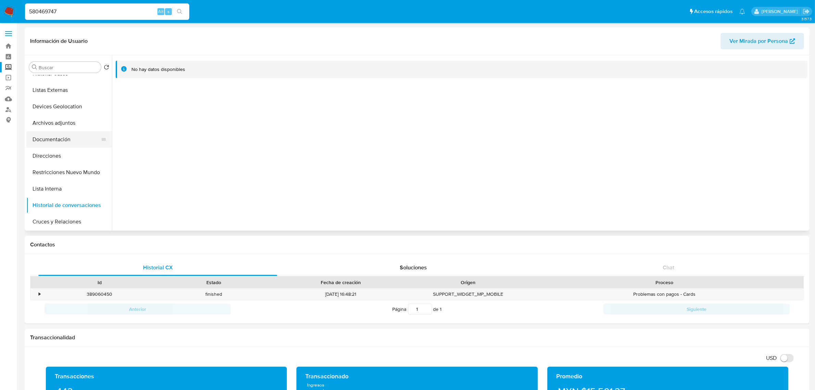
scroll to position [0, 0]
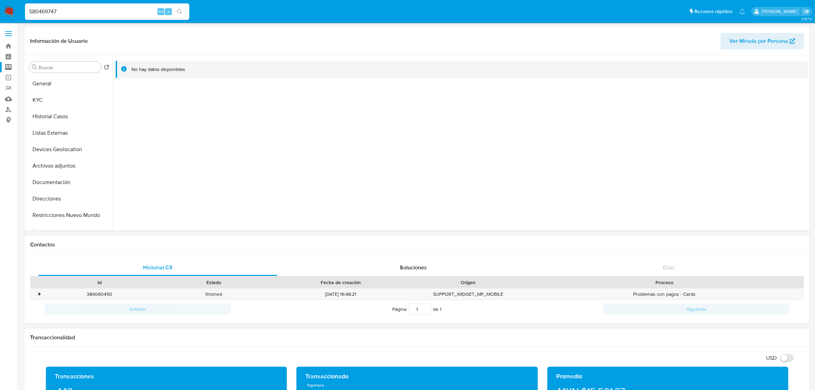
click at [100, 11] on input "580469747" at bounding box center [107, 11] width 164 height 9
paste input "465758"
type input "58465758"
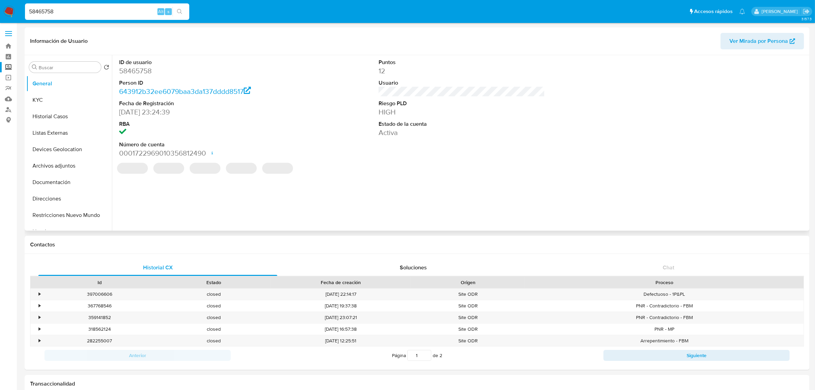
select select "10"
click at [67, 117] on button "Historial Casos" at bounding box center [66, 116] width 80 height 16
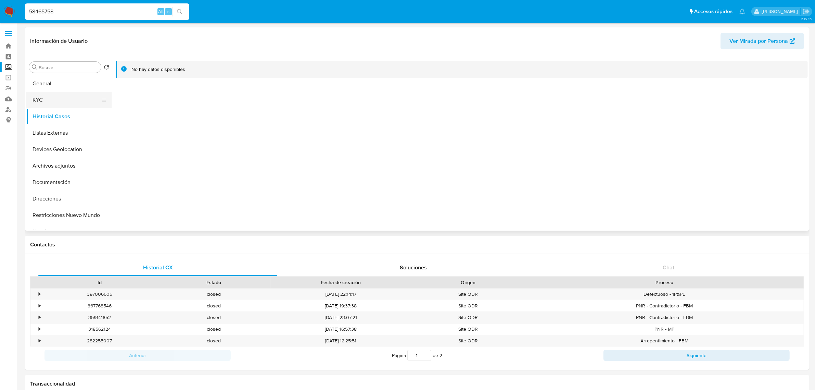
click at [64, 103] on button "KYC" at bounding box center [66, 100] width 80 height 16
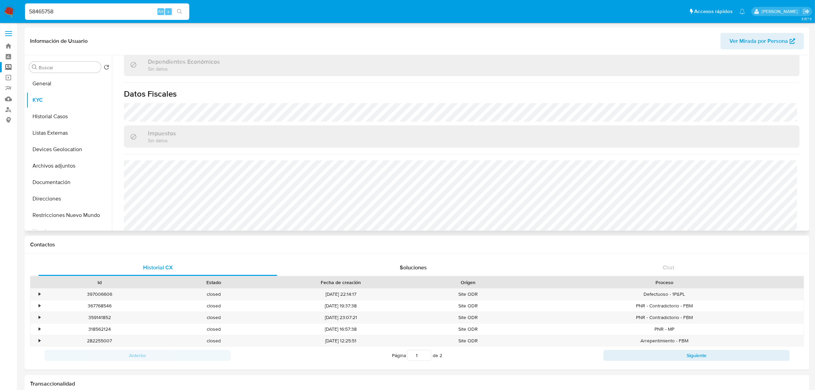
scroll to position [410, 0]
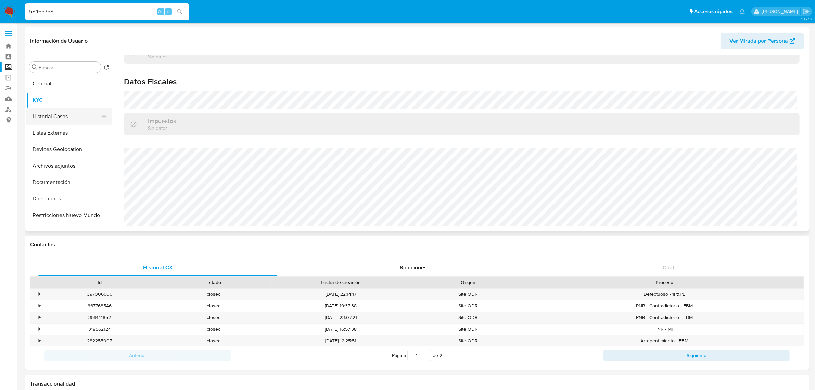
click at [69, 117] on button "Historial Casos" at bounding box center [66, 116] width 80 height 16
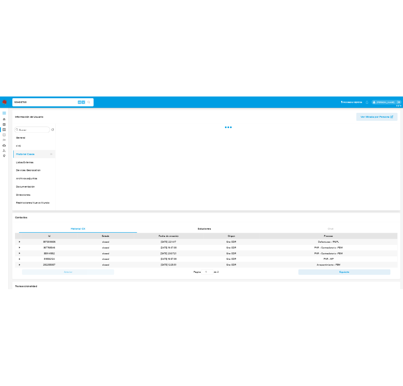
scroll to position [0, 0]
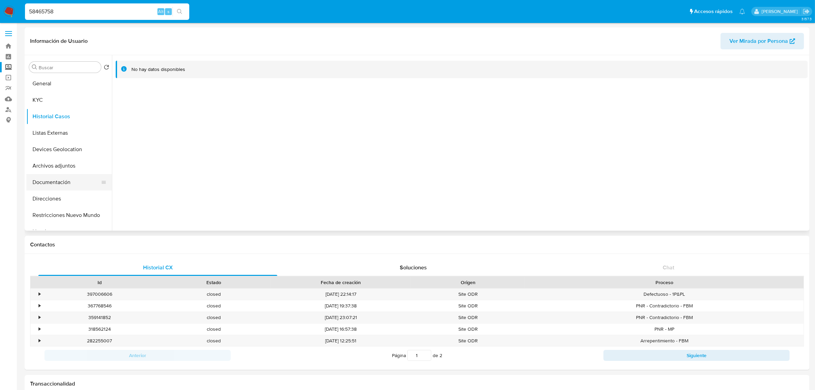
drag, startPoint x: 57, startPoint y: 183, endPoint x: 60, endPoint y: 177, distance: 6.8
click at [58, 183] on button "Documentación" at bounding box center [66, 182] width 80 height 16
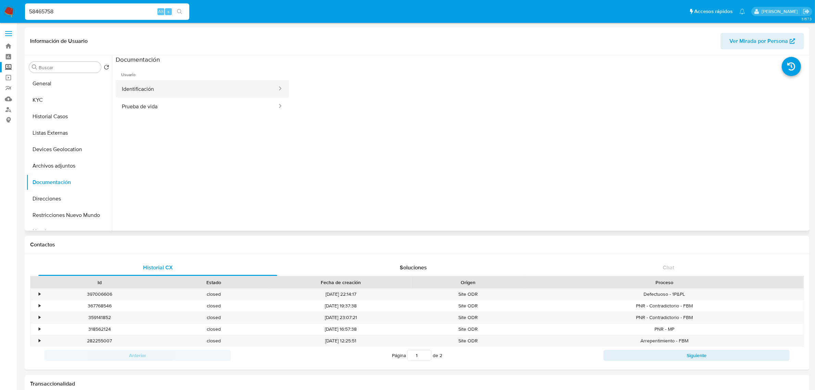
click at [164, 89] on button "Identificación" at bounding box center [197, 88] width 162 height 17
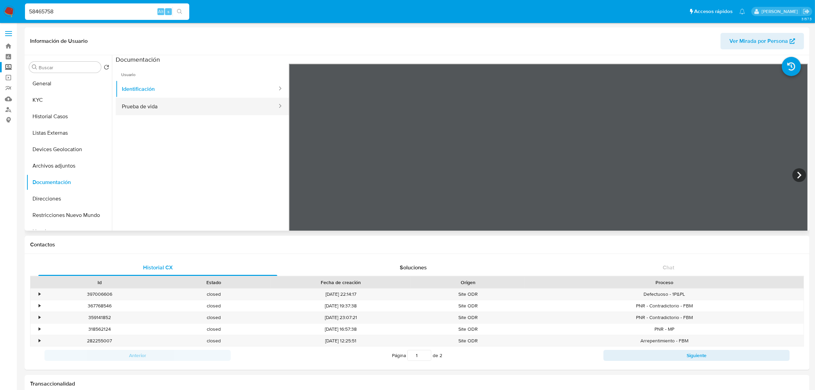
click at [187, 108] on button "Prueba de vida" at bounding box center [197, 106] width 162 height 17
